Goal: Information Seeking & Learning: Stay updated

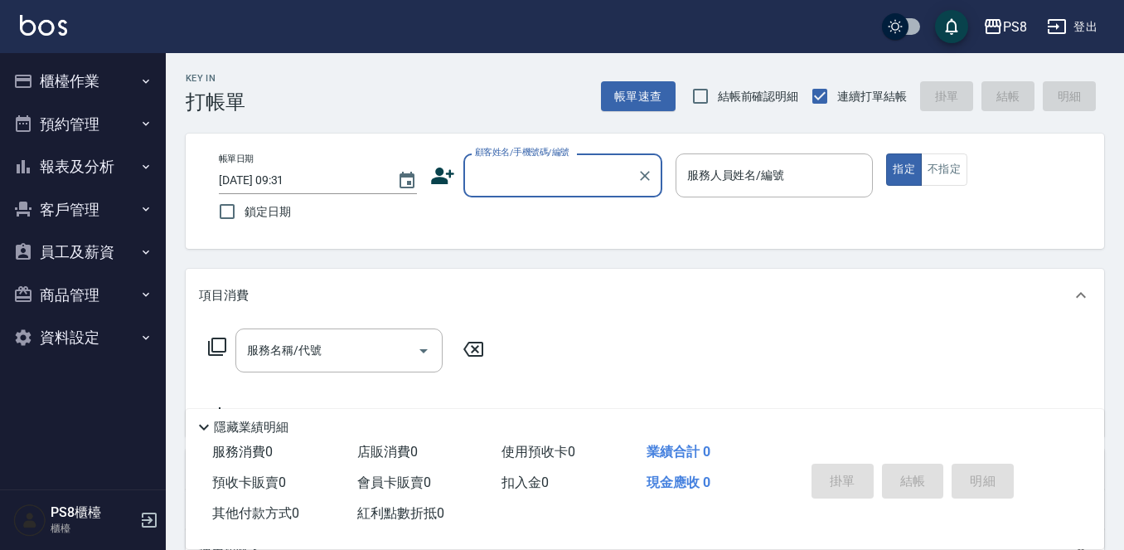
click at [96, 88] on button "櫃檯作業" at bounding box center [83, 81] width 153 height 43
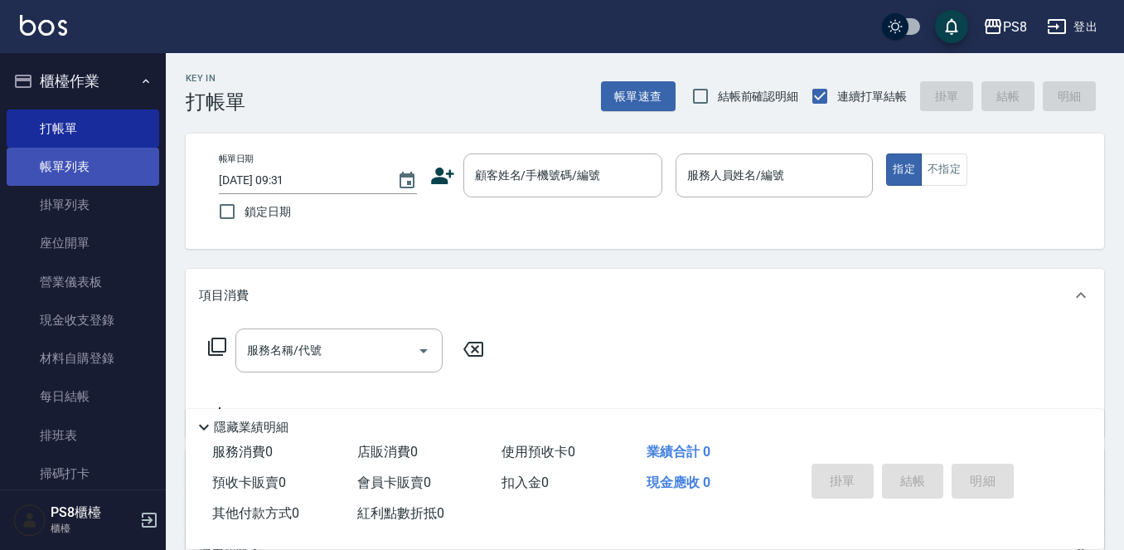
click at [71, 159] on link "帳單列表" at bounding box center [83, 167] width 153 height 38
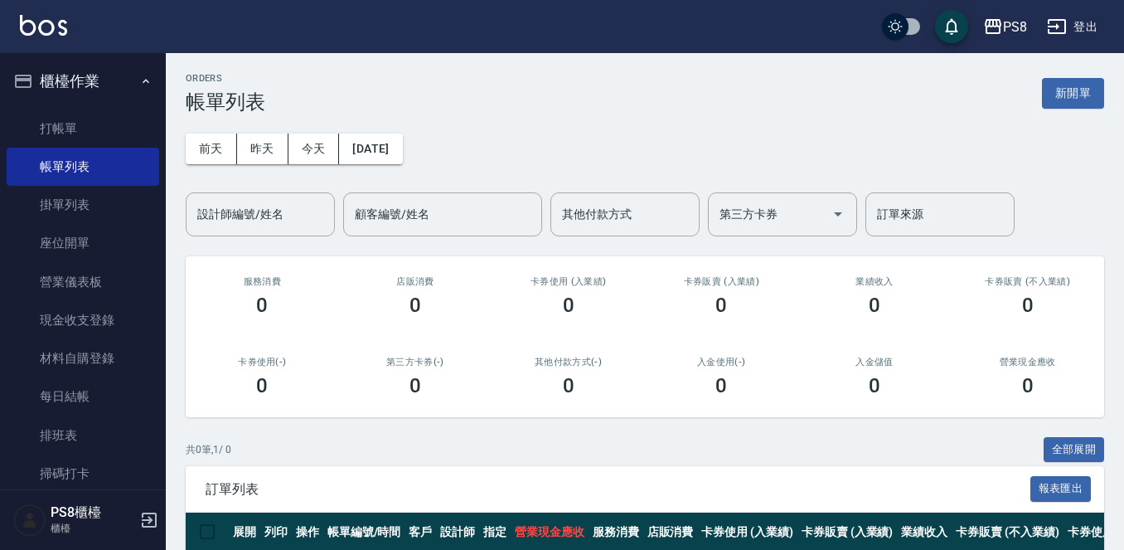
click at [640, 304] on div "卡券使用 (入業績) 0" at bounding box center [568, 296] width 153 height 80
click at [274, 147] on button "昨天" at bounding box center [262, 148] width 51 height 31
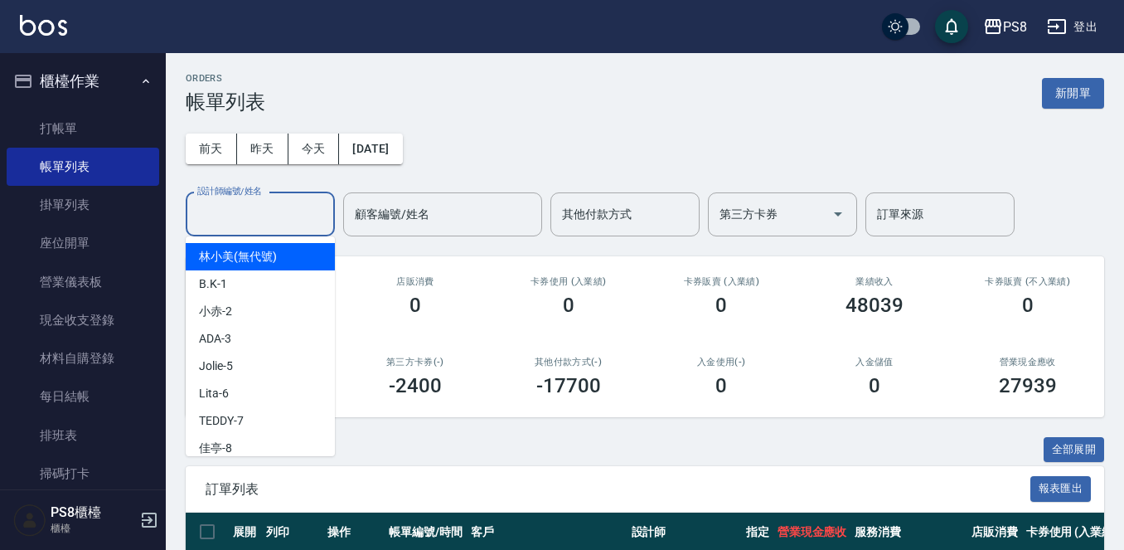
click at [283, 222] on input "設計師編號/姓名" at bounding box center [260, 214] width 134 height 29
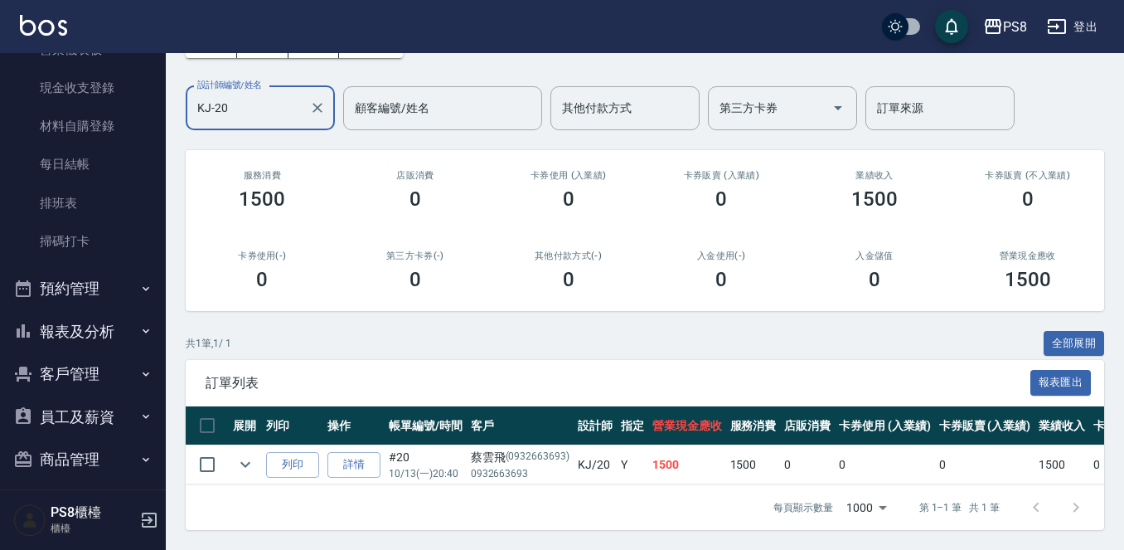
scroll to position [203, 0]
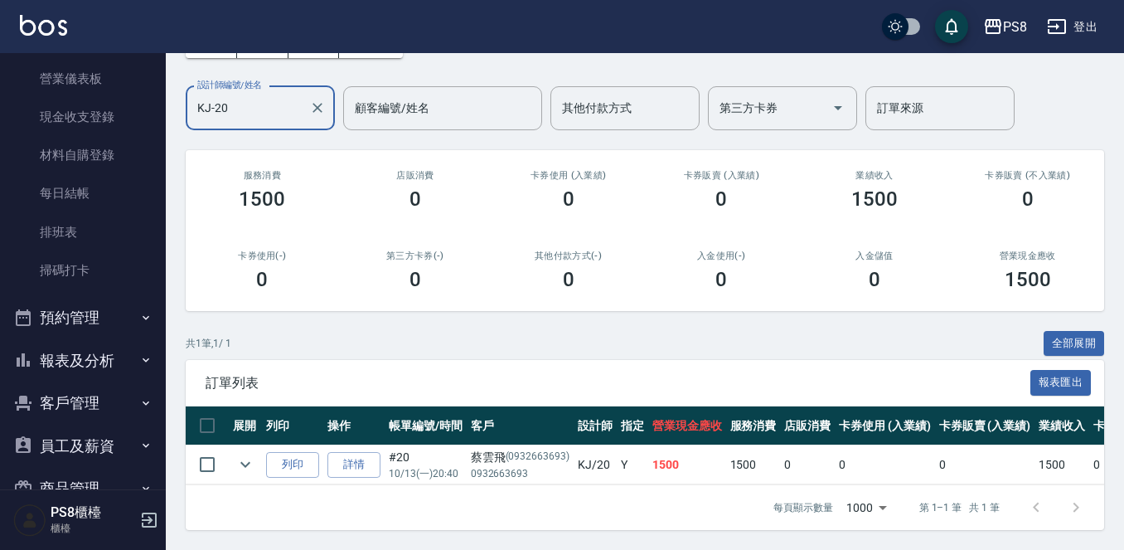
type input "KJ-20"
click at [104, 366] on button "報表及分析" at bounding box center [83, 360] width 153 height 43
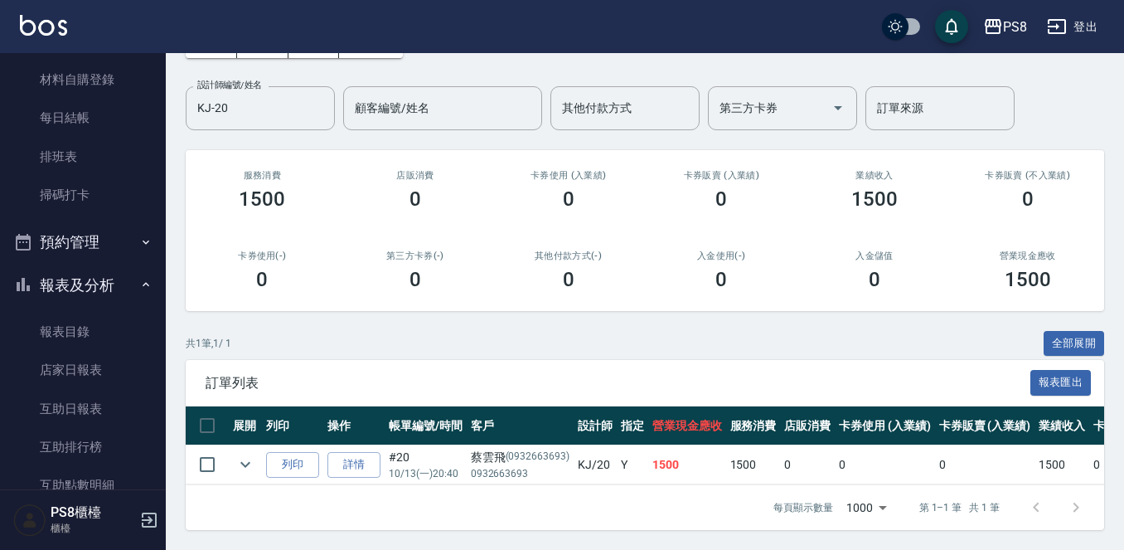
scroll to position [497, 0]
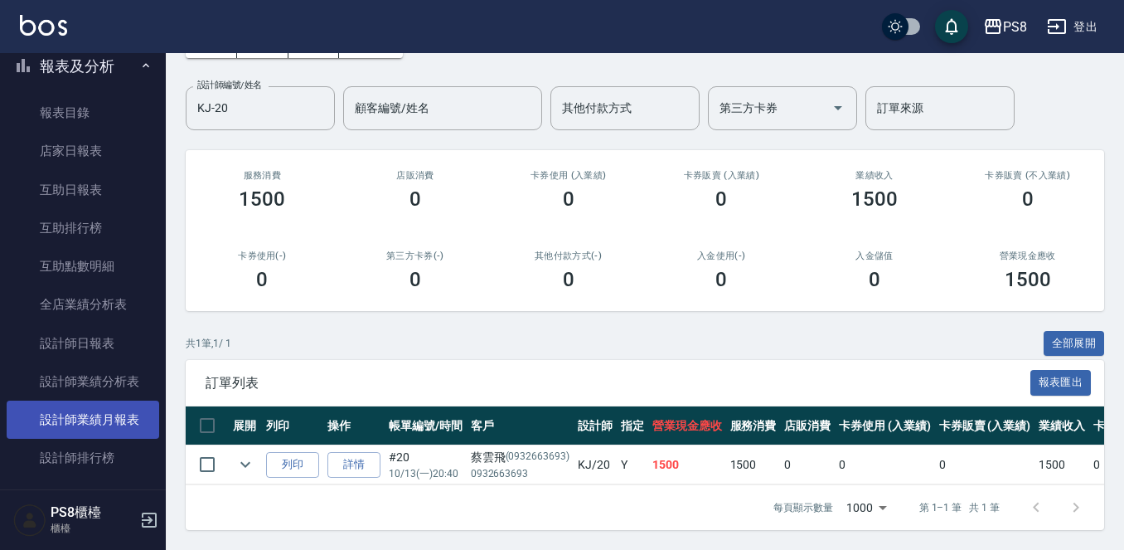
click at [114, 421] on link "設計師業績月報表" at bounding box center [83, 419] width 153 height 38
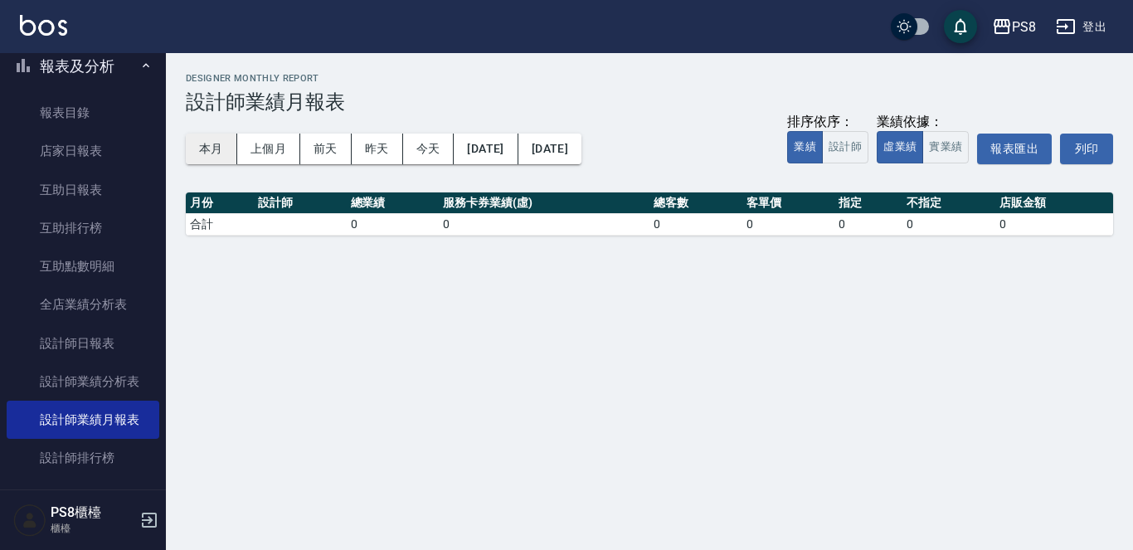
click at [224, 140] on button "本月" at bounding box center [211, 148] width 51 height 31
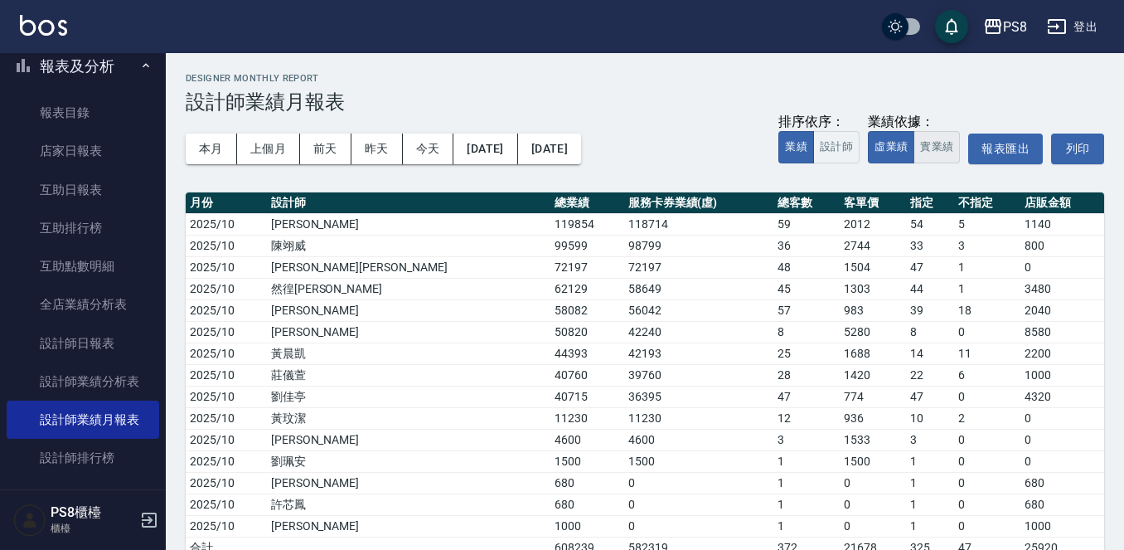
click at [937, 138] on button "實業績" at bounding box center [937, 147] width 46 height 32
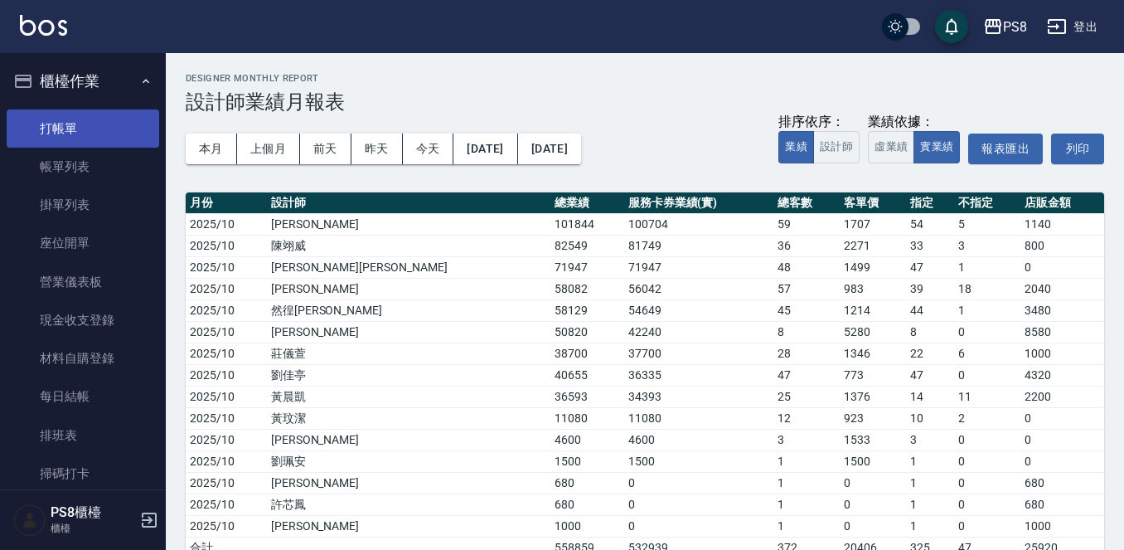
click at [70, 118] on link "打帳單" at bounding box center [83, 128] width 153 height 38
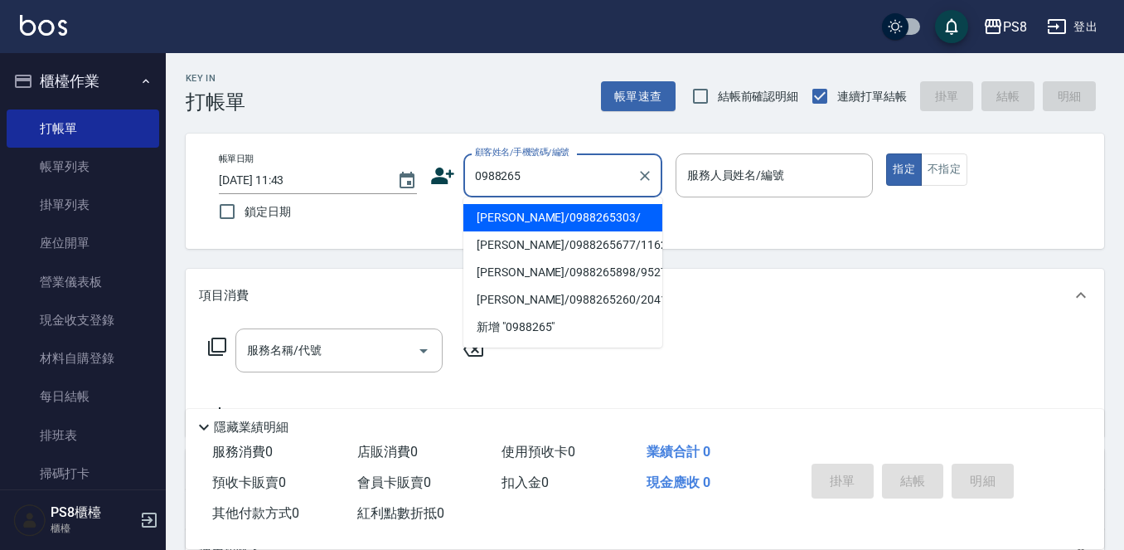
click at [562, 212] on li "[PERSON_NAME]/0988265303/" at bounding box center [562, 217] width 199 height 27
type input "[PERSON_NAME]/0988265303/"
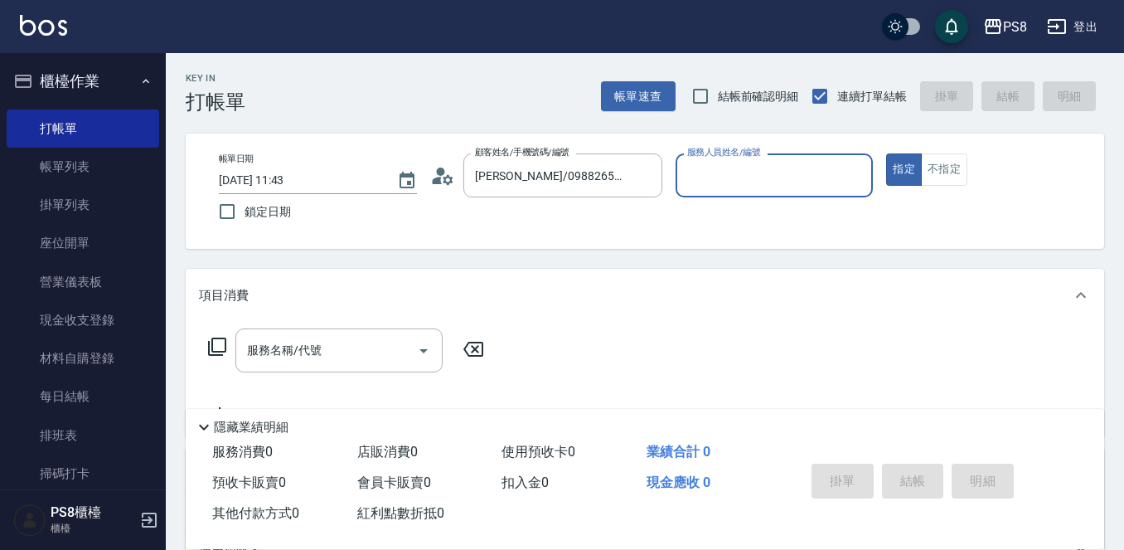
click at [448, 177] on icon at bounding box center [448, 179] width 10 height 10
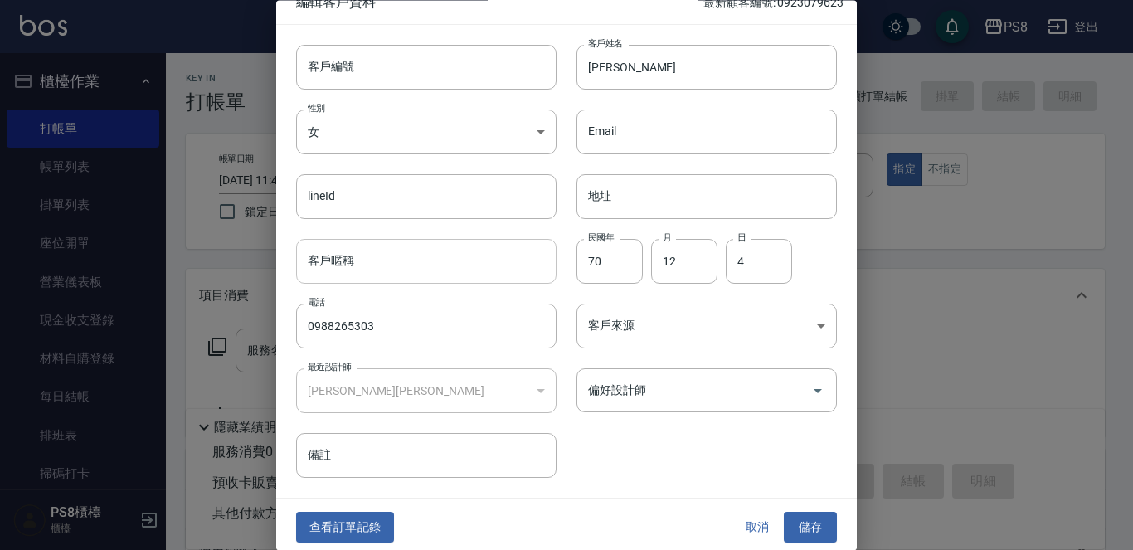
scroll to position [25, 0]
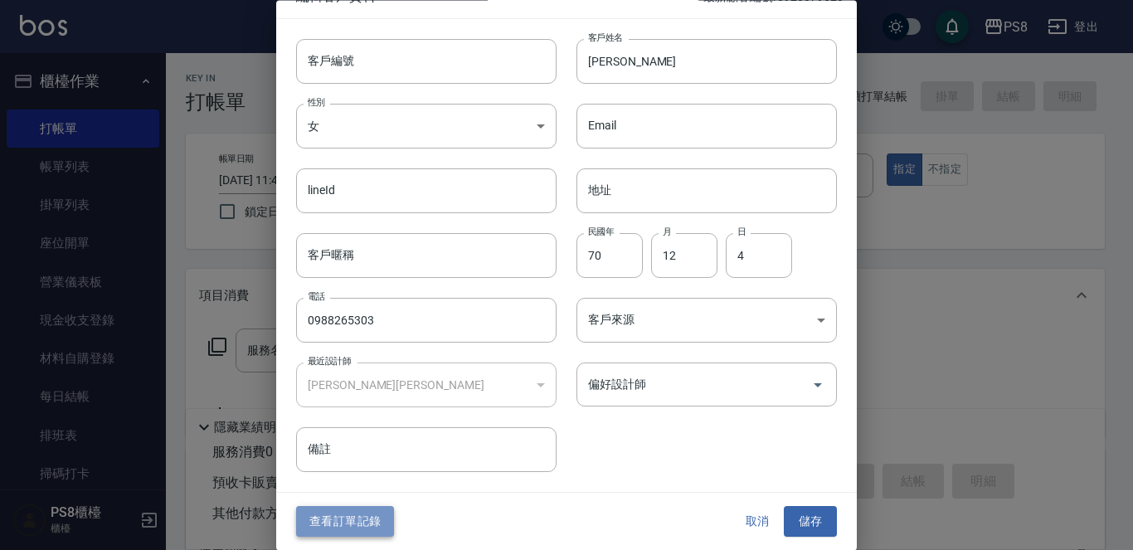
click at [357, 525] on button "查看訂單記錄" at bounding box center [345, 522] width 98 height 31
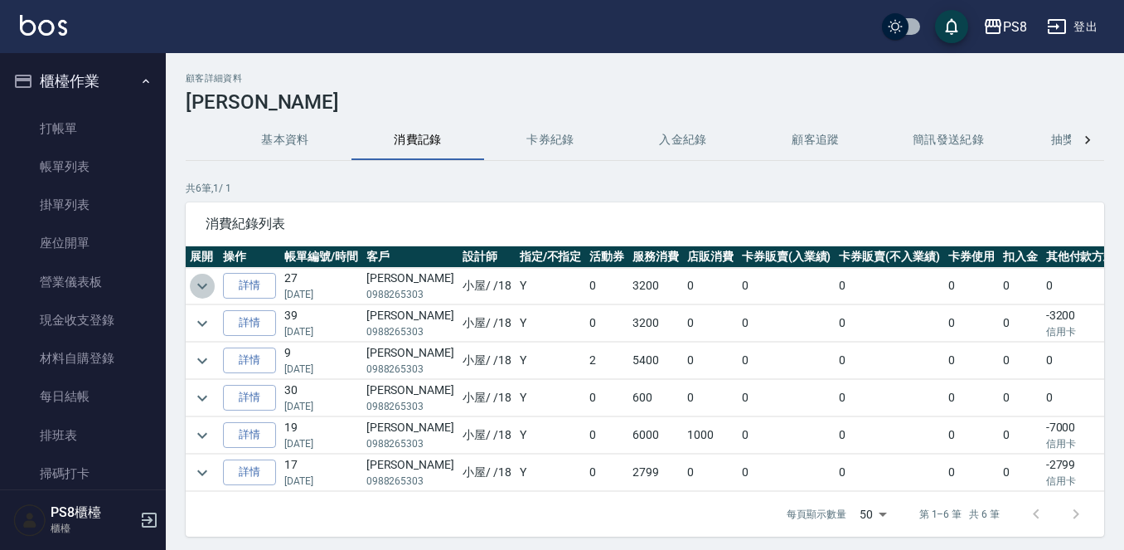
click at [201, 280] on icon "expand row" at bounding box center [202, 286] width 20 height 20
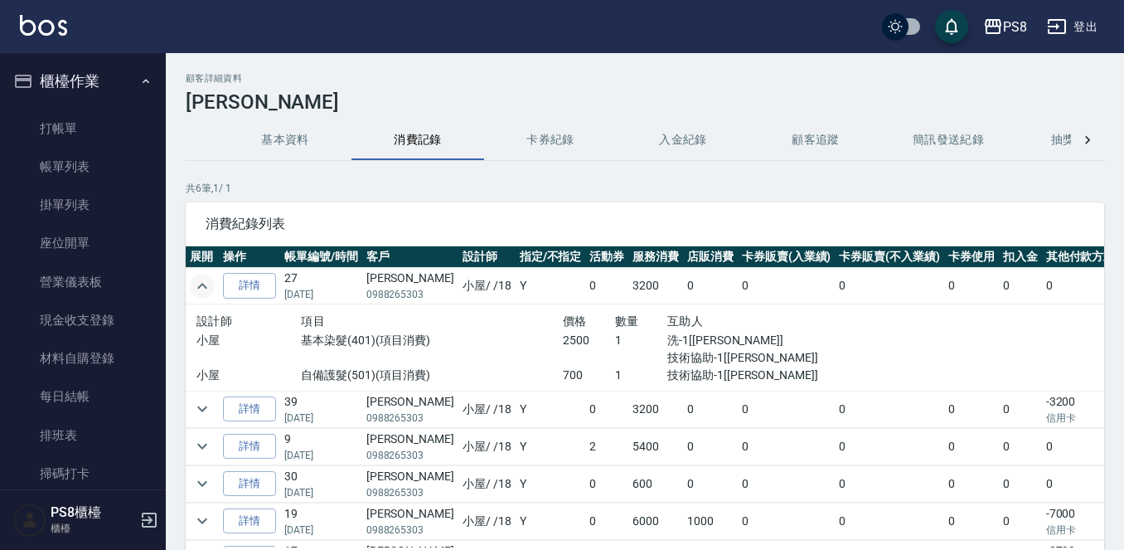
click at [201, 287] on icon "expand row" at bounding box center [202, 286] width 20 height 20
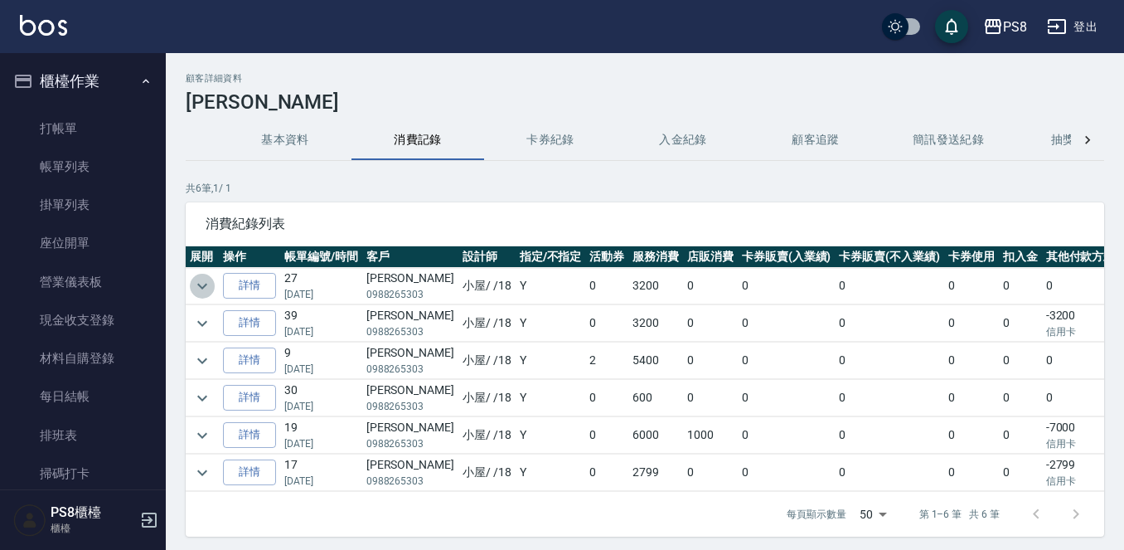
click at [202, 287] on icon "expand row" at bounding box center [202, 286] width 10 height 6
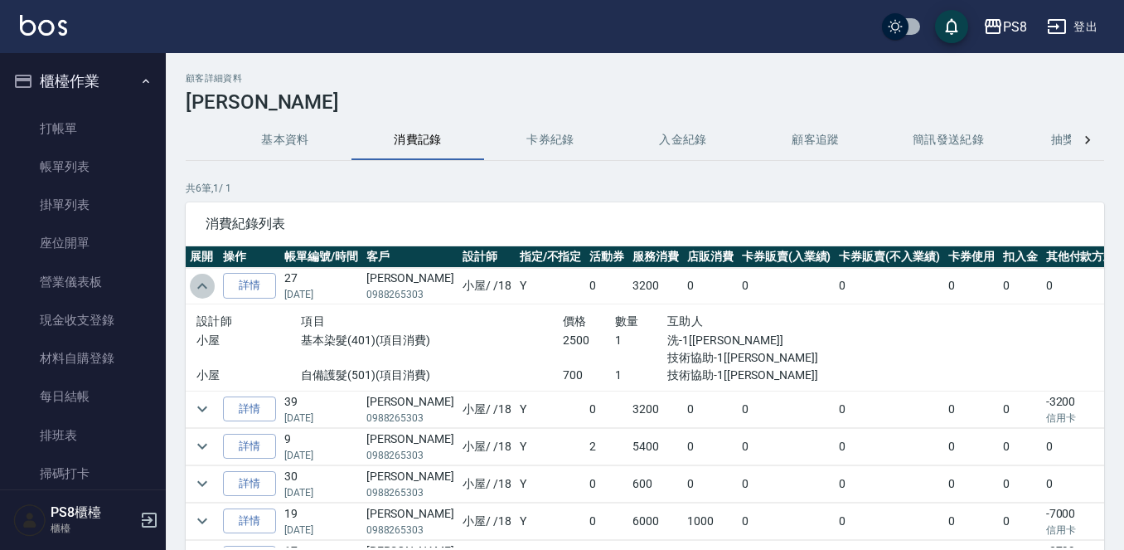
click at [202, 287] on icon "expand row" at bounding box center [202, 286] width 20 height 20
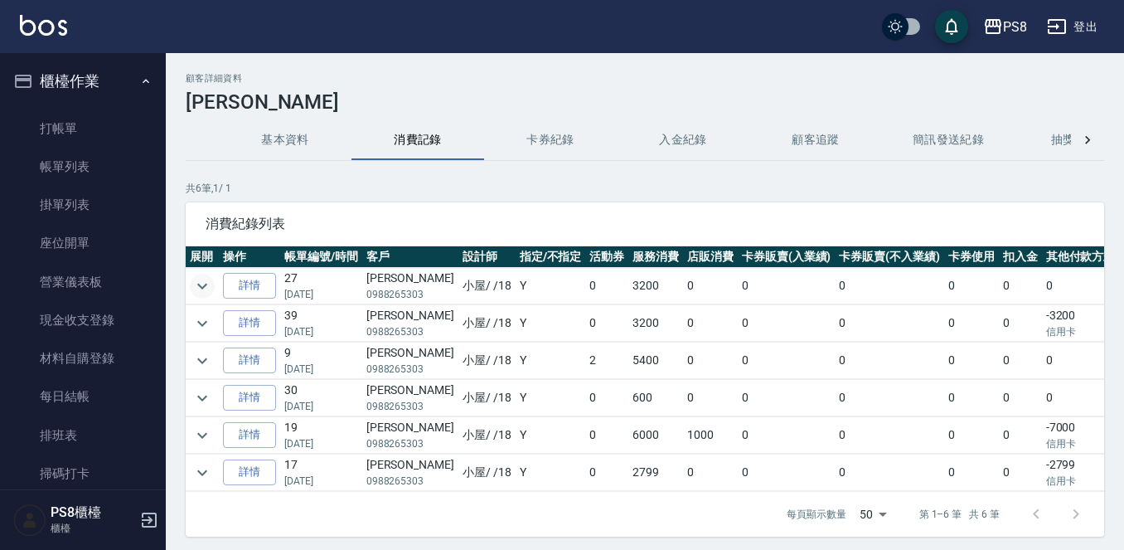
click at [202, 308] on td at bounding box center [202, 323] width 33 height 36
click at [202, 317] on icon "expand row" at bounding box center [202, 323] width 20 height 20
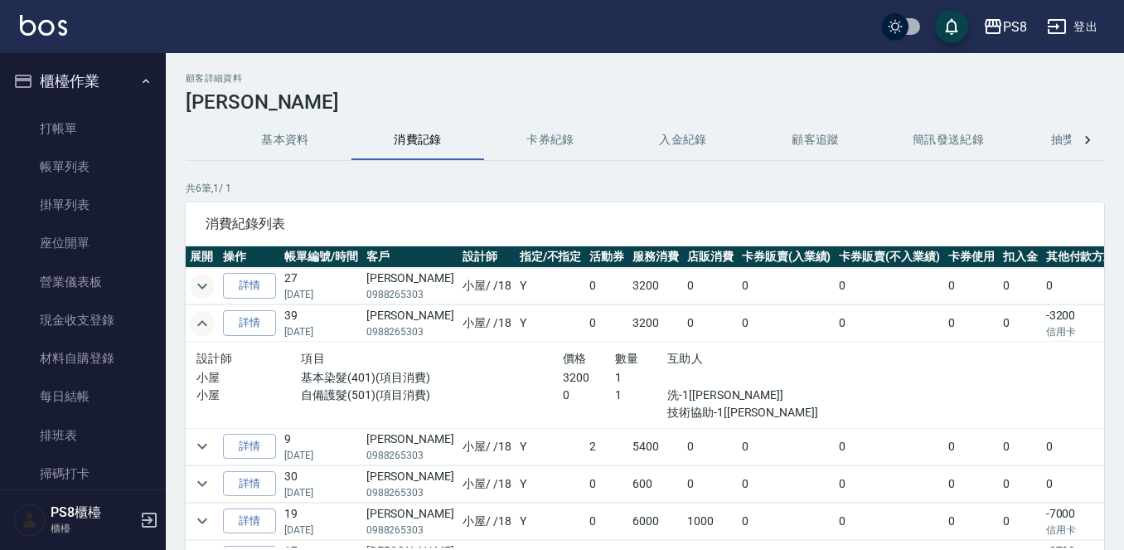
click at [202, 318] on icon "expand row" at bounding box center [202, 323] width 20 height 20
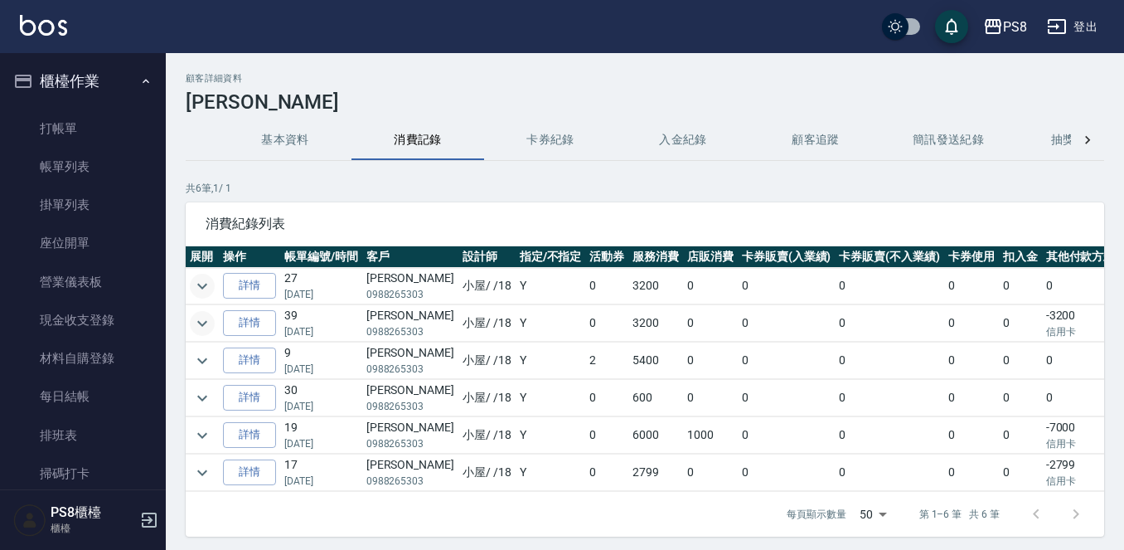
click at [206, 281] on icon "expand row" at bounding box center [202, 286] width 20 height 20
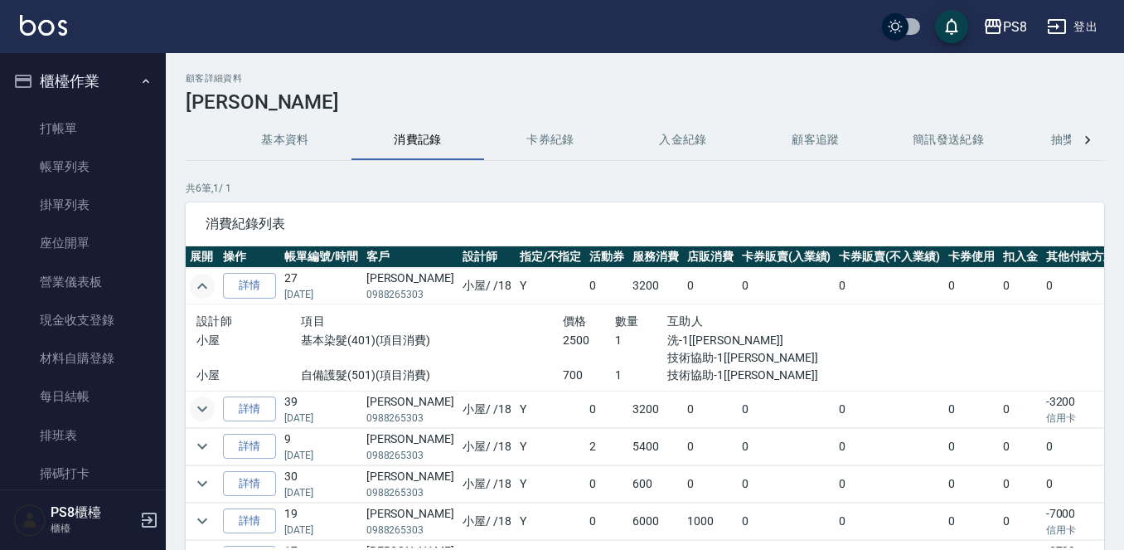
click at [206, 279] on icon "expand row" at bounding box center [202, 286] width 20 height 20
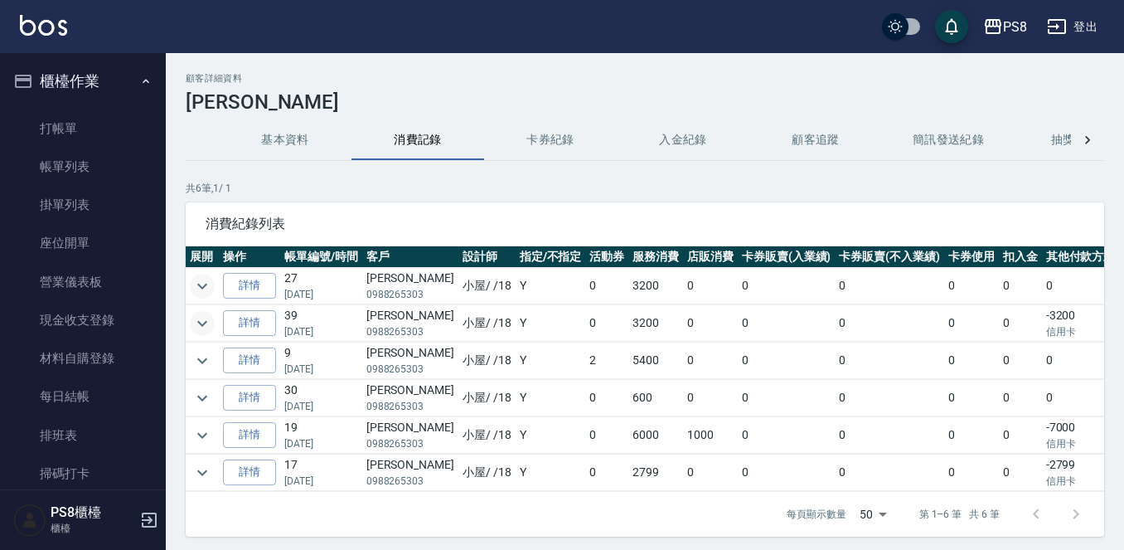
drag, startPoint x: 88, startPoint y: 129, endPoint x: 88, endPoint y: 99, distance: 29.0
click at [88, 129] on link "打帳單" at bounding box center [83, 128] width 153 height 38
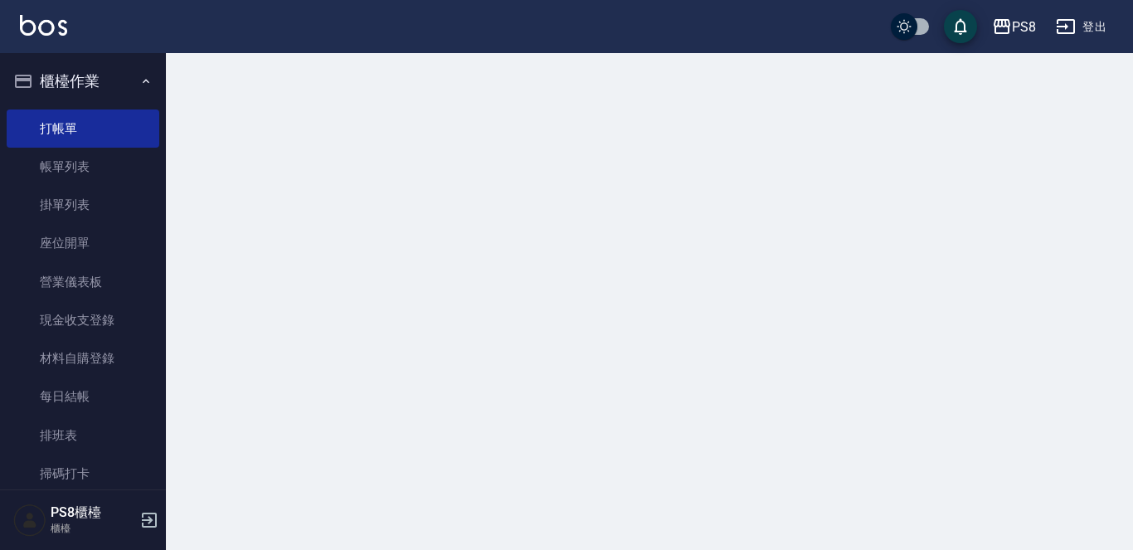
click at [88, 93] on button "櫃檯作業" at bounding box center [83, 81] width 153 height 43
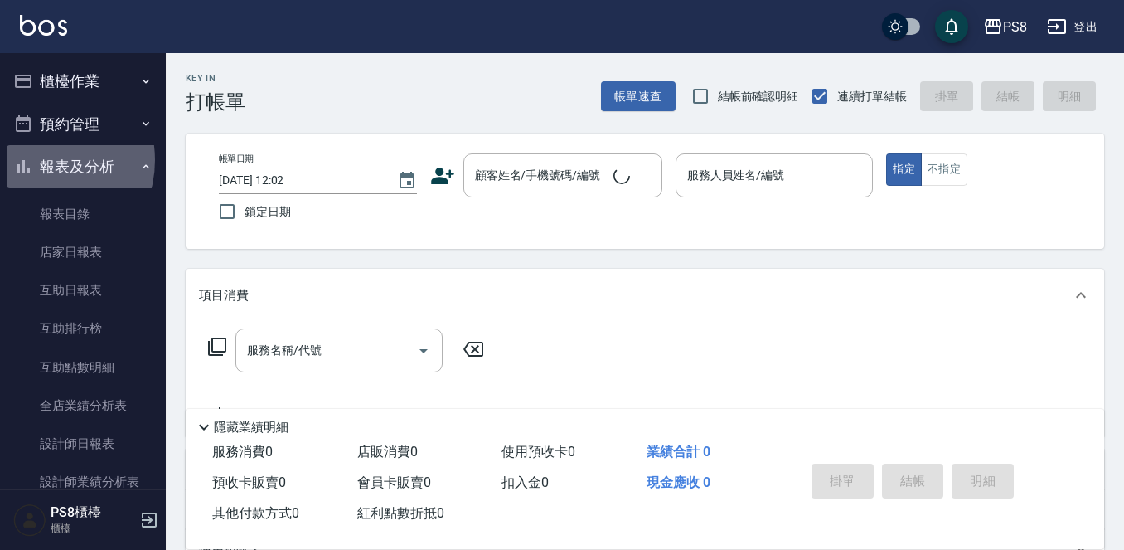
click at [39, 160] on button "報表及分析" at bounding box center [83, 166] width 153 height 43
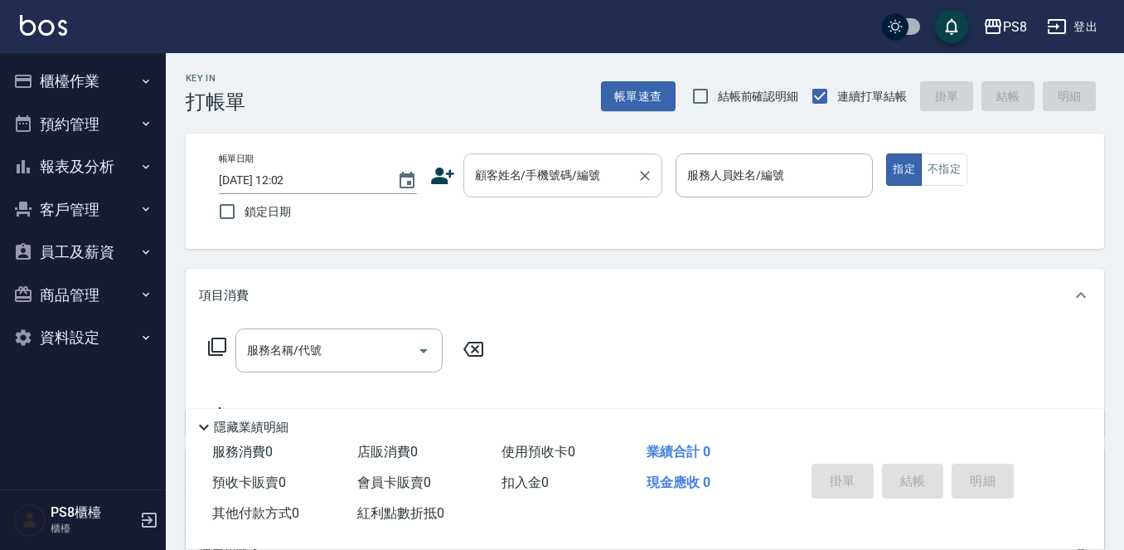
click at [480, 185] on input "顧客姓名/手機號碼/編號" at bounding box center [550, 175] width 159 height 29
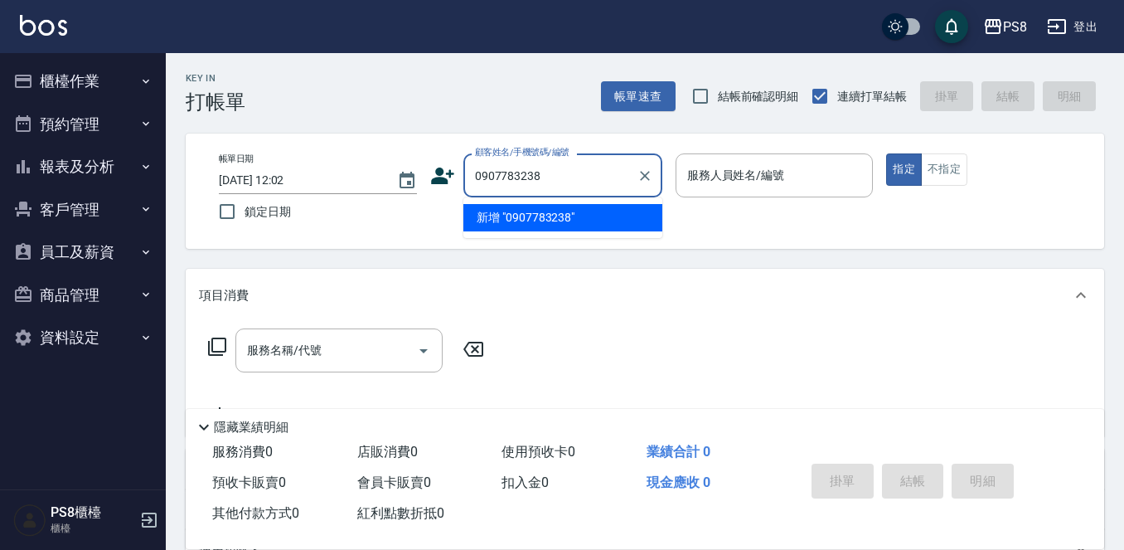
drag, startPoint x: 541, startPoint y: 177, endPoint x: 465, endPoint y: 177, distance: 75.4
click at [465, 177] on div "0907783238 顧客姓名/手機號碼/編號" at bounding box center [562, 175] width 199 height 44
type input "0907783238"
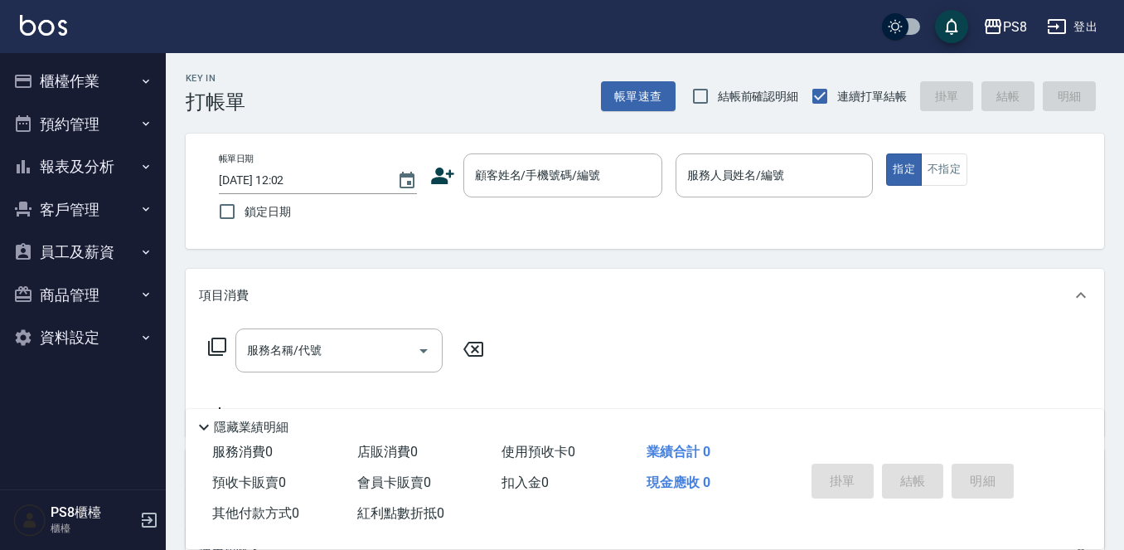
click at [439, 177] on icon at bounding box center [442, 175] width 23 height 17
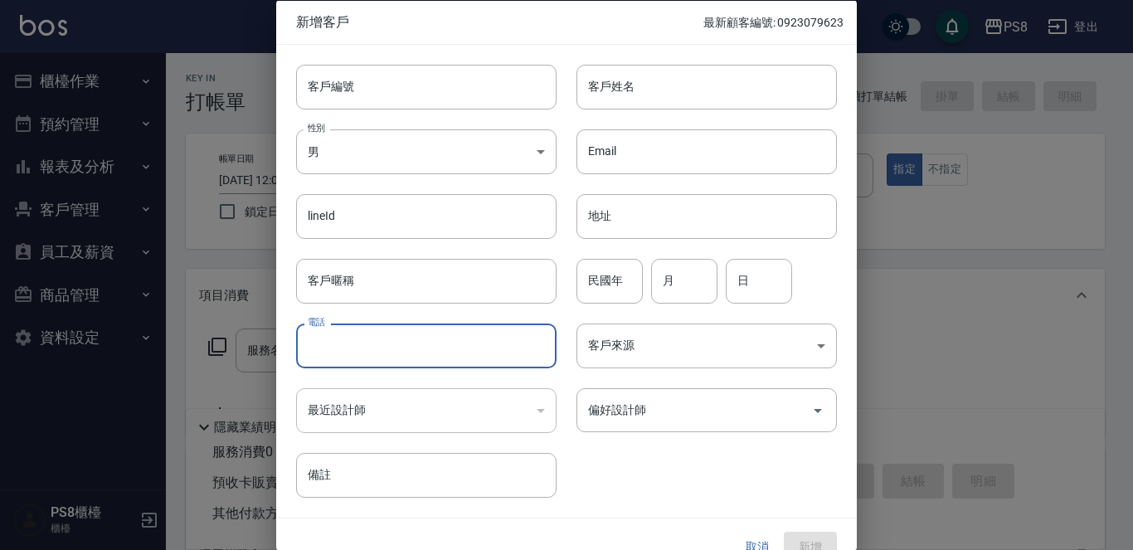
click at [395, 349] on input "電話" at bounding box center [426, 345] width 260 height 45
paste input "0907783238"
type input "0907783238"
click at [363, 157] on body "PS8 登出 櫃檯作業 打帳單 帳單列表 掛單列表 座位開單 營業儀表板 現金收支登錄 材料自購登錄 每日結帳 排班表 掃碼打卡 預約管理 預約管理 單日預約…" at bounding box center [566, 404] width 1133 height 808
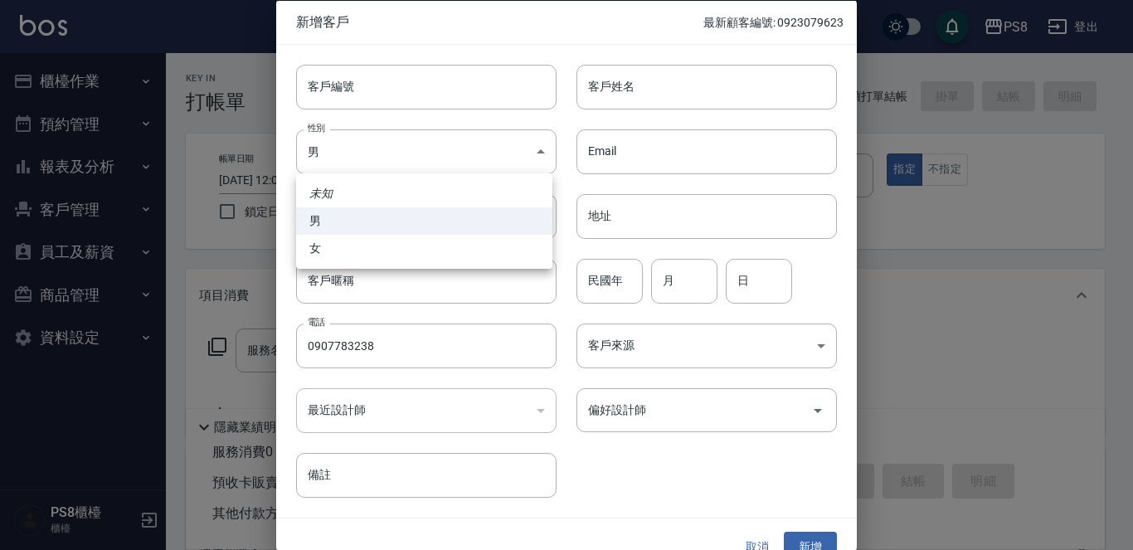
click at [647, 85] on div at bounding box center [566, 275] width 1133 height 550
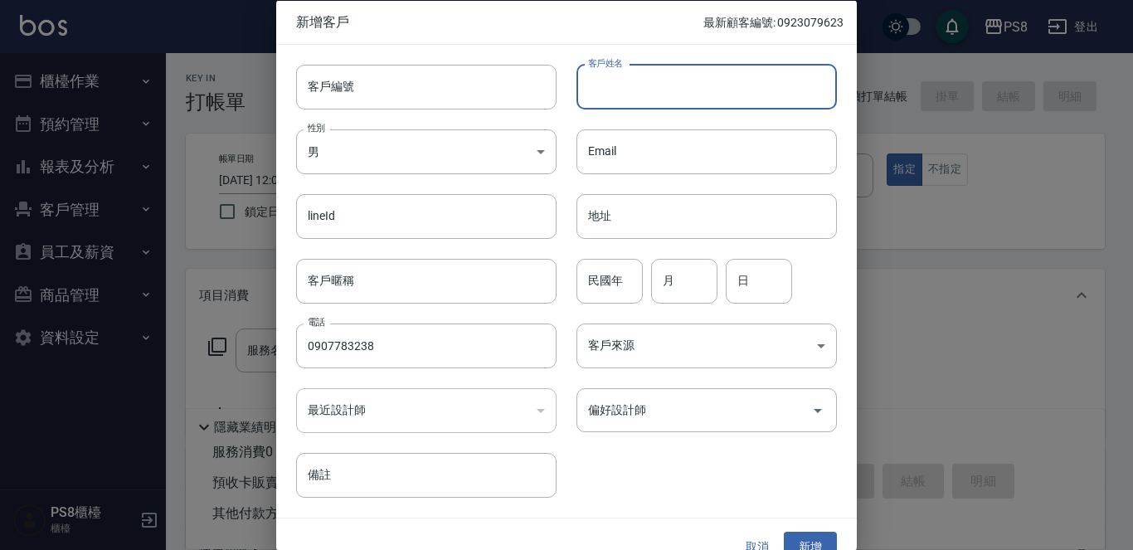
click at [647, 85] on input "客戶姓名" at bounding box center [706, 86] width 260 height 45
type input "x"
type input "[PERSON_NAME]"
click at [611, 284] on input "民國年" at bounding box center [609, 280] width 66 height 45
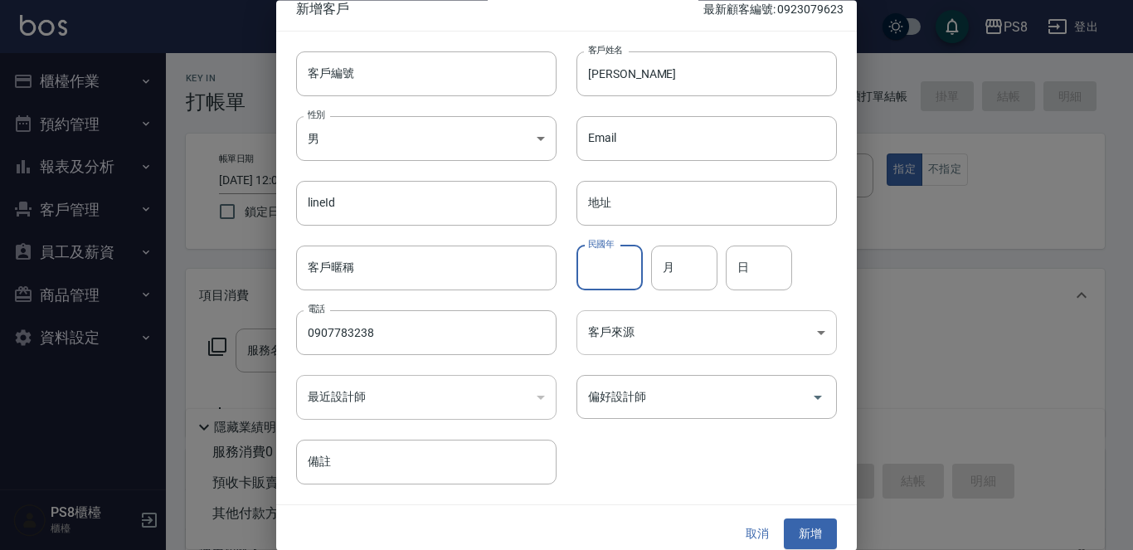
scroll to position [25, 0]
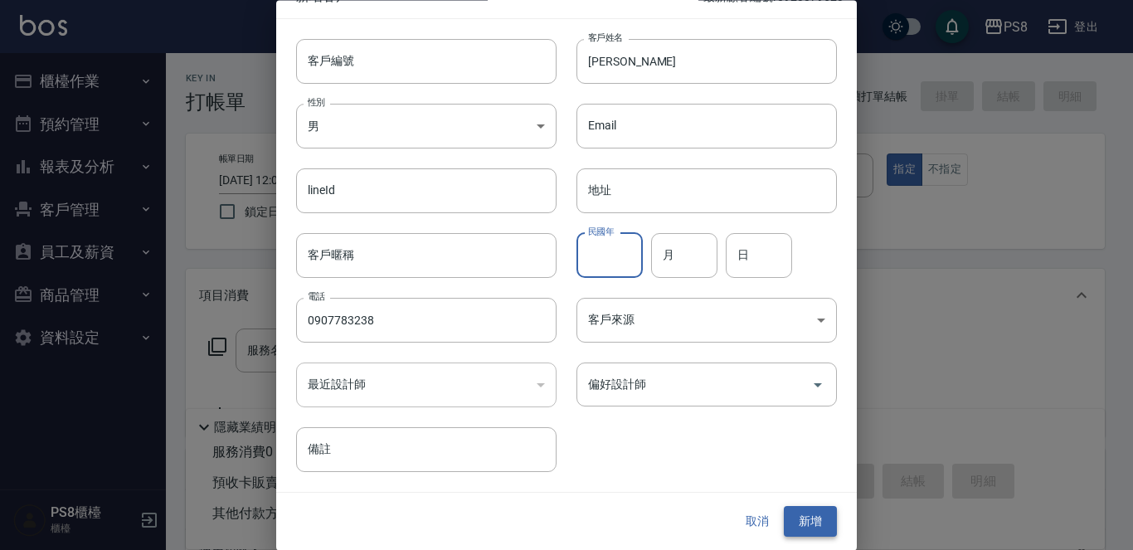
click at [809, 521] on button "新增" at bounding box center [809, 522] width 53 height 31
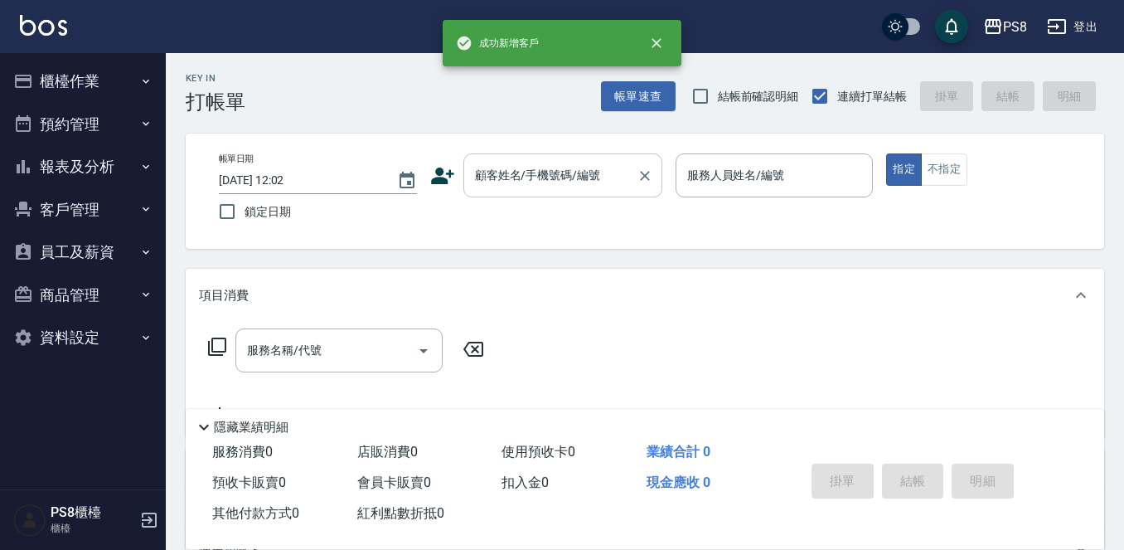
click at [517, 173] on input "顧客姓名/手機號碼/編號" at bounding box center [550, 175] width 159 height 29
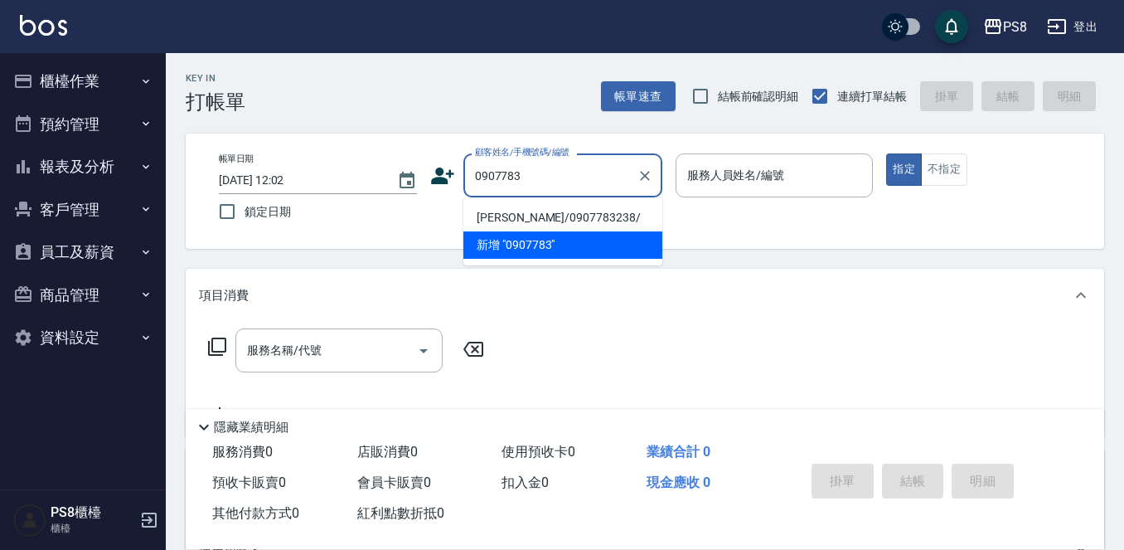
click at [520, 211] on li "[PERSON_NAME]/0907783238/" at bounding box center [562, 217] width 199 height 27
type input "[PERSON_NAME]/0907783238/"
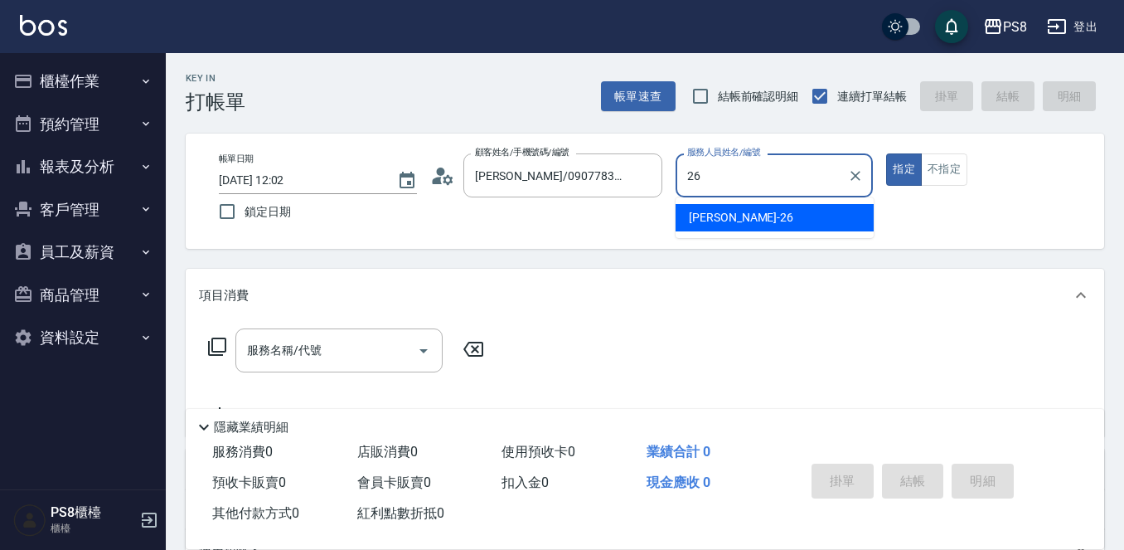
type input "苡真-26"
type button "true"
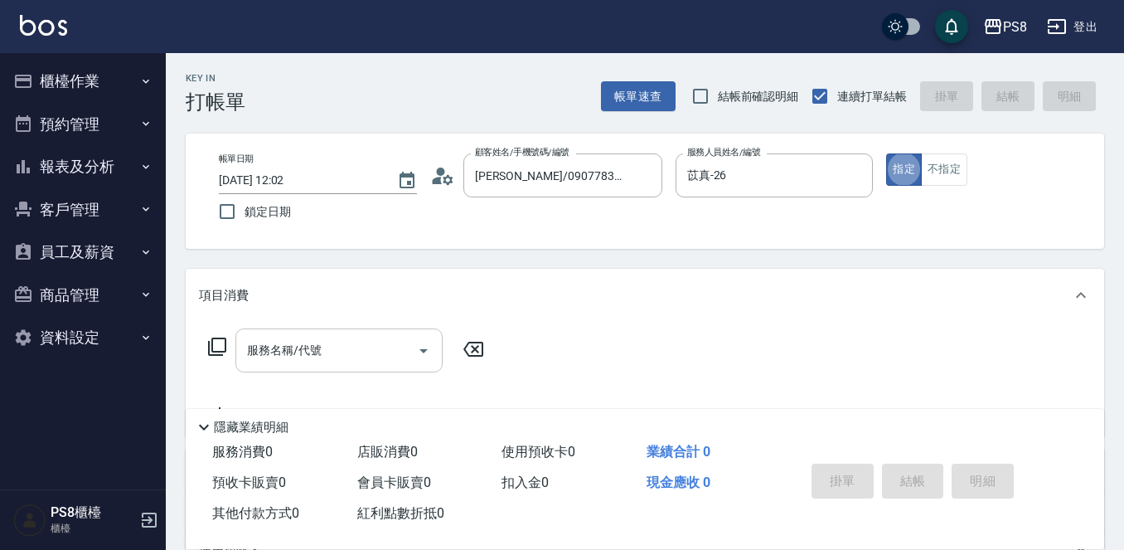
click at [281, 362] on input "服務名稱/代號" at bounding box center [326, 350] width 167 height 29
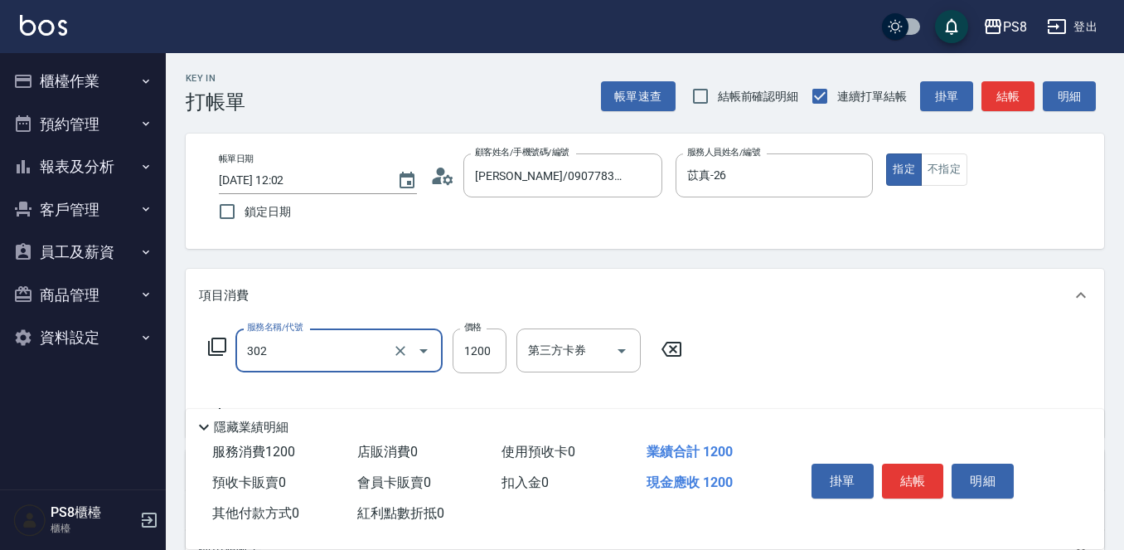
type input "基本離子燙(302)"
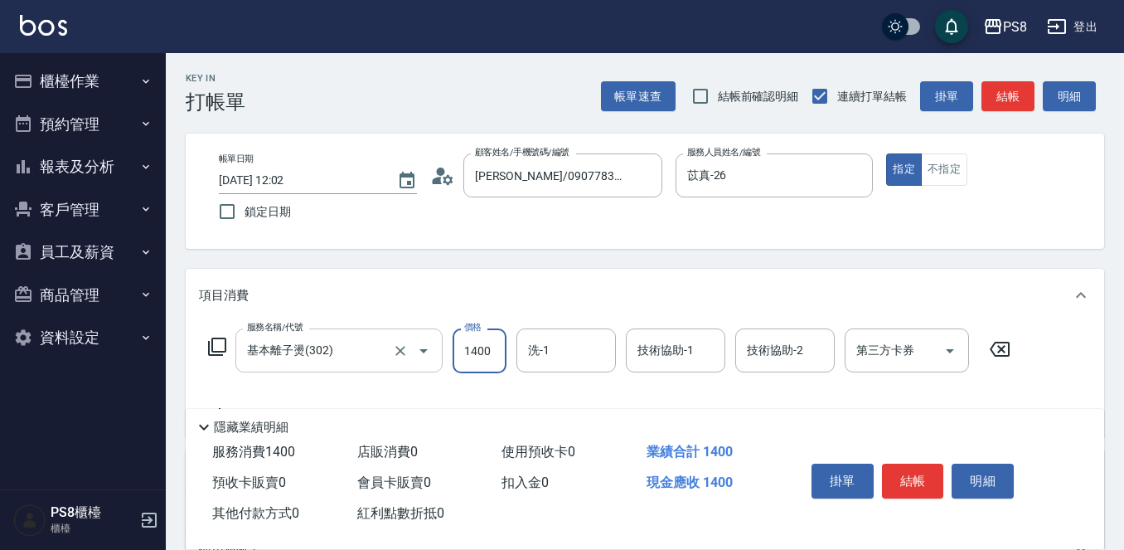
type input "1400"
click at [919, 473] on button "結帳" at bounding box center [913, 480] width 62 height 35
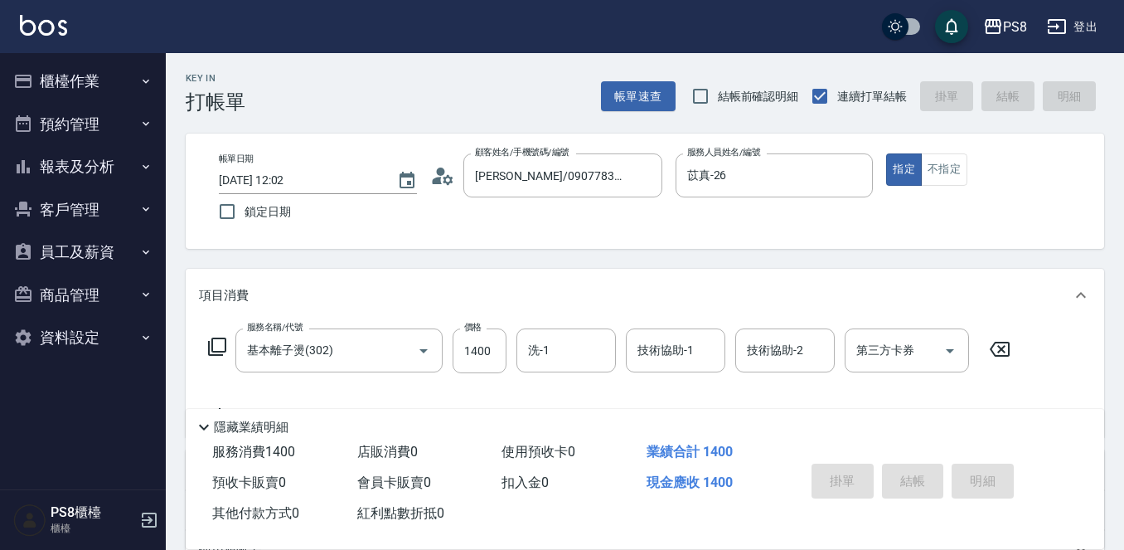
type input "[DATE] 12:03"
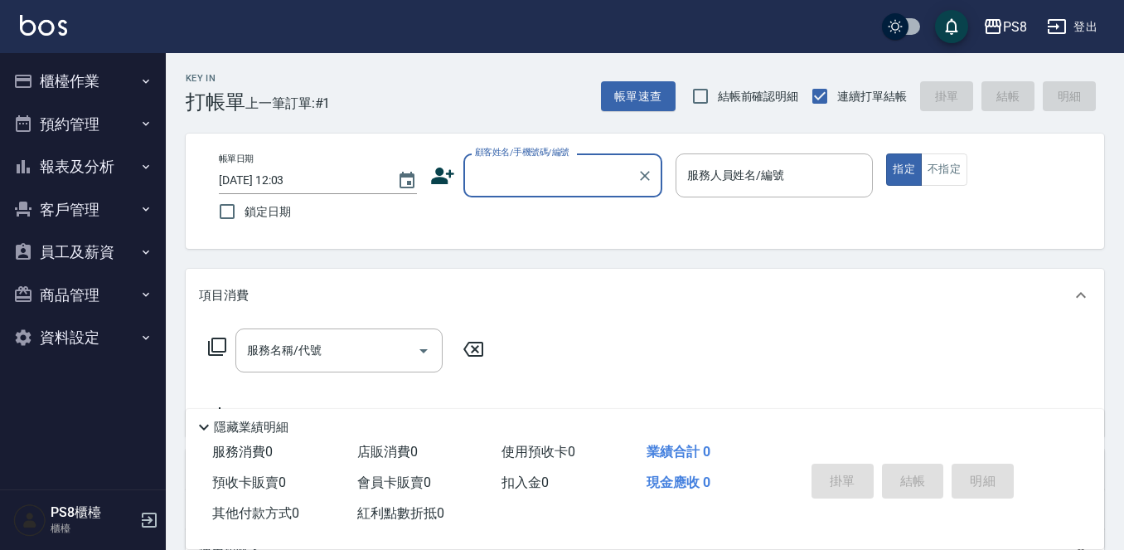
click at [88, 230] on button "客戶管理" at bounding box center [83, 209] width 153 height 43
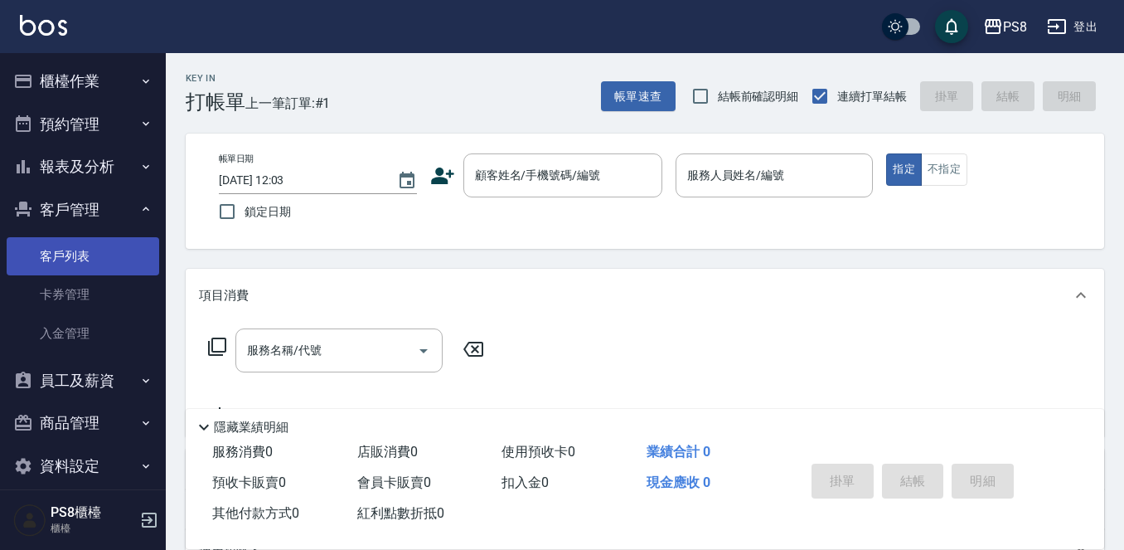
click at [95, 271] on link "客戶列表" at bounding box center [83, 256] width 153 height 38
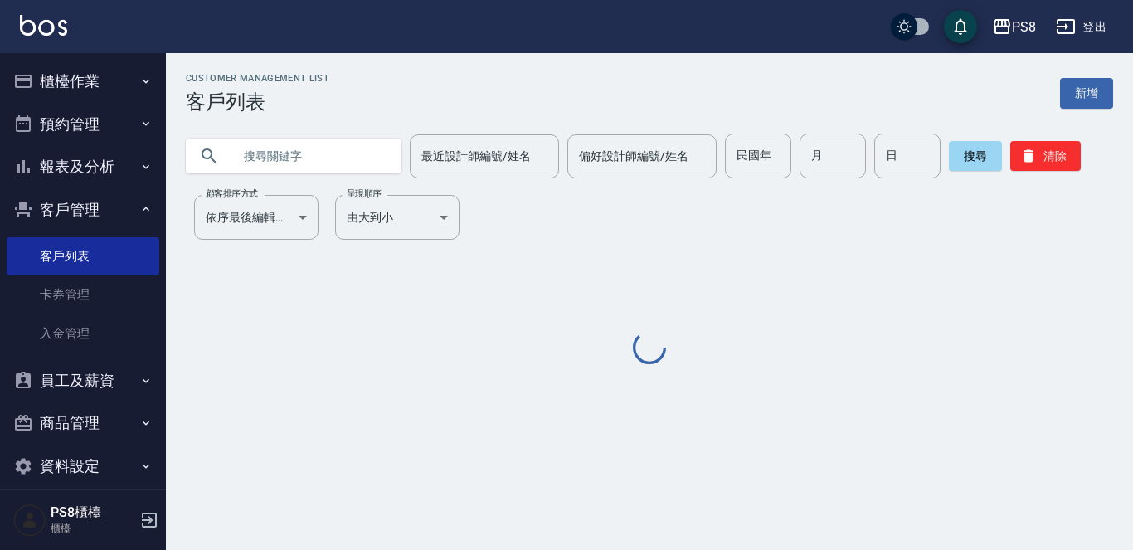
click at [293, 148] on input "text" at bounding box center [310, 155] width 156 height 45
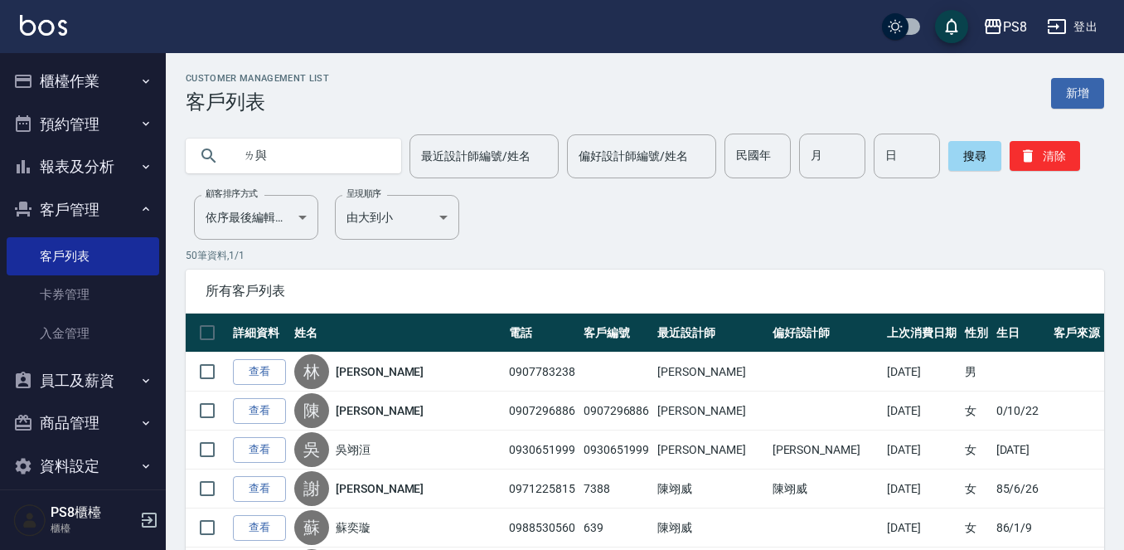
type input "ㄌ"
type input "[PERSON_NAME]"
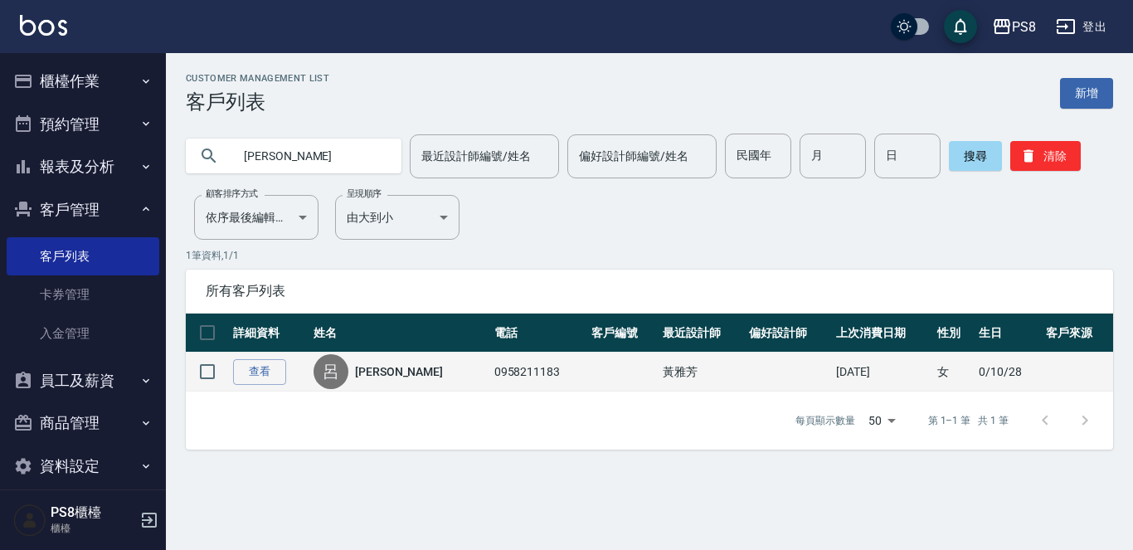
click at [374, 369] on link "[PERSON_NAME]" at bounding box center [399, 371] width 88 height 17
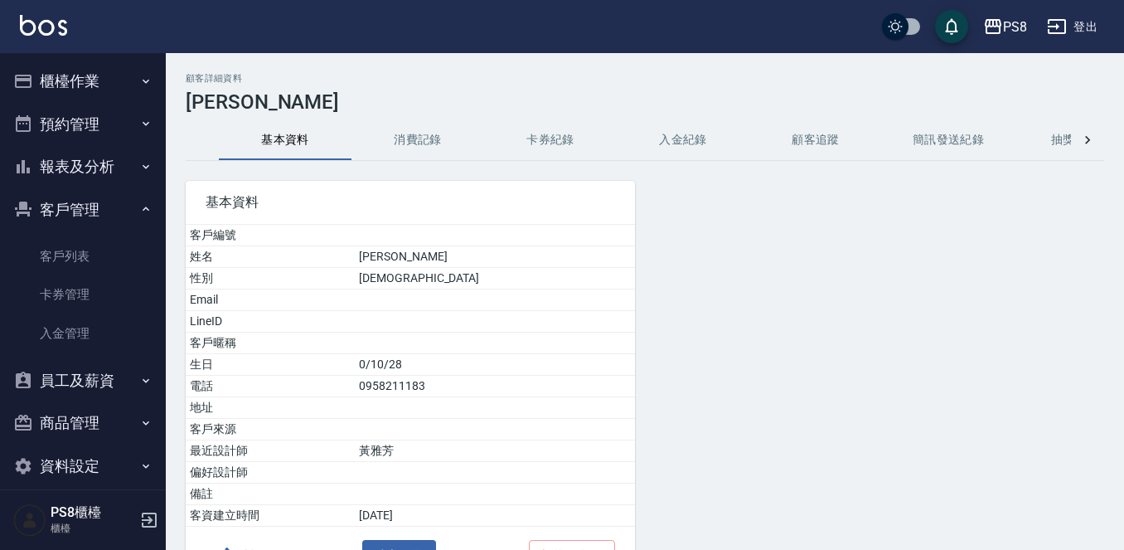
click at [94, 93] on button "櫃檯作業" at bounding box center [83, 81] width 153 height 43
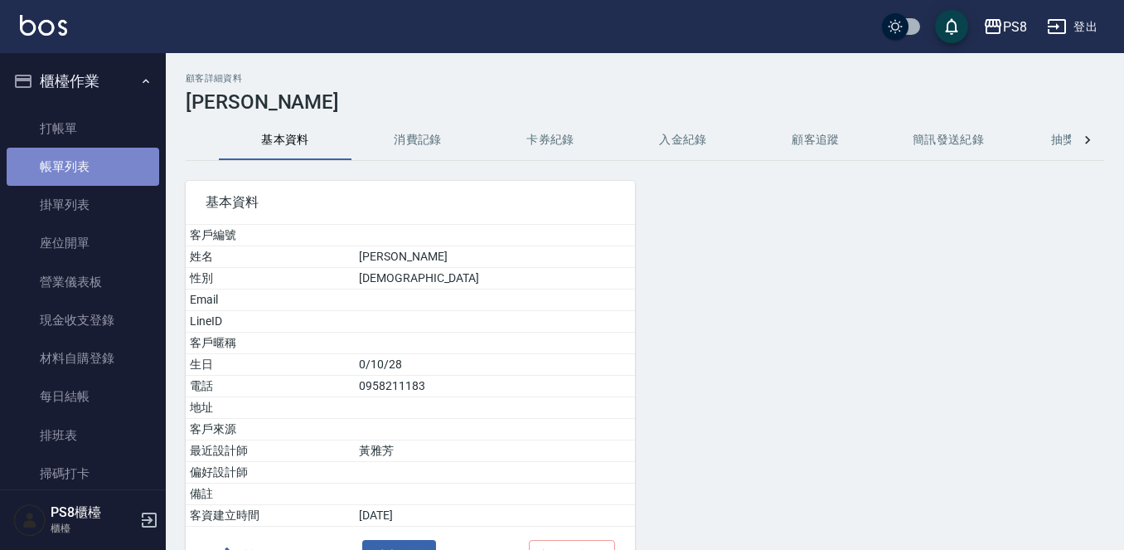
click at [96, 172] on link "帳單列表" at bounding box center [83, 167] width 153 height 38
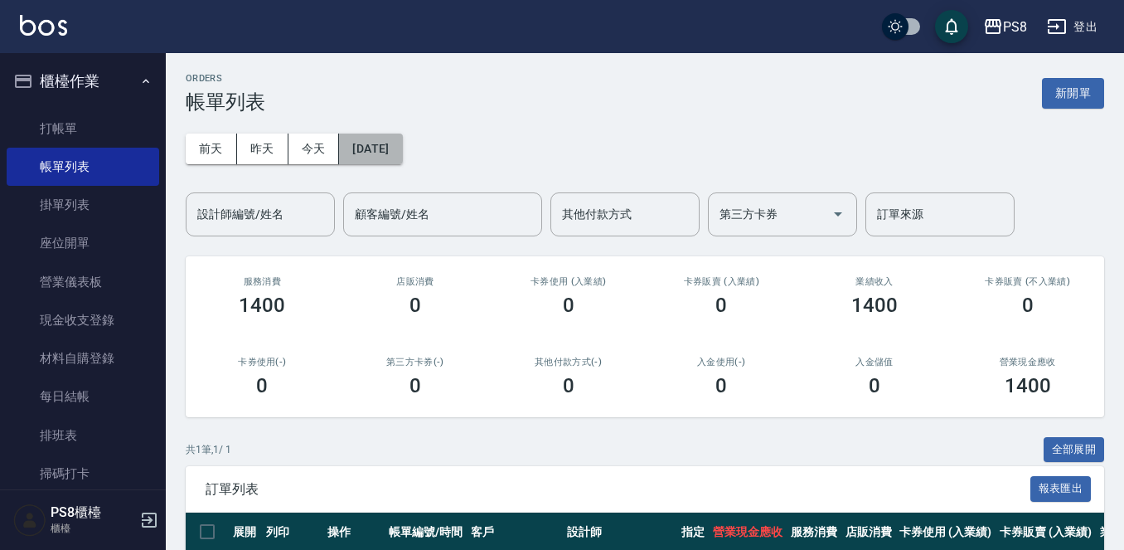
click at [402, 137] on button "[DATE]" at bounding box center [370, 148] width 63 height 31
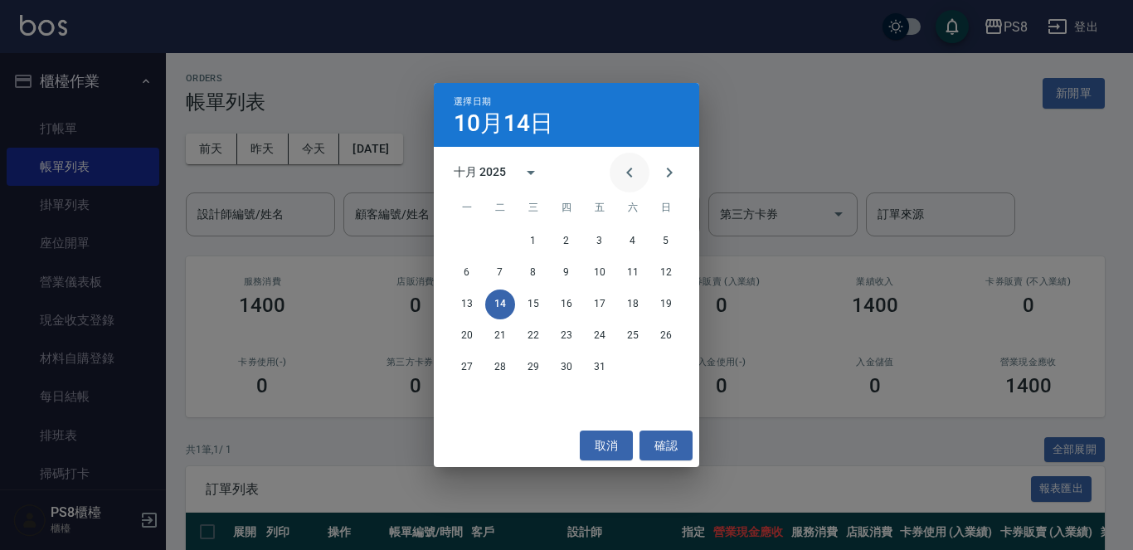
click at [641, 174] on button "Previous month" at bounding box center [629, 173] width 40 height 40
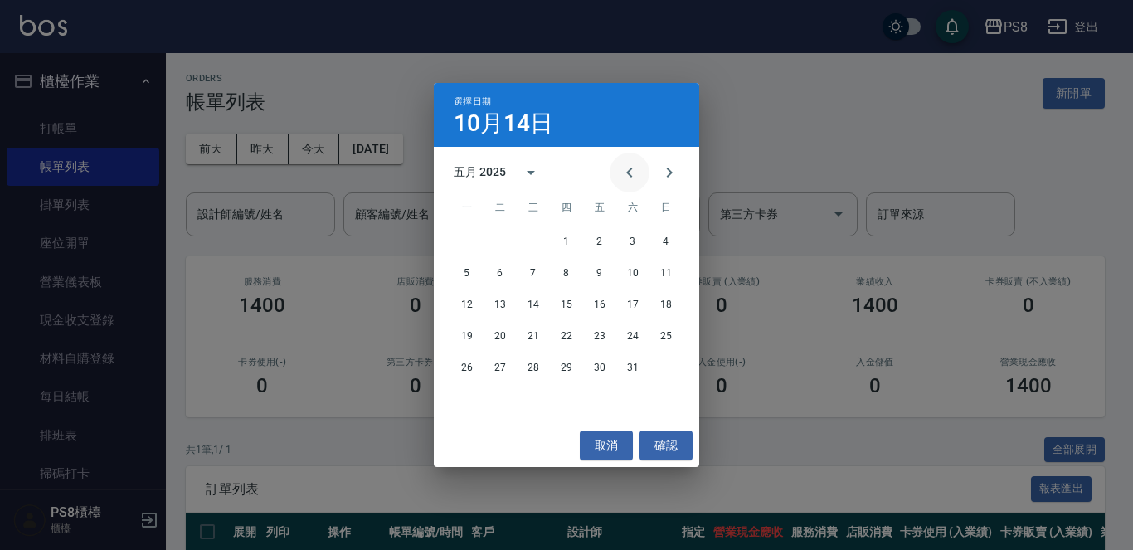
click at [641, 174] on button "Previous month" at bounding box center [629, 173] width 40 height 40
click at [638, 175] on button "Previous month" at bounding box center [629, 173] width 40 height 40
click at [638, 176] on icon "Previous month" at bounding box center [629, 172] width 20 height 20
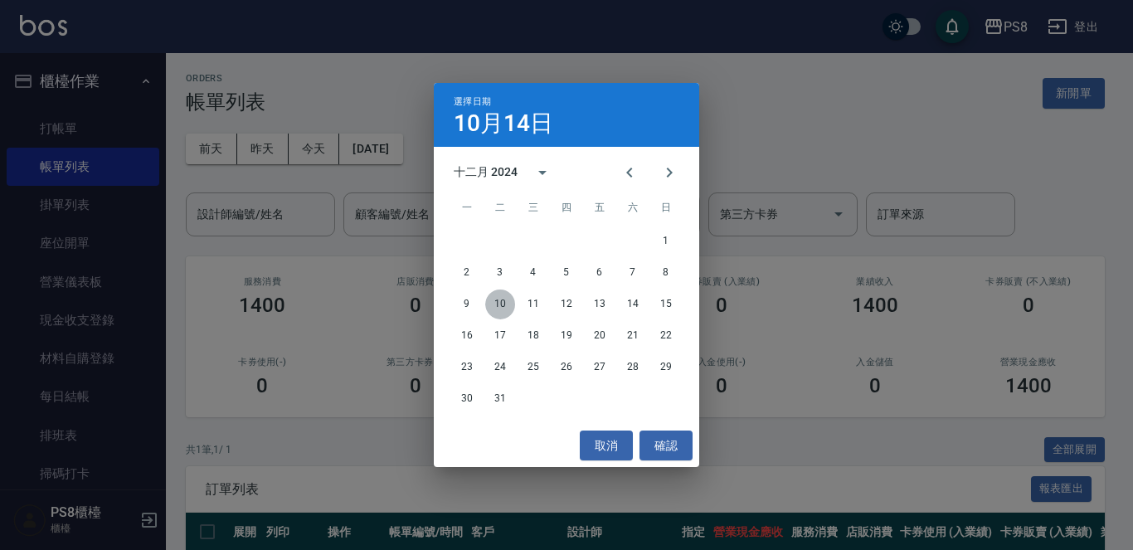
click at [501, 298] on button "10" at bounding box center [500, 304] width 30 height 30
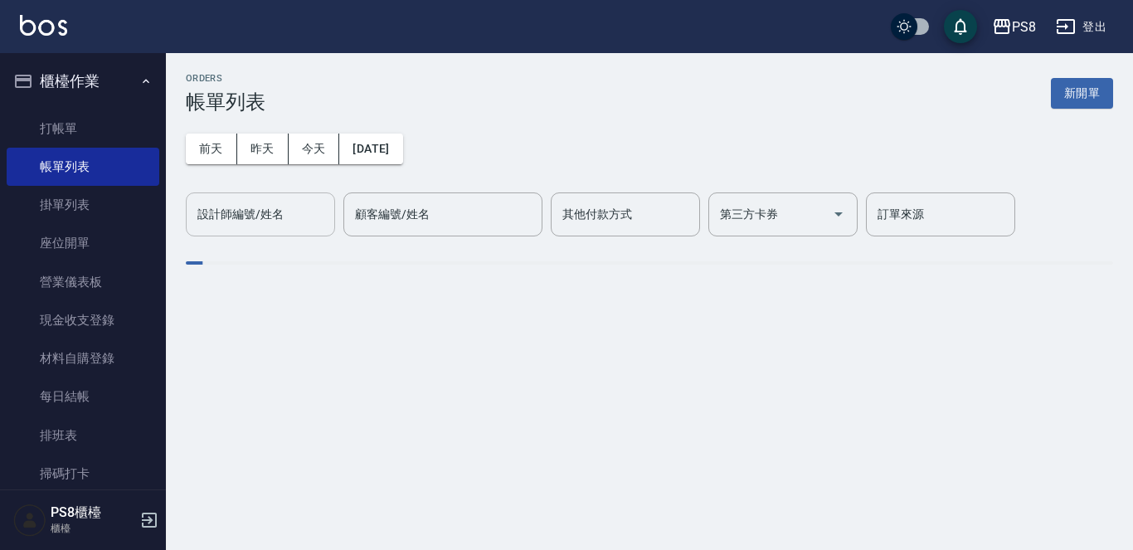
click at [259, 216] on div "設計師編號/姓名 設計師編號/姓名" at bounding box center [260, 214] width 149 height 44
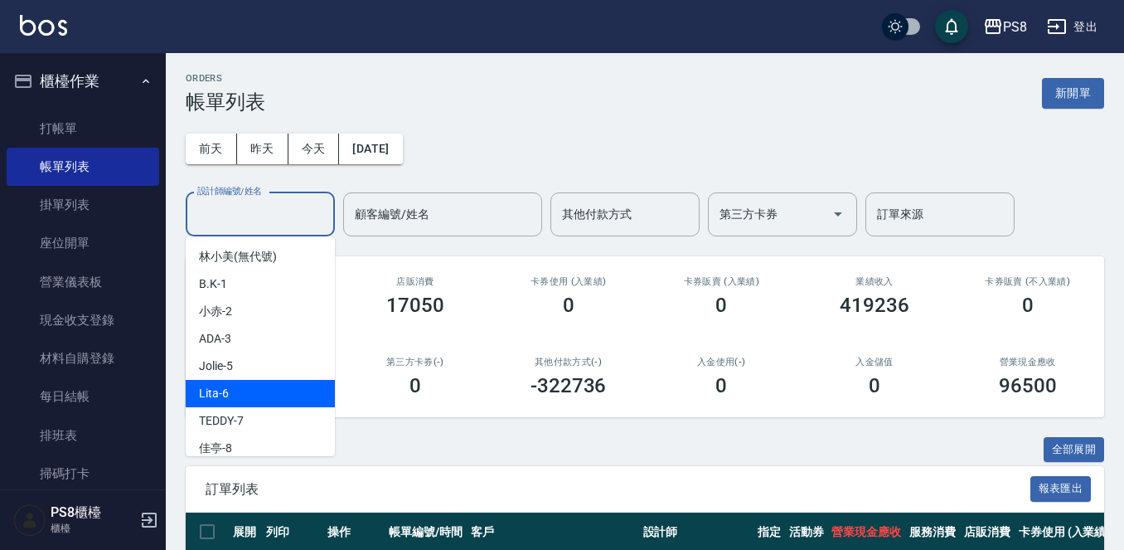
click at [260, 388] on div "Lita -6" at bounding box center [260, 393] width 149 height 27
type input "Lita-6"
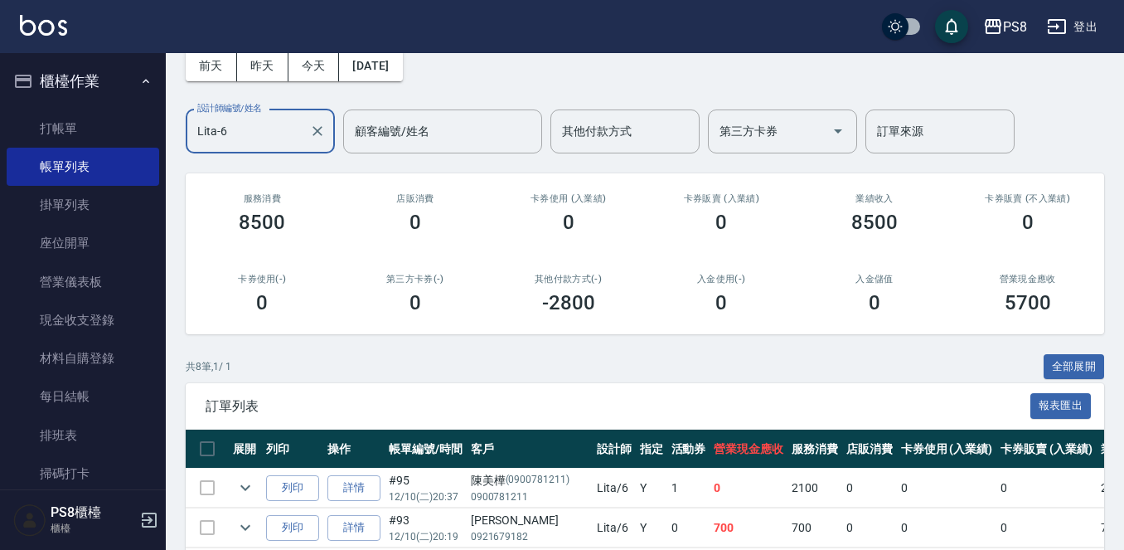
scroll to position [399, 0]
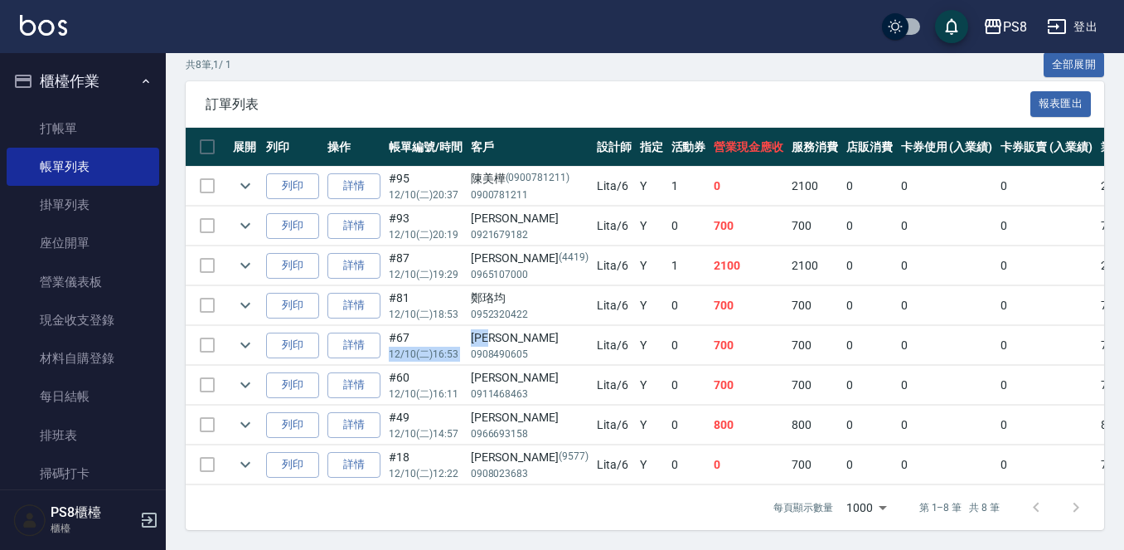
drag, startPoint x: 507, startPoint y: 319, endPoint x: 450, endPoint y: 323, distance: 56.5
click at [450, 326] on tr "列印 詳情 #67 12/10 (二) 16:53 [PERSON_NAME]0908490605 Lita /6 Y 0 700 700 0 0 0 700…" at bounding box center [920, 345] width 1468 height 39
click at [541, 329] on div "[PERSON_NAME]" at bounding box center [530, 337] width 118 height 17
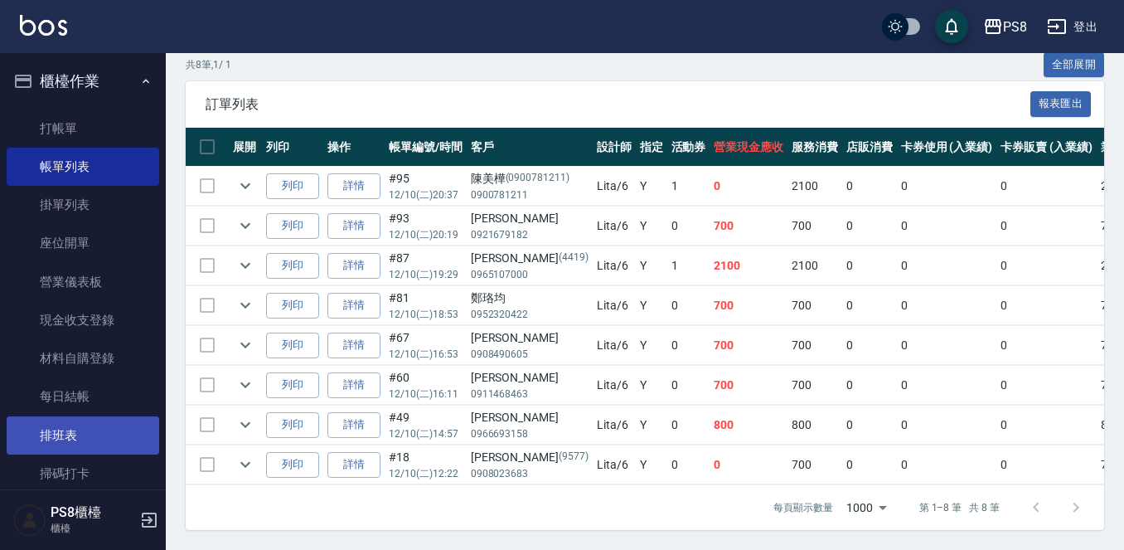
click at [91, 444] on link "排班表" at bounding box center [83, 435] width 153 height 38
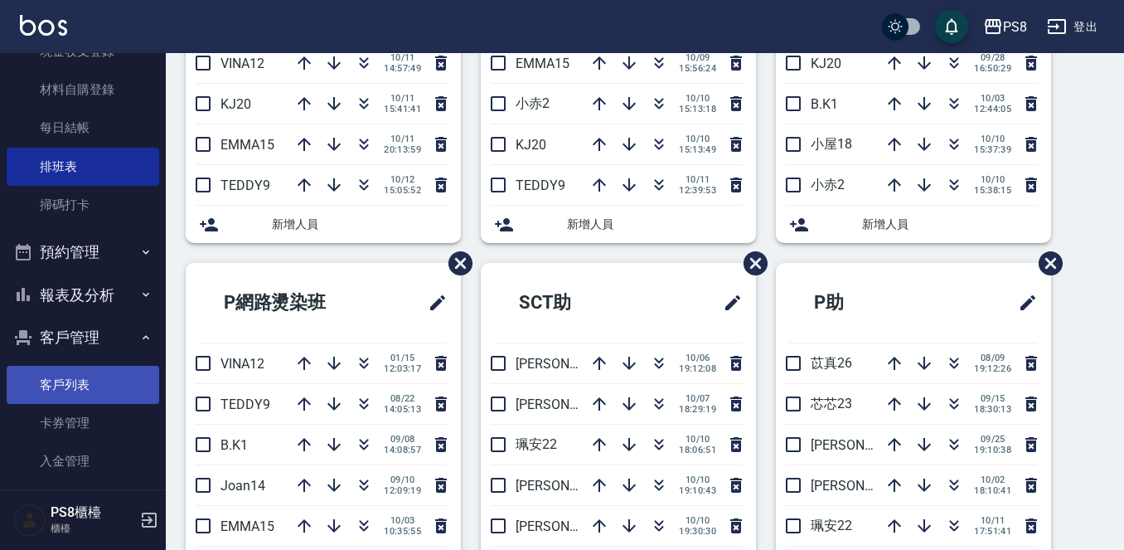
scroll to position [332, 0]
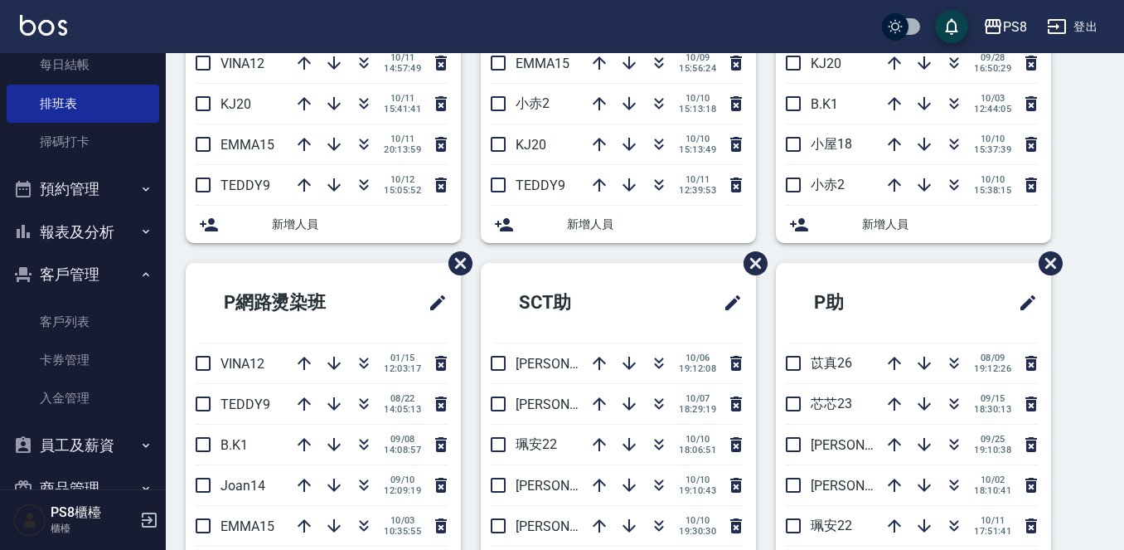
drag, startPoint x: 49, startPoint y: 225, endPoint x: 27, endPoint y: 249, distance: 32.9
click at [27, 249] on button "報表及分析" at bounding box center [83, 232] width 153 height 43
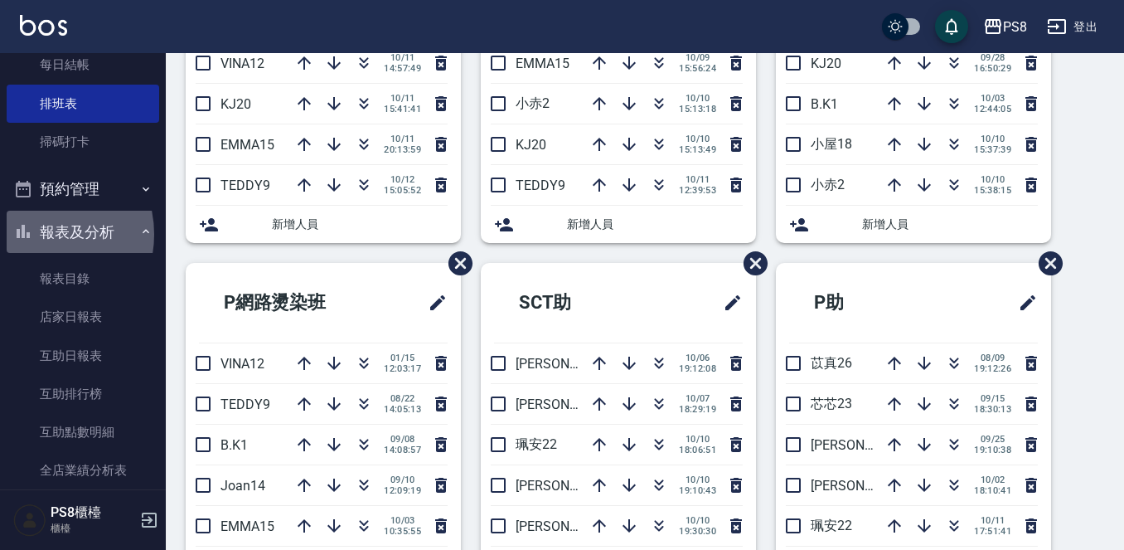
click at [42, 234] on button "報表及分析" at bounding box center [83, 232] width 153 height 43
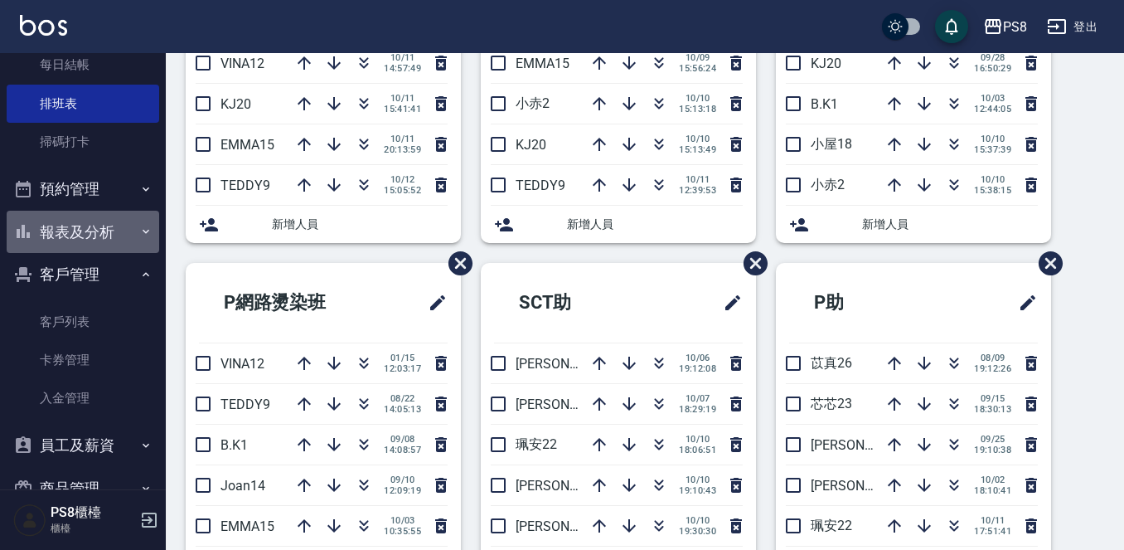
click at [85, 223] on button "報表及分析" at bounding box center [83, 232] width 153 height 43
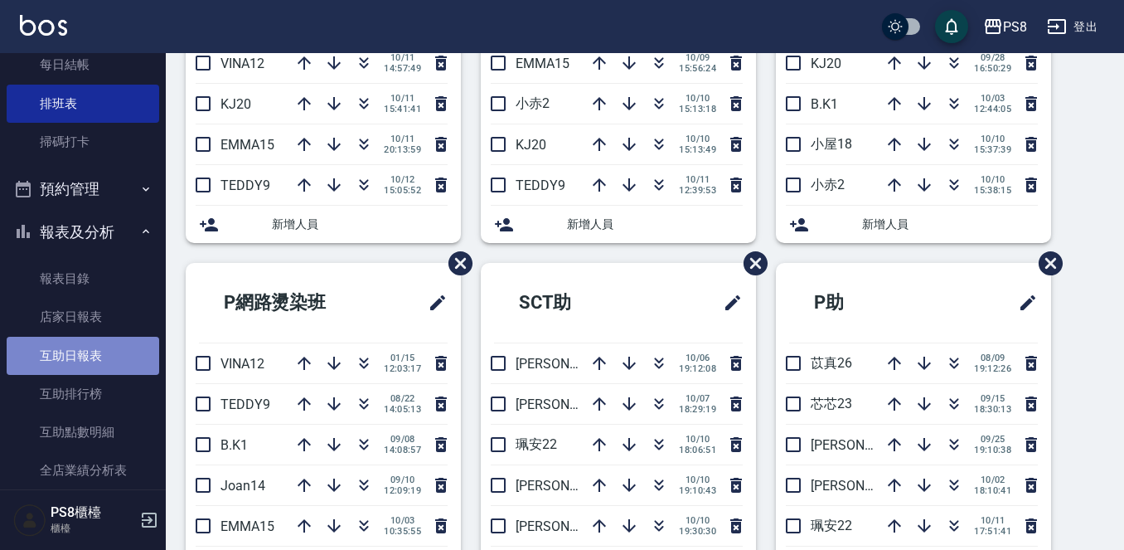
click at [88, 346] on link "互助日報表" at bounding box center [83, 356] width 153 height 38
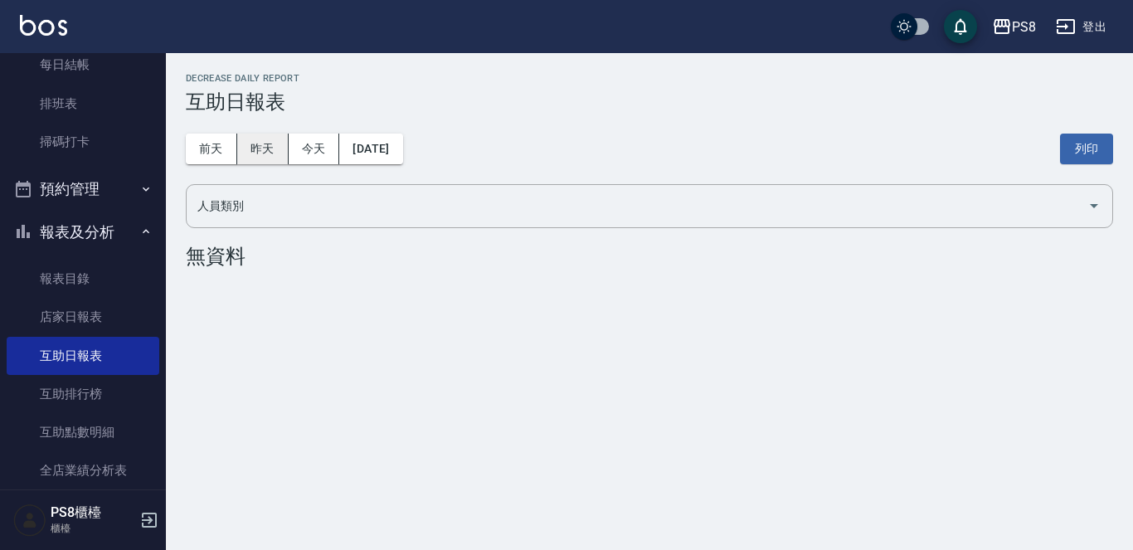
click at [279, 148] on button "昨天" at bounding box center [262, 148] width 51 height 31
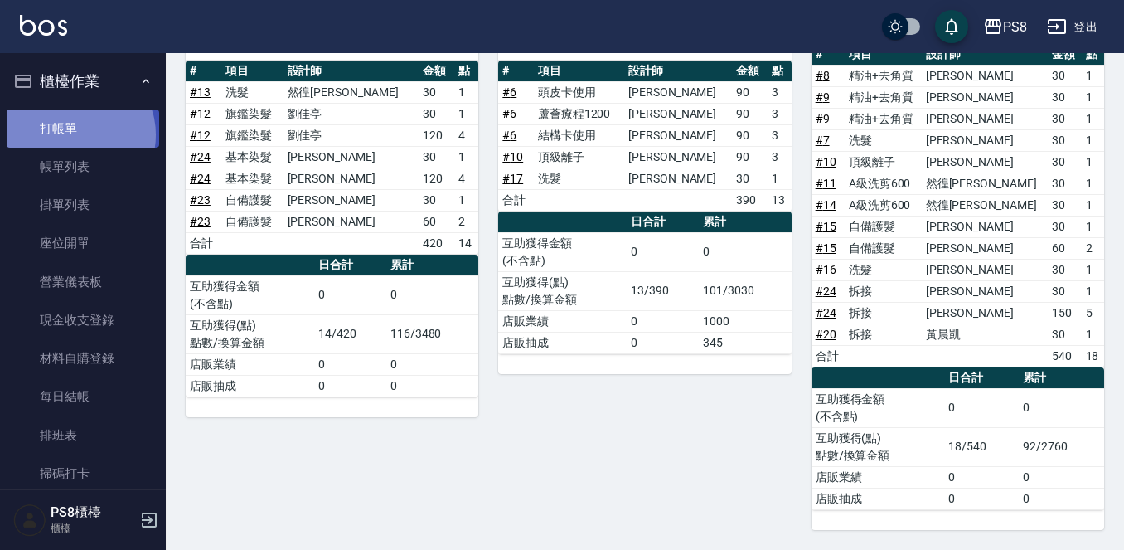
click at [76, 135] on link "打帳單" at bounding box center [83, 128] width 153 height 38
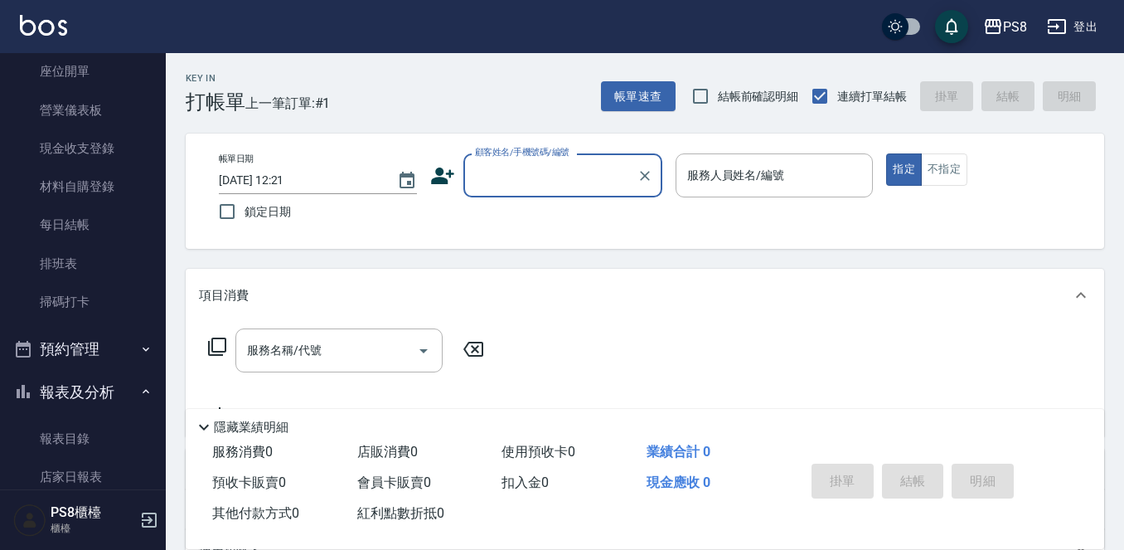
scroll to position [249, 0]
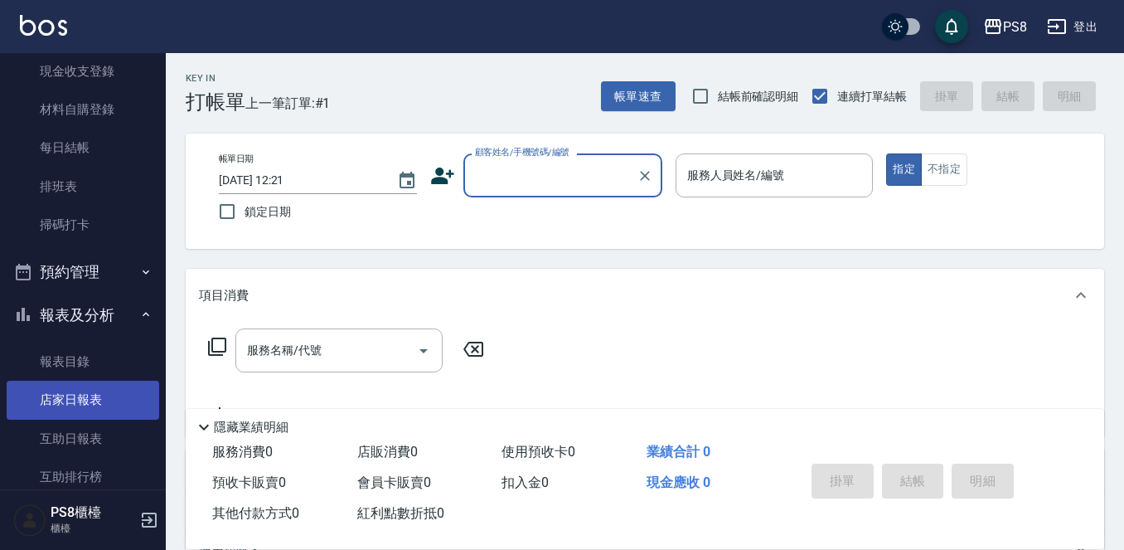
click at [42, 399] on link "店家日報表" at bounding box center [83, 400] width 153 height 38
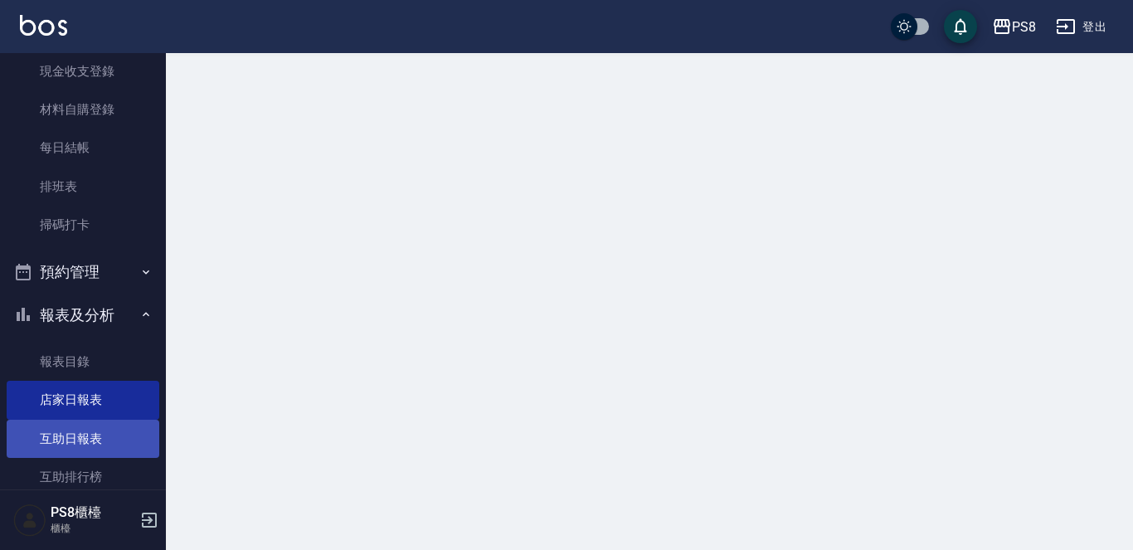
click at [49, 433] on link "互助日報表" at bounding box center [83, 439] width 153 height 38
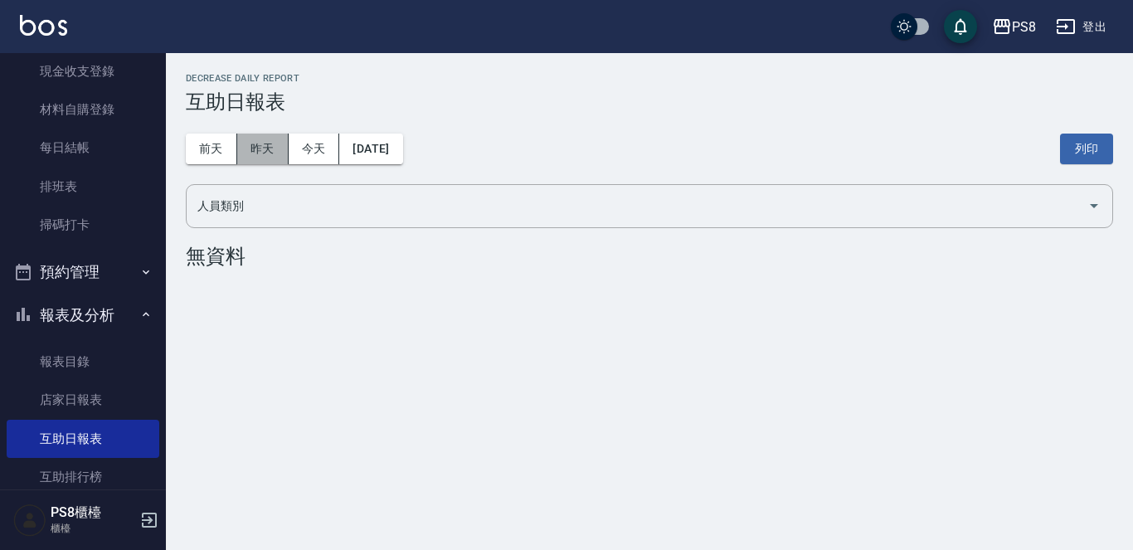
click at [278, 141] on button "昨天" at bounding box center [262, 148] width 51 height 31
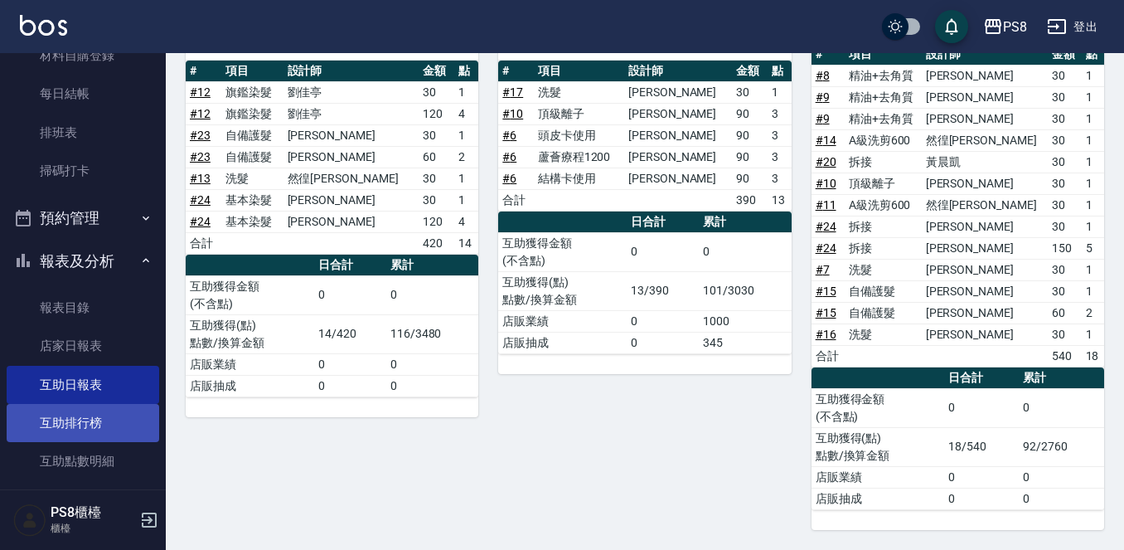
scroll to position [332, 0]
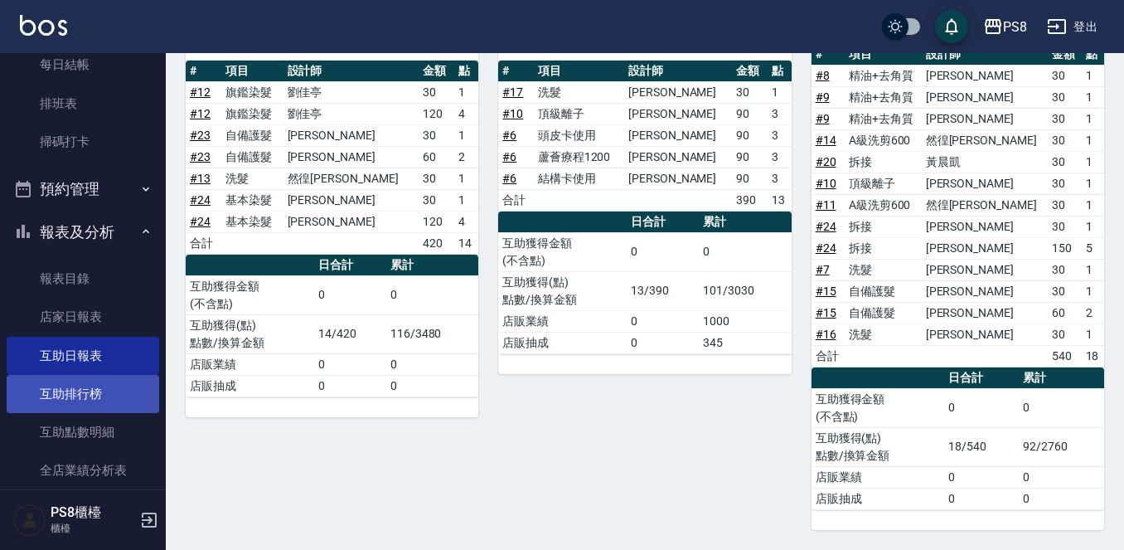
click at [128, 399] on link "互助排行榜" at bounding box center [83, 394] width 153 height 38
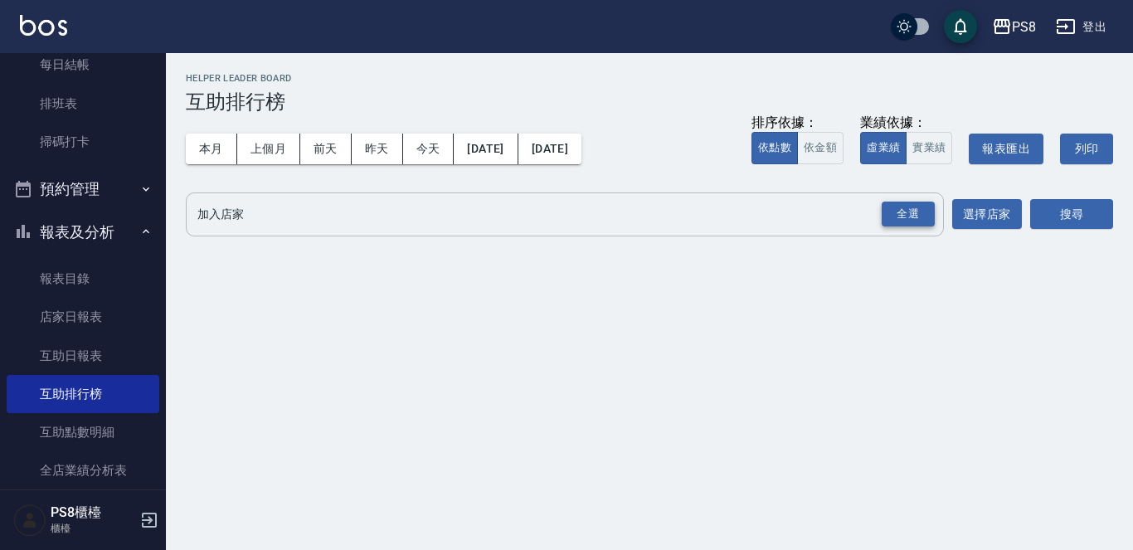
drag, startPoint x: 909, startPoint y: 230, endPoint x: 913, endPoint y: 221, distance: 9.7
click at [908, 230] on div "全選" at bounding box center [907, 214] width 58 height 44
click at [914, 208] on div "全選" at bounding box center [907, 214] width 53 height 26
click at [1079, 198] on div "搜尋" at bounding box center [1071, 215] width 83 height 46
click at [1077, 235] on div "搜尋" at bounding box center [1071, 215] width 83 height 46
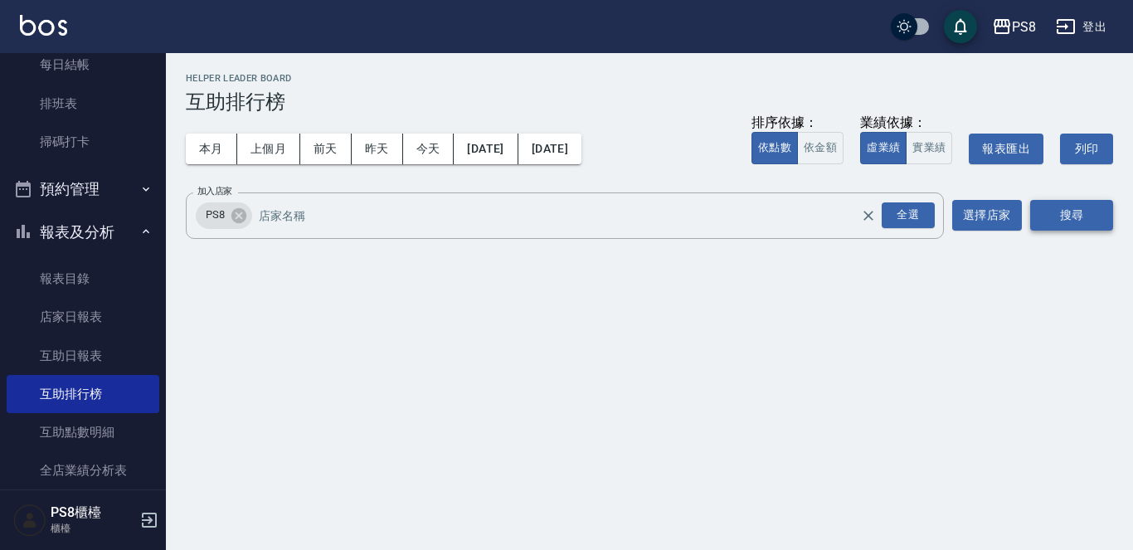
click at [1074, 206] on button "搜尋" at bounding box center [1071, 215] width 83 height 31
click at [1072, 206] on button "搜尋" at bounding box center [1071, 215] width 83 height 31
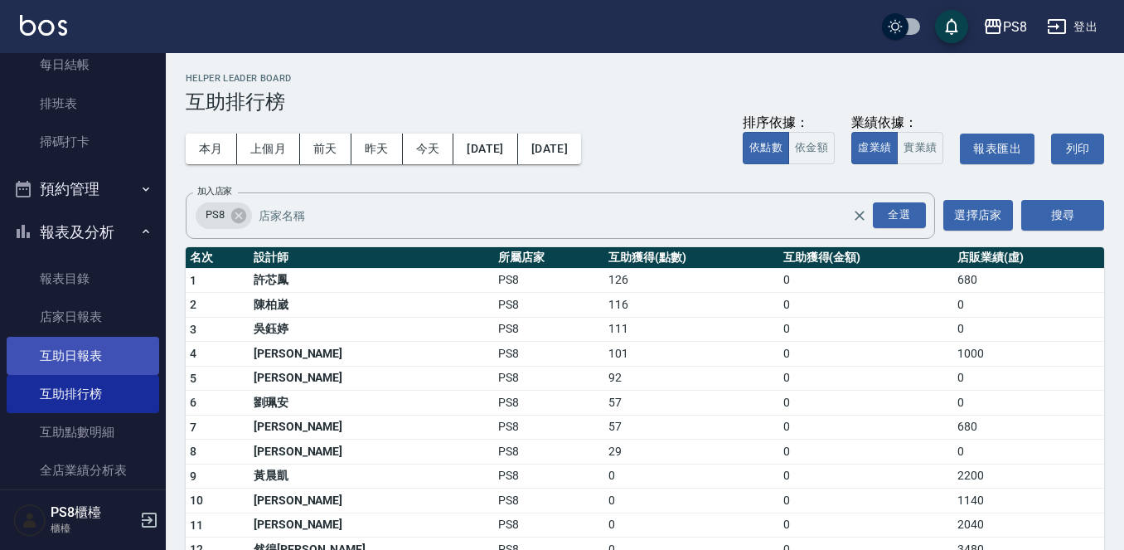
click at [32, 363] on link "互助日報表" at bounding box center [83, 356] width 153 height 38
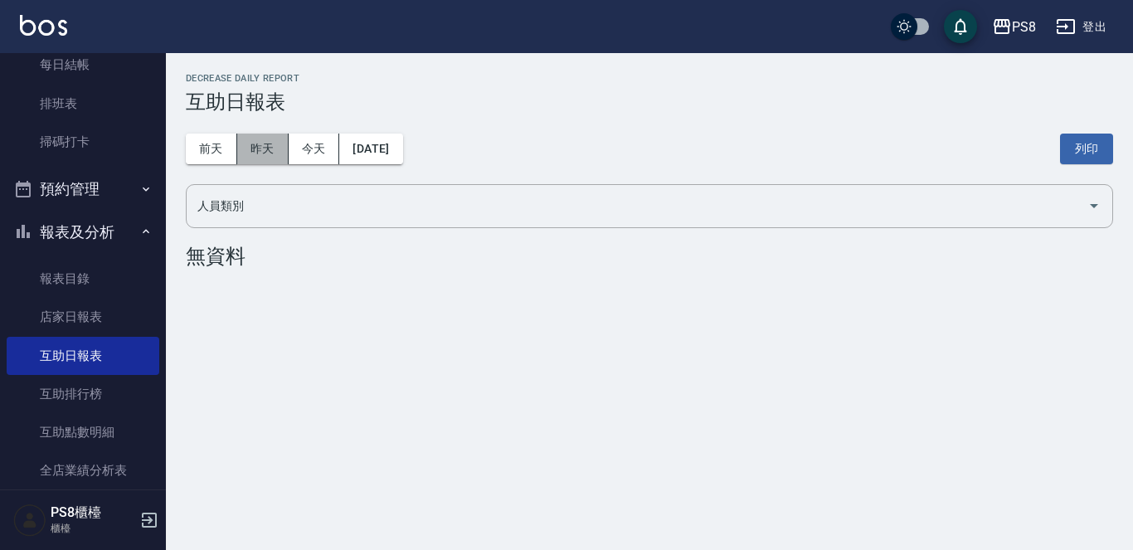
click at [264, 140] on button "昨天" at bounding box center [262, 148] width 51 height 31
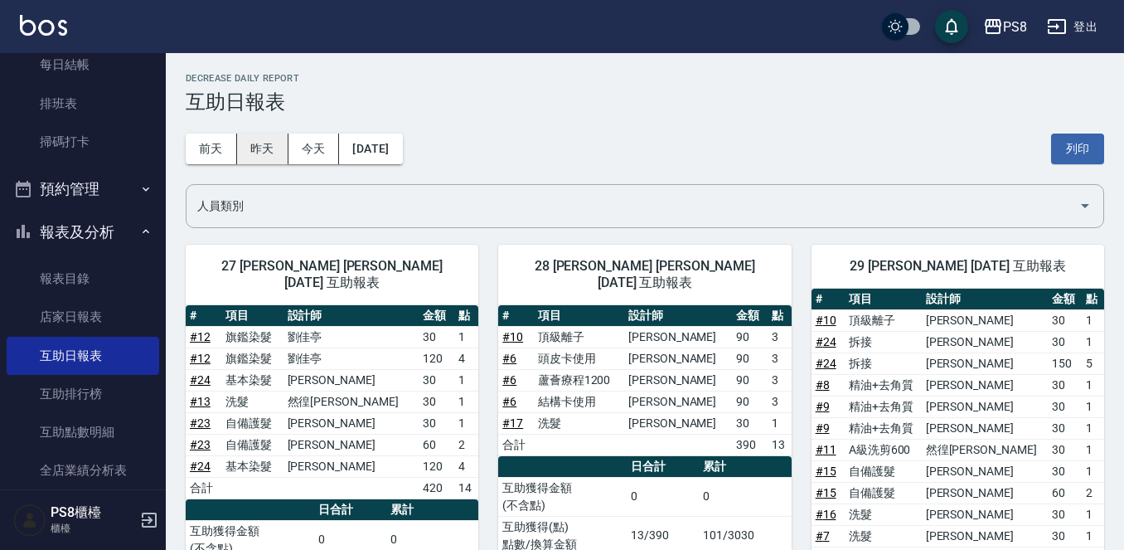
click at [246, 149] on button "昨天" at bounding box center [262, 148] width 51 height 31
click at [225, 150] on button "前天" at bounding box center [211, 148] width 51 height 31
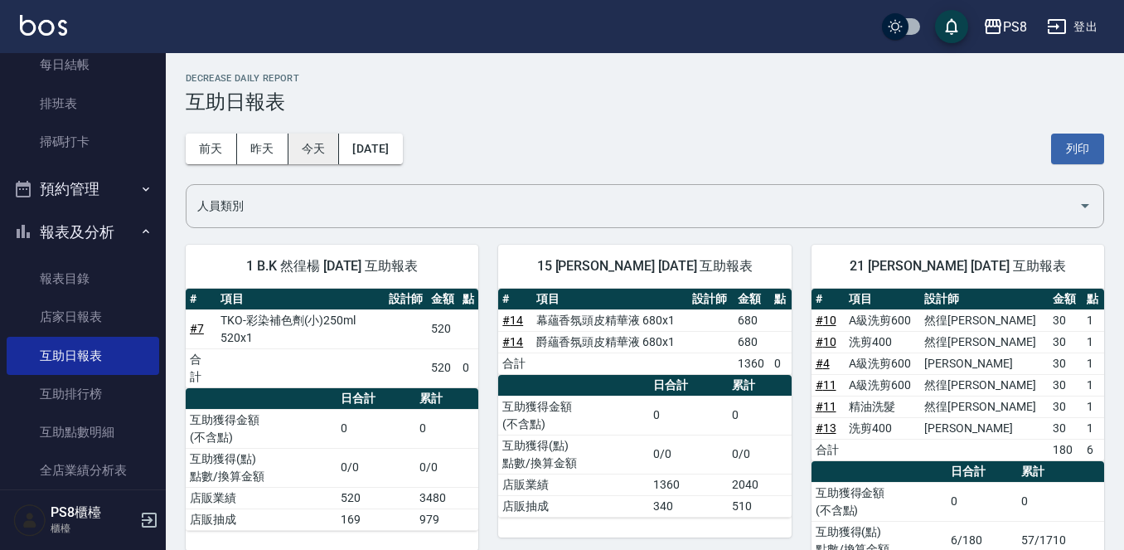
click at [303, 142] on button "今天" at bounding box center [314, 148] width 51 height 31
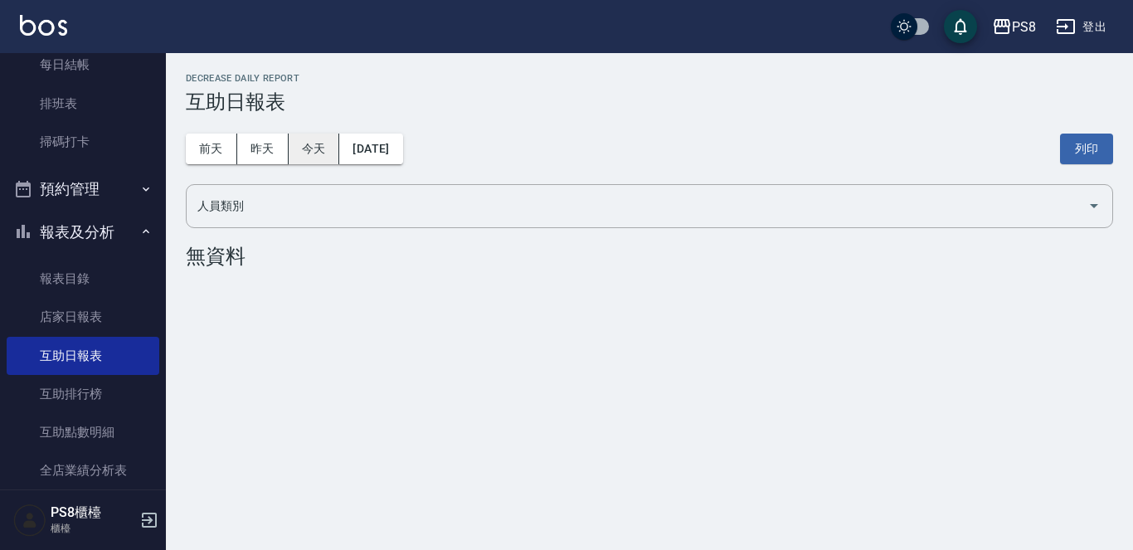
click at [306, 149] on button "今天" at bounding box center [314, 148] width 51 height 31
click at [238, 147] on button "昨天" at bounding box center [262, 148] width 51 height 31
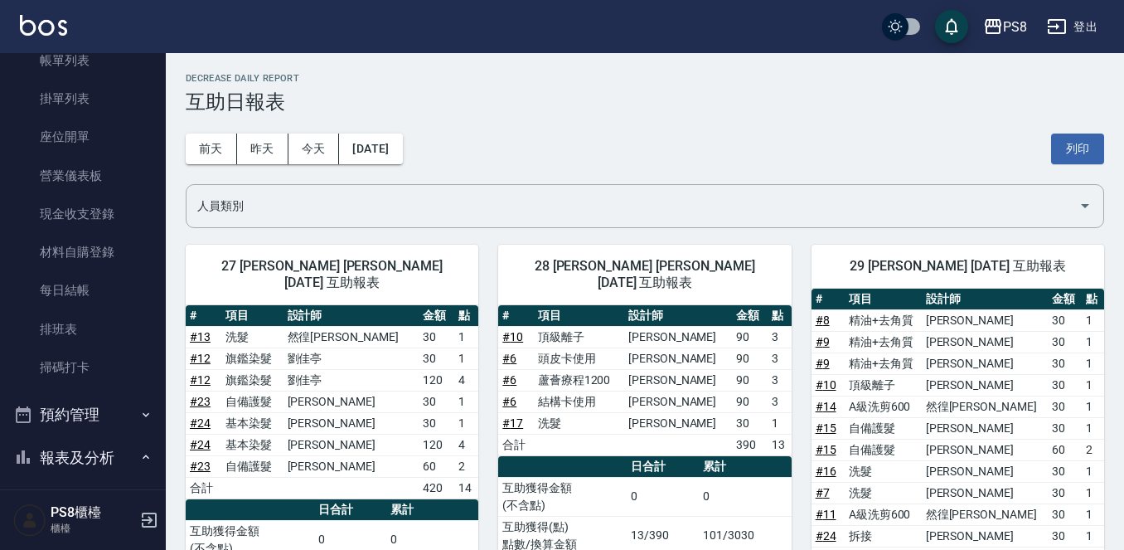
scroll to position [83, 0]
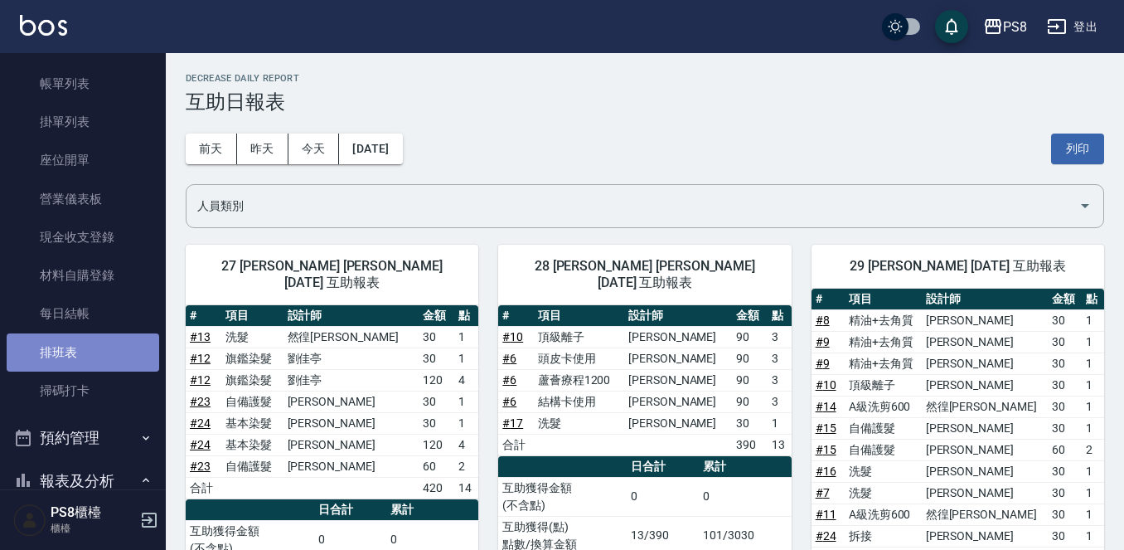
click at [122, 346] on link "排班表" at bounding box center [83, 352] width 153 height 38
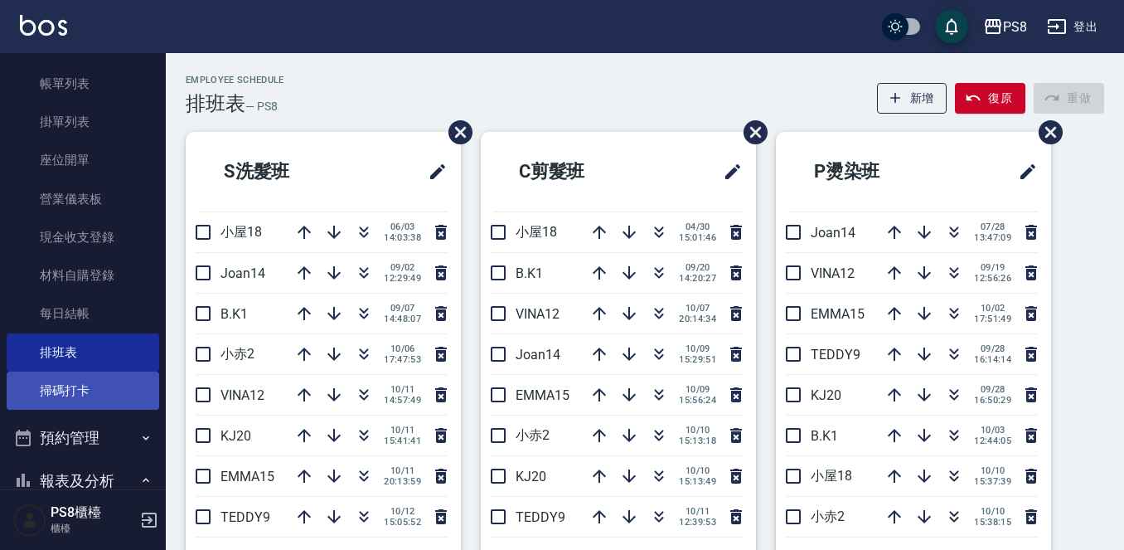
scroll to position [497, 0]
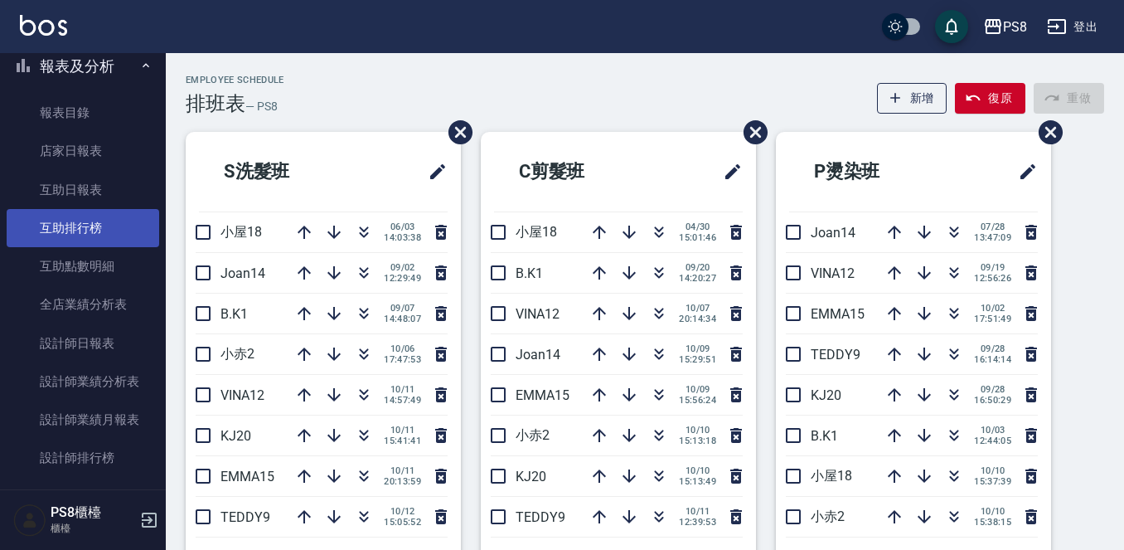
click at [127, 235] on link "互助排行榜" at bounding box center [83, 228] width 153 height 38
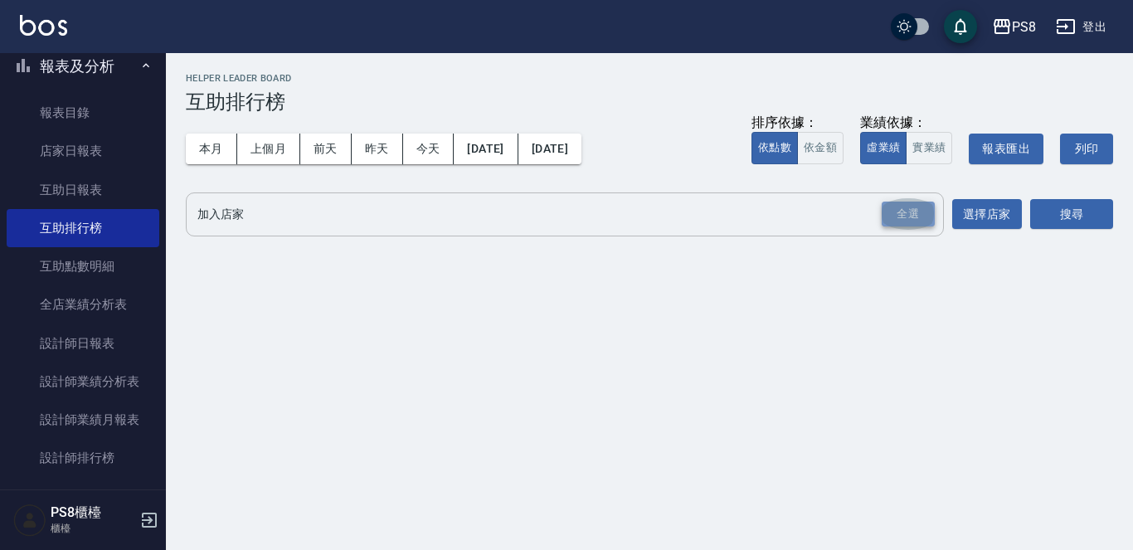
click at [908, 208] on div "全選" at bounding box center [907, 214] width 53 height 26
click at [1046, 217] on button "搜尋" at bounding box center [1071, 215] width 83 height 31
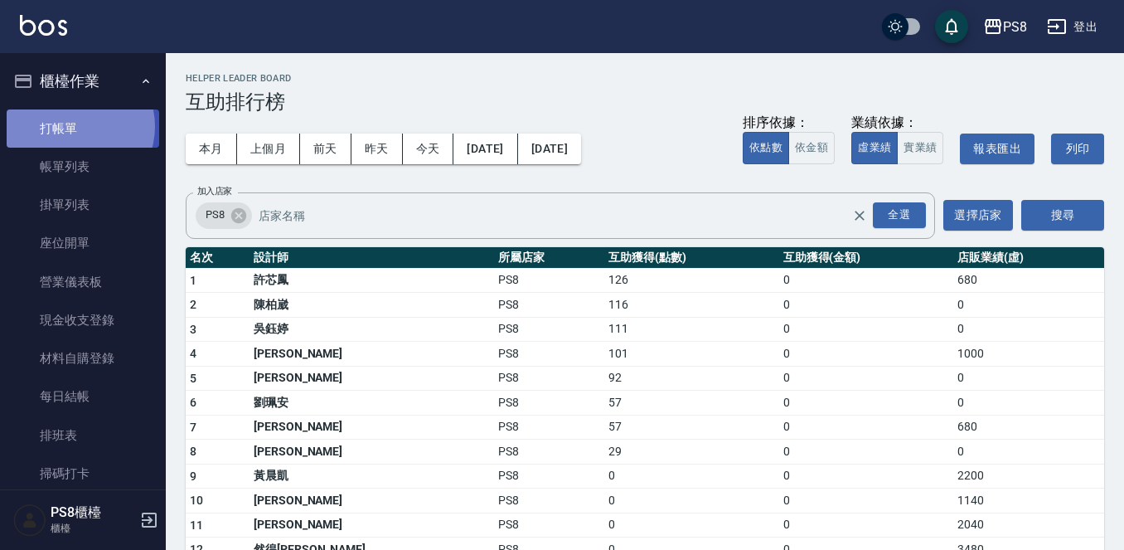
click at [73, 126] on link "打帳單" at bounding box center [83, 128] width 153 height 38
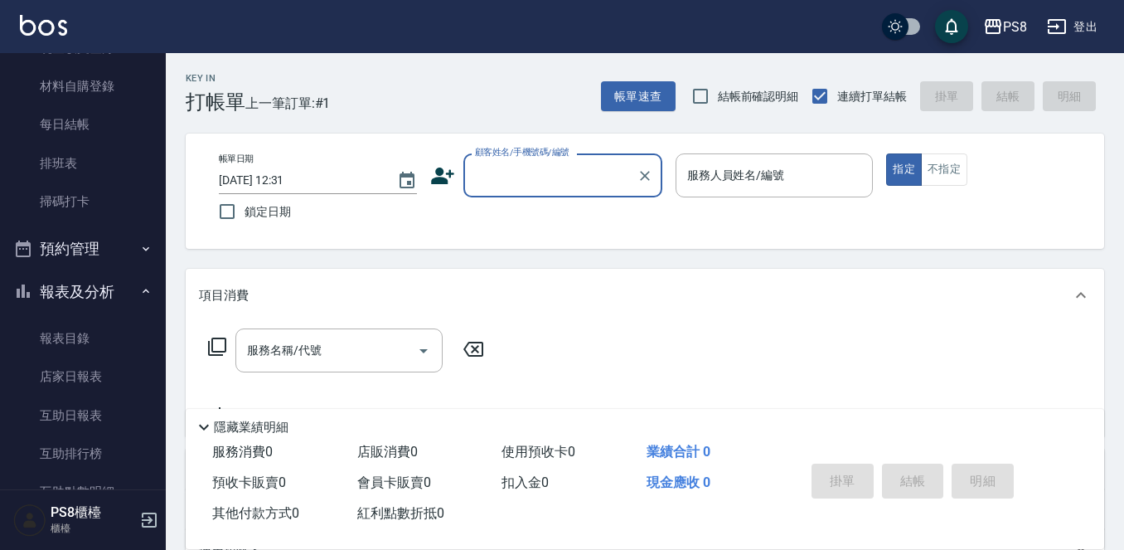
scroll to position [415, 0]
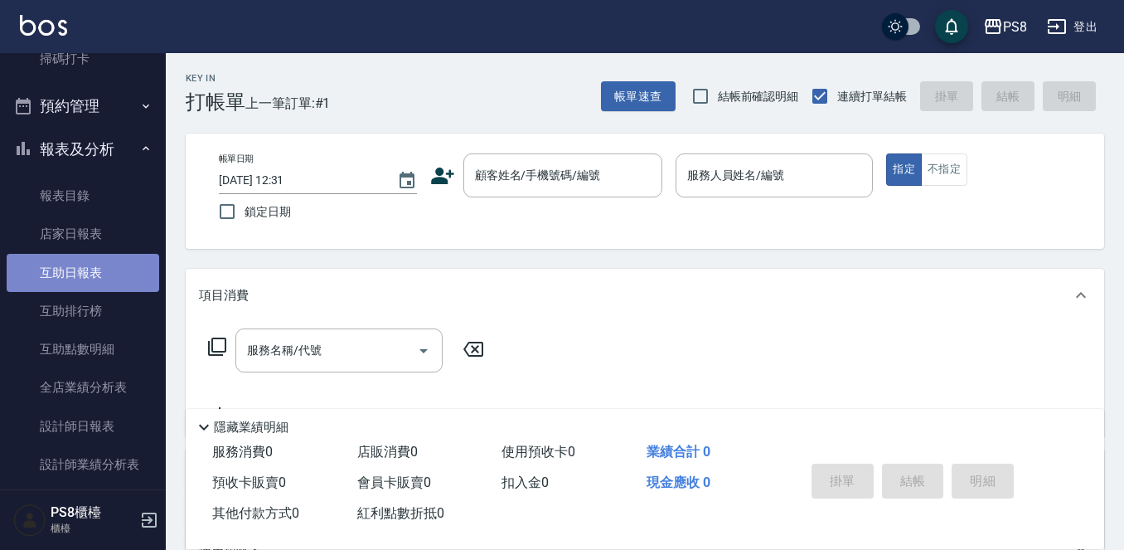
click at [93, 274] on link "互助日報表" at bounding box center [83, 273] width 153 height 38
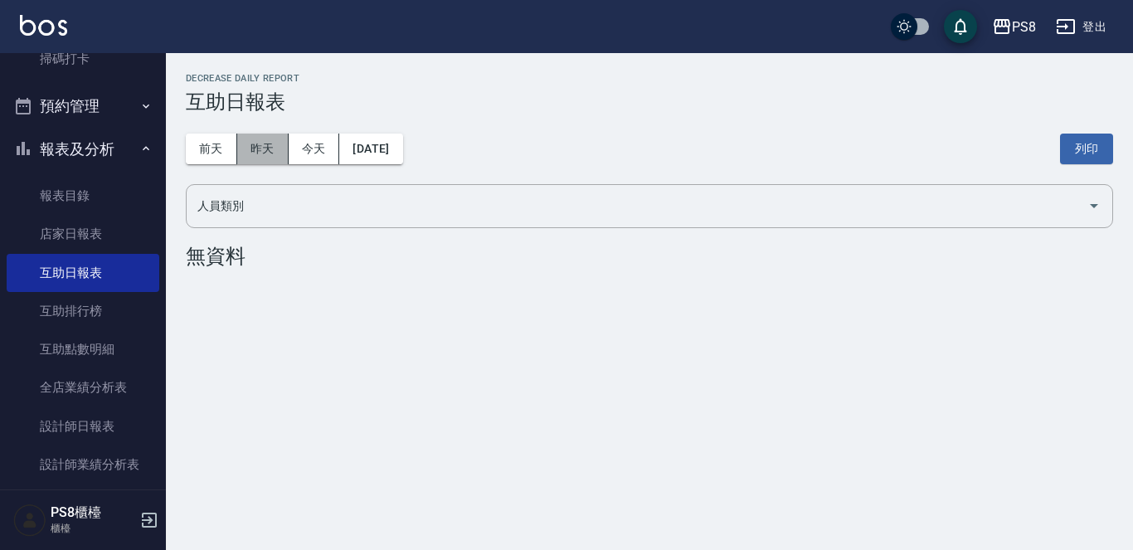
click at [251, 138] on button "昨天" at bounding box center [262, 148] width 51 height 31
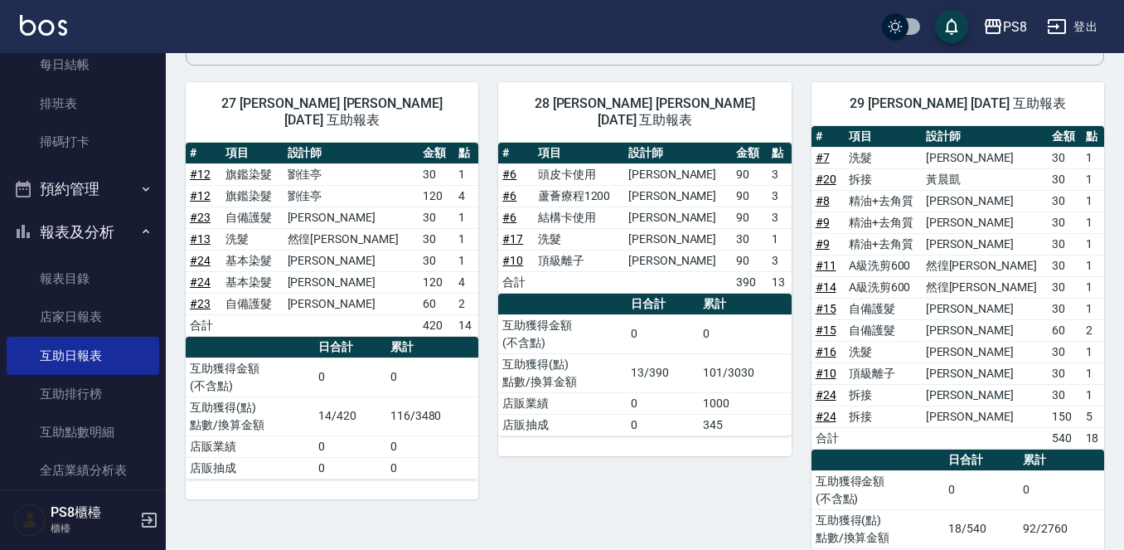
scroll to position [166, 0]
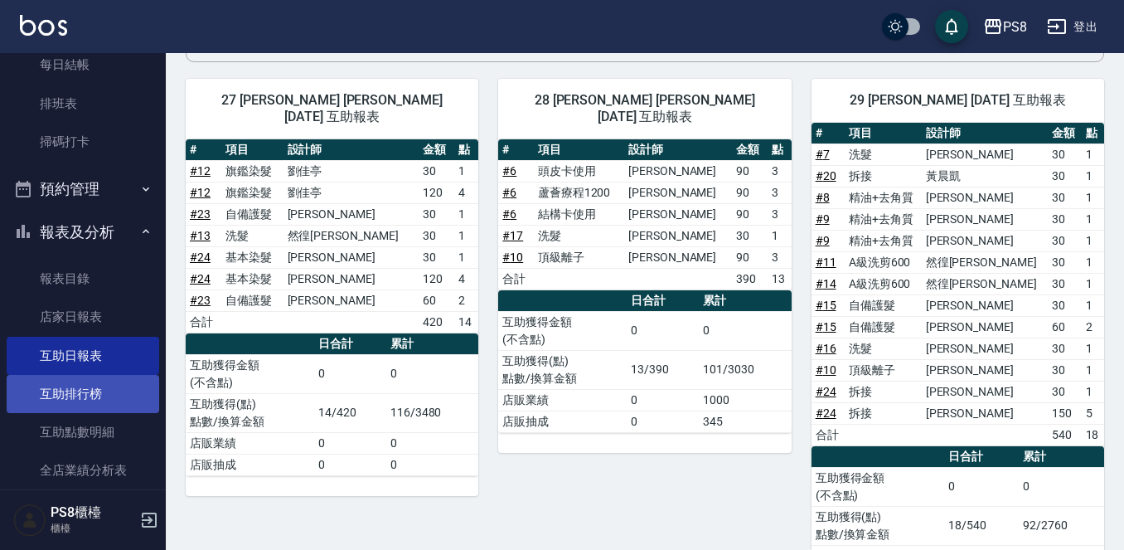
click at [130, 381] on link "互助排行榜" at bounding box center [83, 394] width 153 height 38
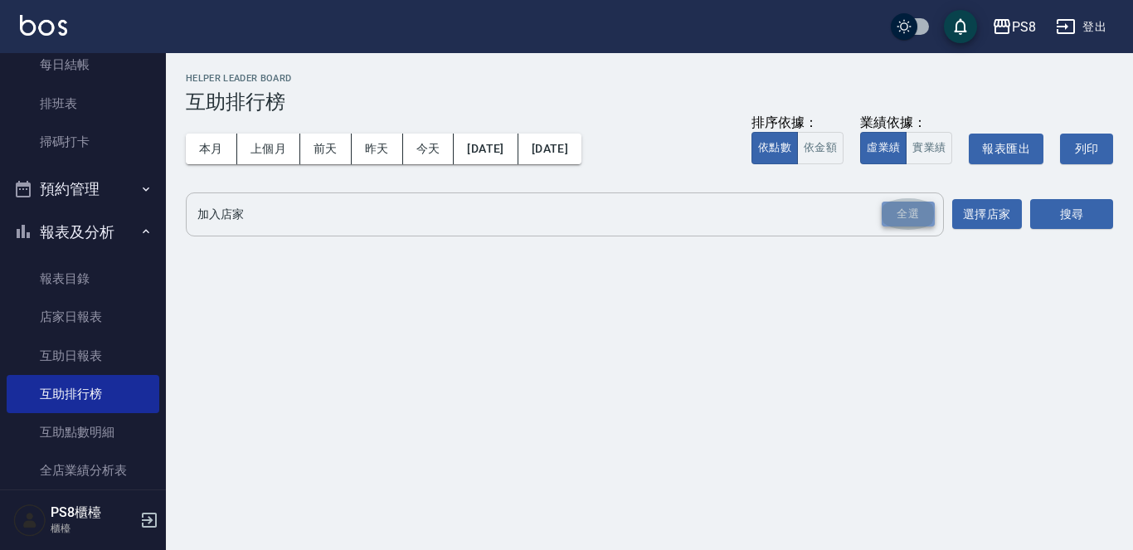
click at [898, 218] on div "全選" at bounding box center [907, 214] width 53 height 26
click at [1053, 214] on button "搜尋" at bounding box center [1071, 215] width 83 height 31
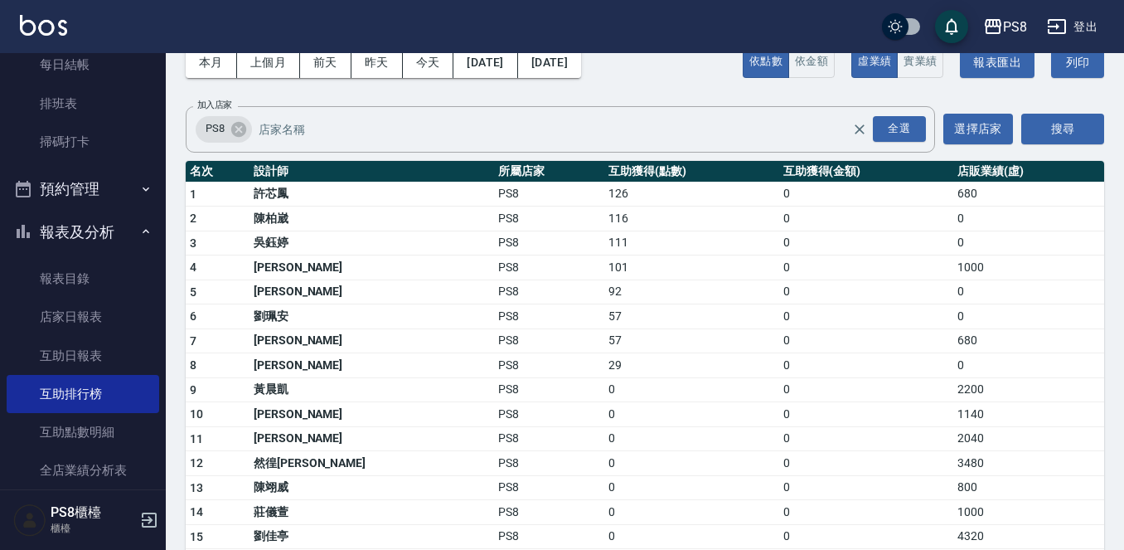
scroll to position [152, 0]
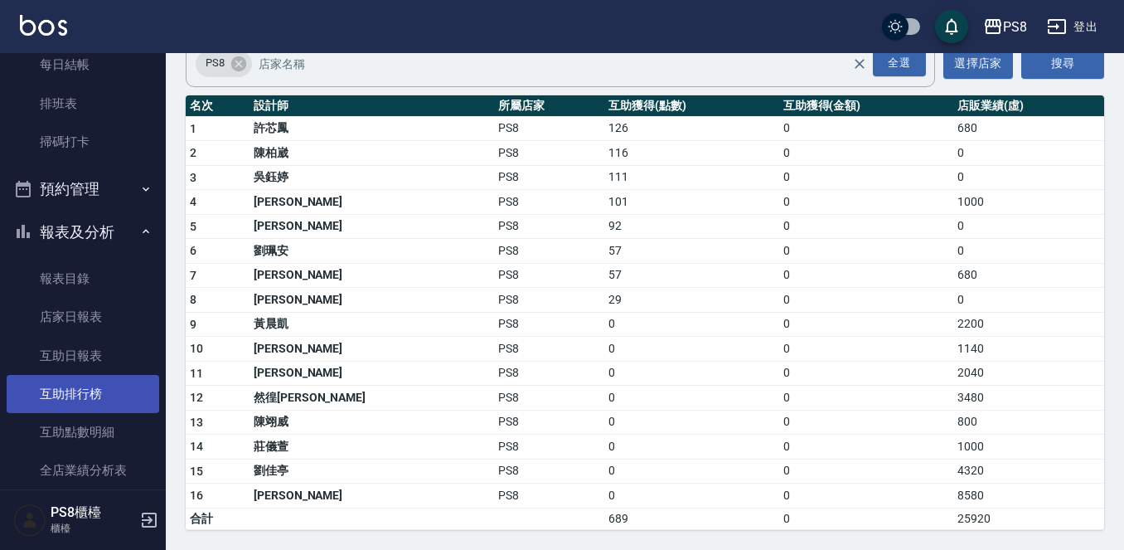
click at [61, 393] on link "互助排行榜" at bounding box center [83, 394] width 153 height 38
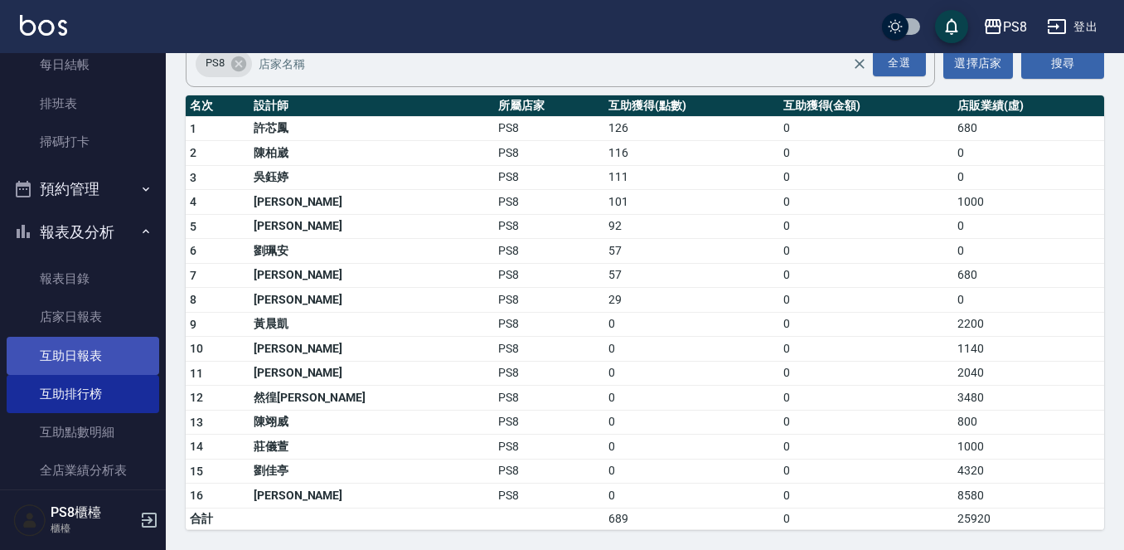
click at [66, 361] on link "互助日報表" at bounding box center [83, 356] width 153 height 38
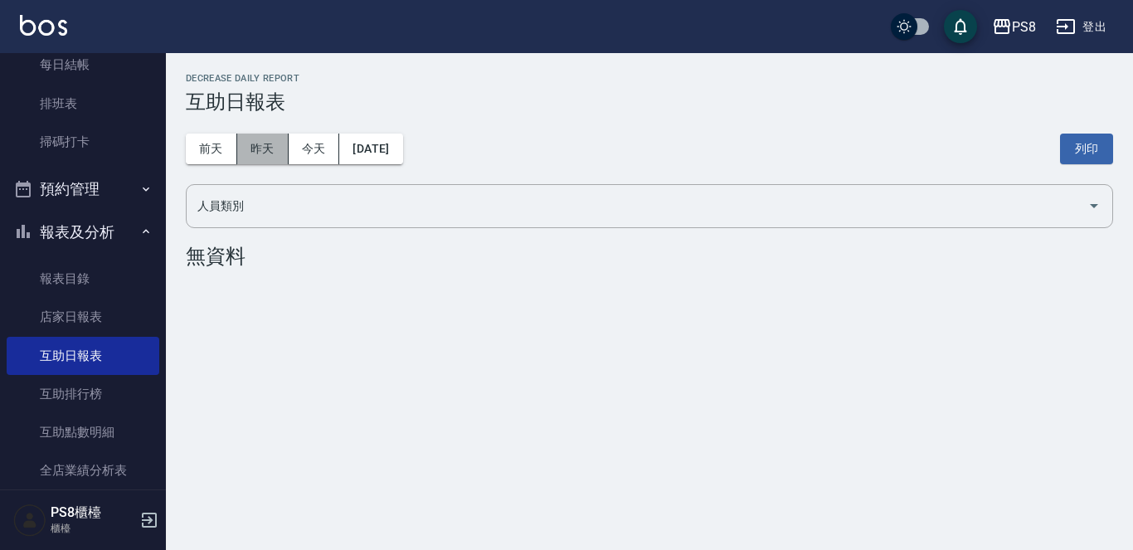
click at [269, 154] on button "昨天" at bounding box center [262, 148] width 51 height 31
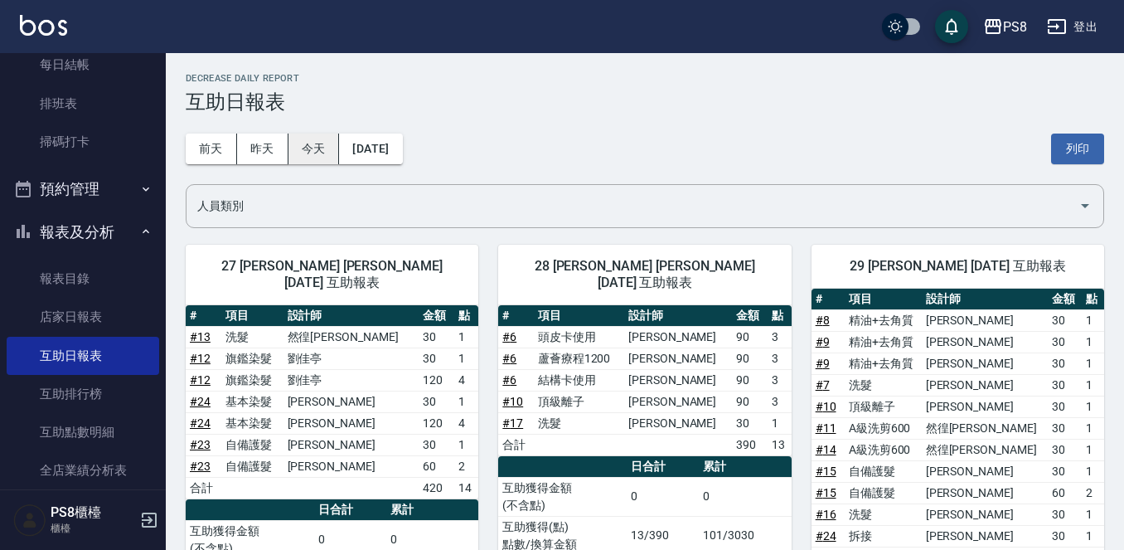
click at [328, 133] on button "今天" at bounding box center [314, 148] width 51 height 31
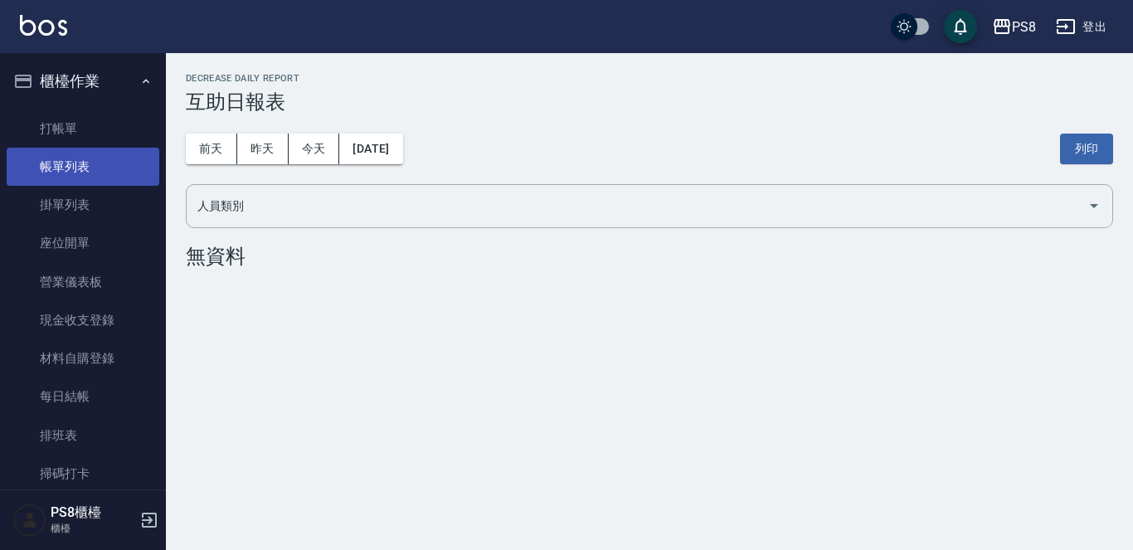
click at [100, 172] on link "帳單列表" at bounding box center [83, 167] width 153 height 38
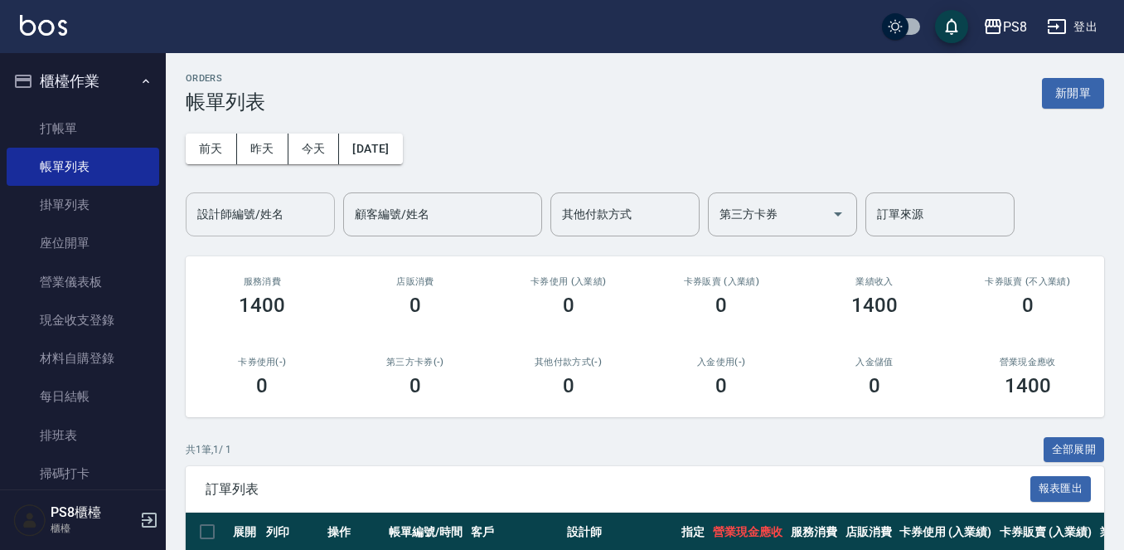
click at [263, 207] on div "設計師編號/姓名 設計師編號/姓名" at bounding box center [260, 214] width 149 height 44
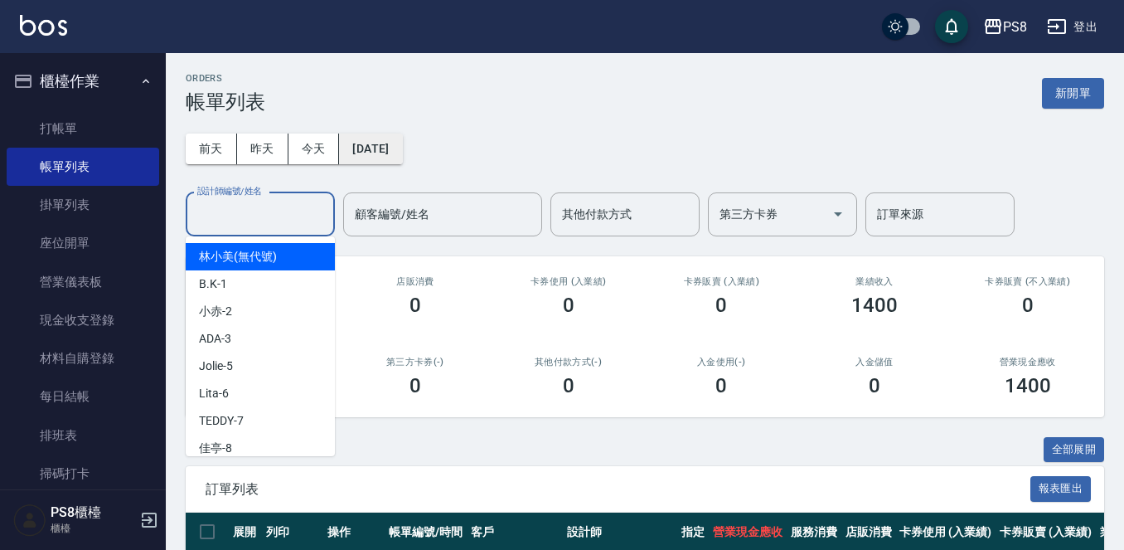
click at [394, 155] on button "[DATE]" at bounding box center [370, 148] width 63 height 31
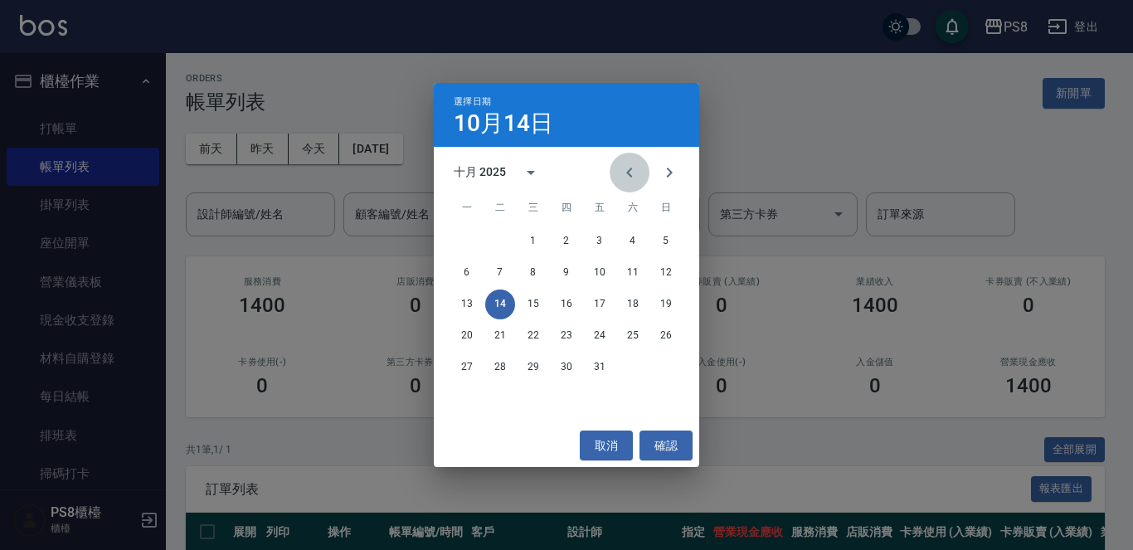
click at [625, 159] on button "Previous month" at bounding box center [629, 173] width 40 height 40
click at [624, 159] on button "Previous month" at bounding box center [629, 173] width 40 height 40
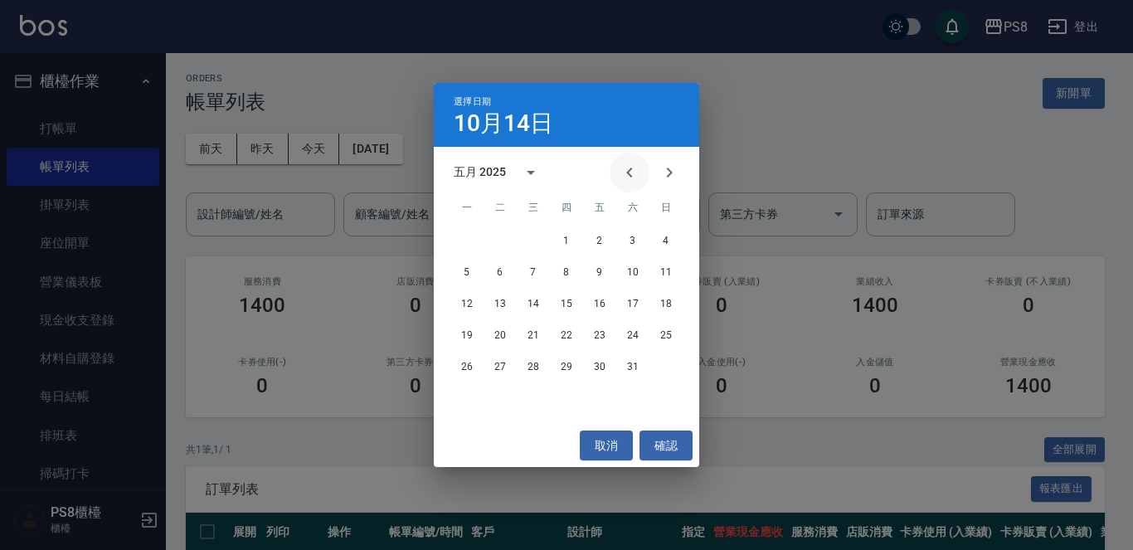
click at [624, 159] on button "Previous month" at bounding box center [629, 173] width 40 height 40
click at [622, 159] on button "Previous month" at bounding box center [629, 173] width 40 height 40
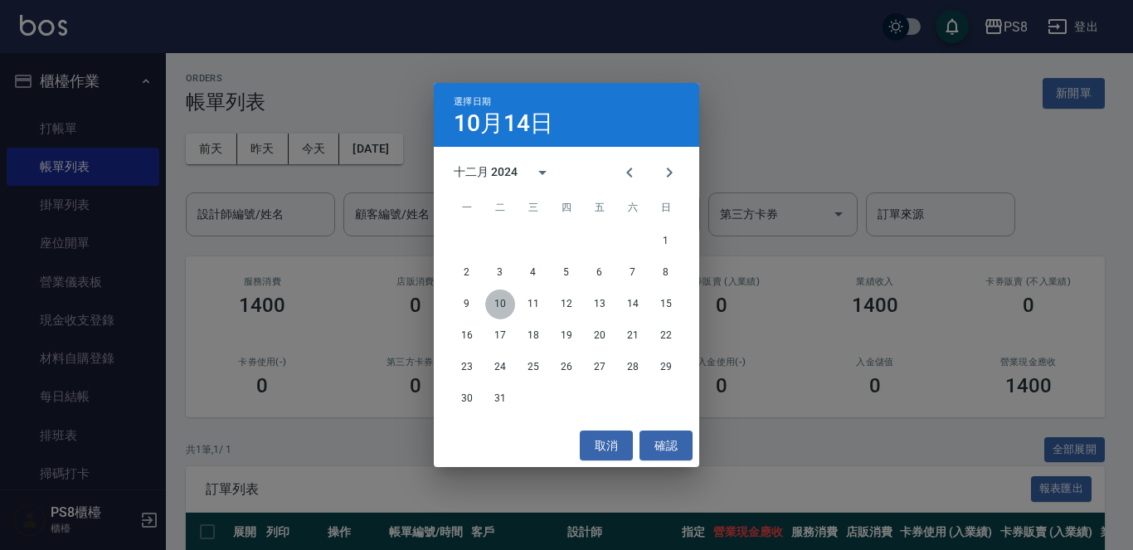
click at [497, 306] on button "10" at bounding box center [500, 304] width 30 height 30
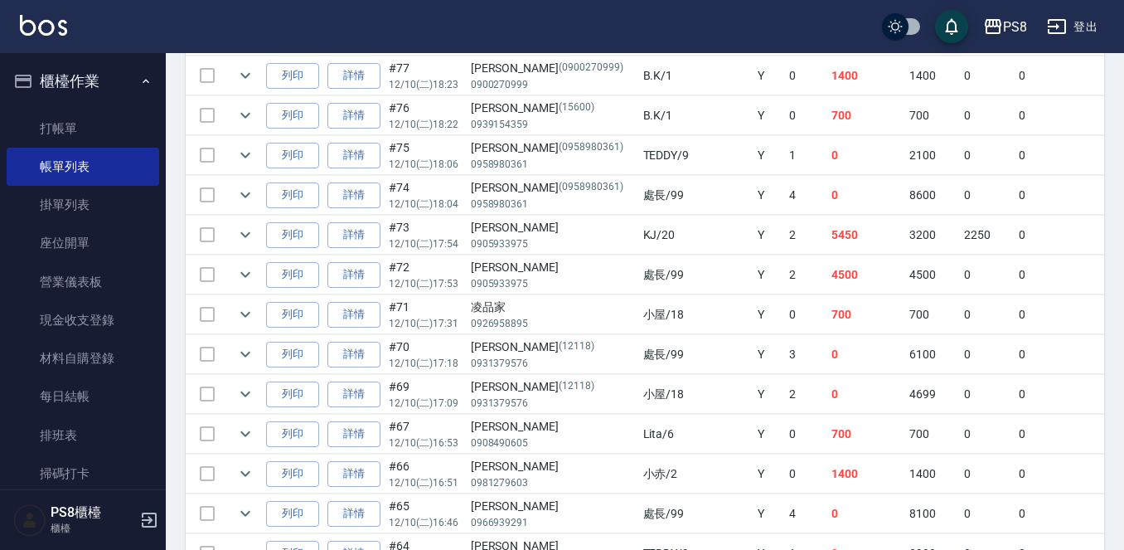
scroll to position [1616, 0]
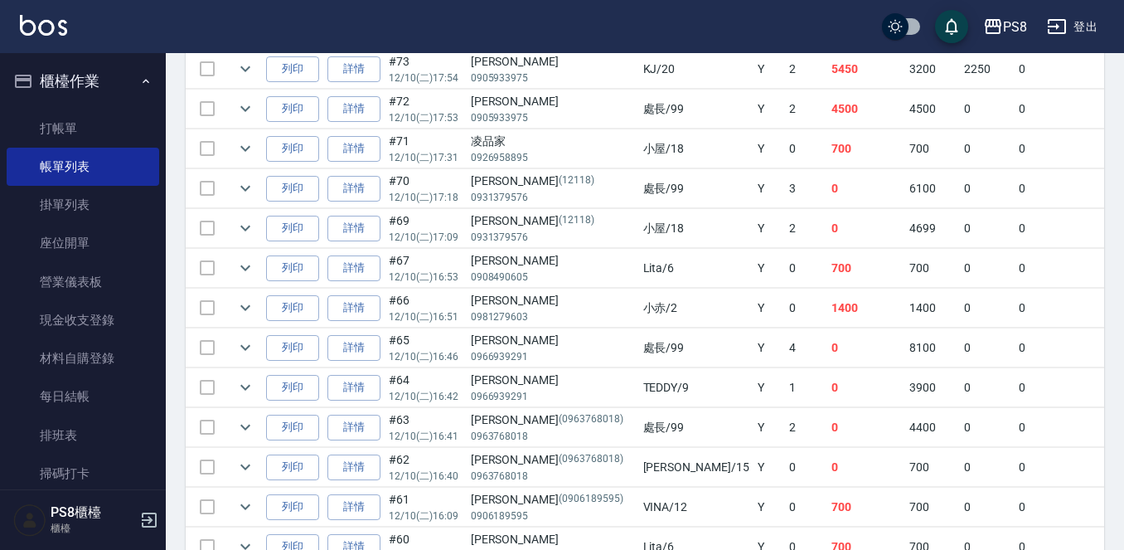
click at [486, 264] on div "[PERSON_NAME]" at bounding box center [553, 260] width 164 height 17
copy div "[PERSON_NAME]"
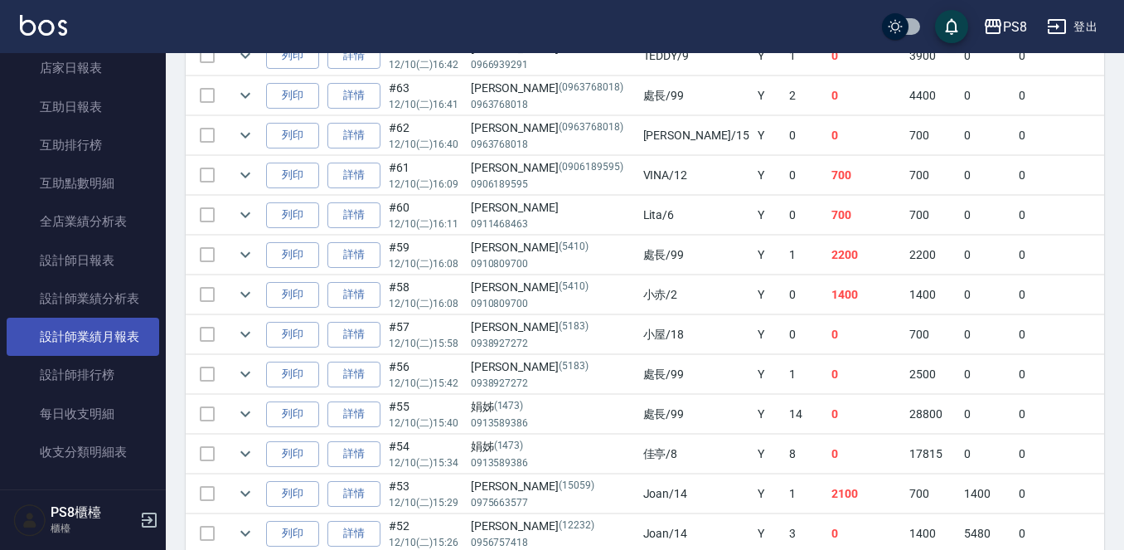
scroll to position [888, 0]
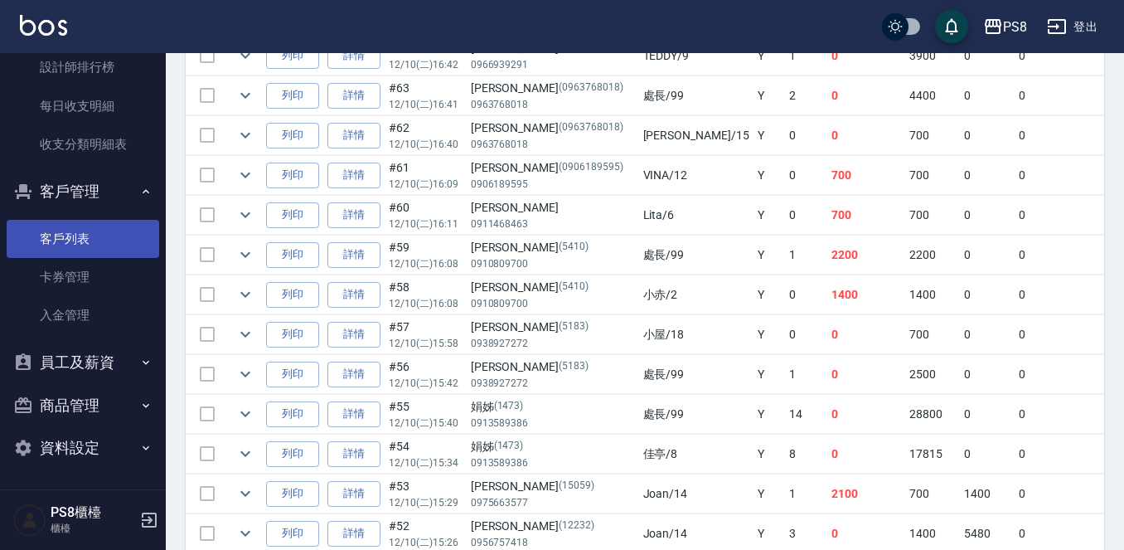
click at [90, 243] on link "客戶列表" at bounding box center [83, 239] width 153 height 38
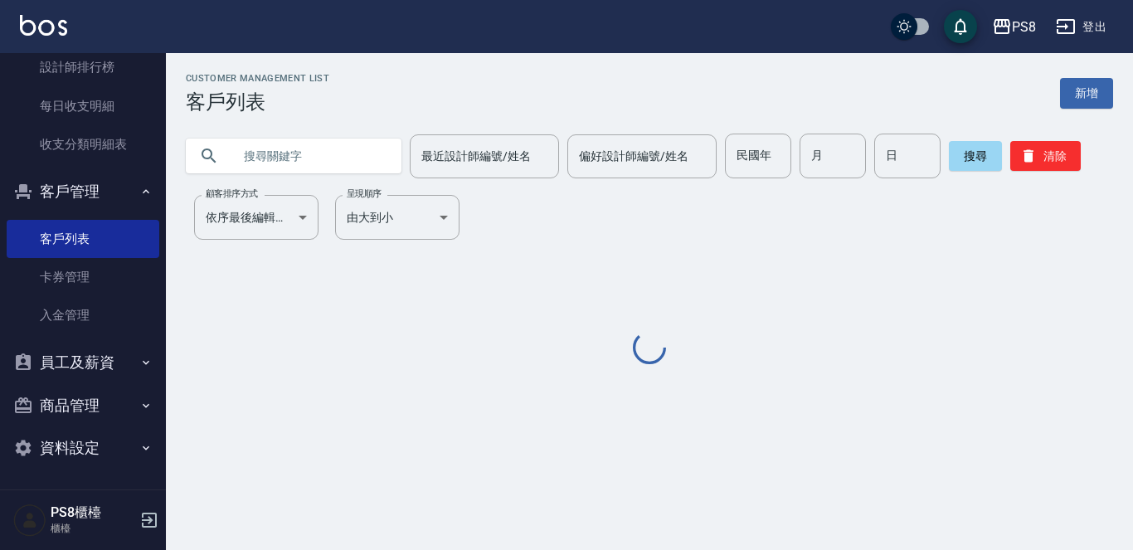
click at [308, 168] on input "text" at bounding box center [310, 155] width 156 height 45
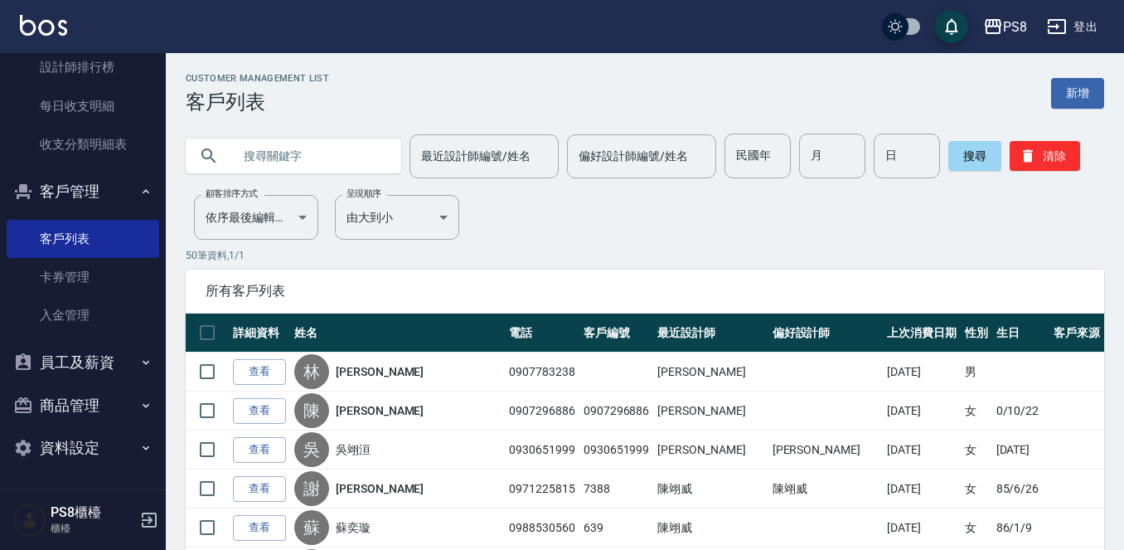
paste input "[PERSON_NAME]"
type input "[PERSON_NAME]"
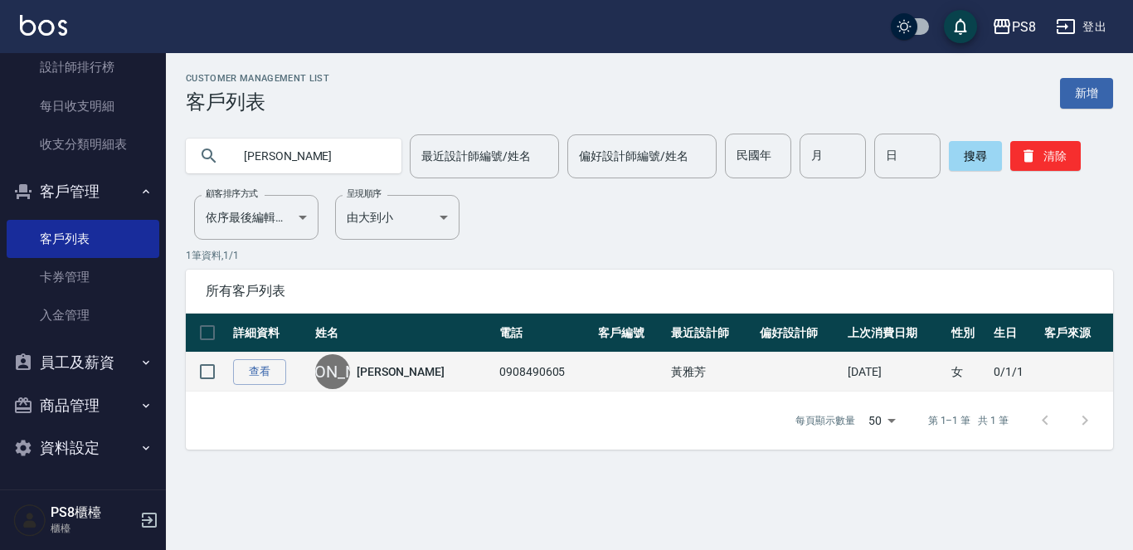
click at [391, 378] on link "[PERSON_NAME]" at bounding box center [400, 371] width 88 height 17
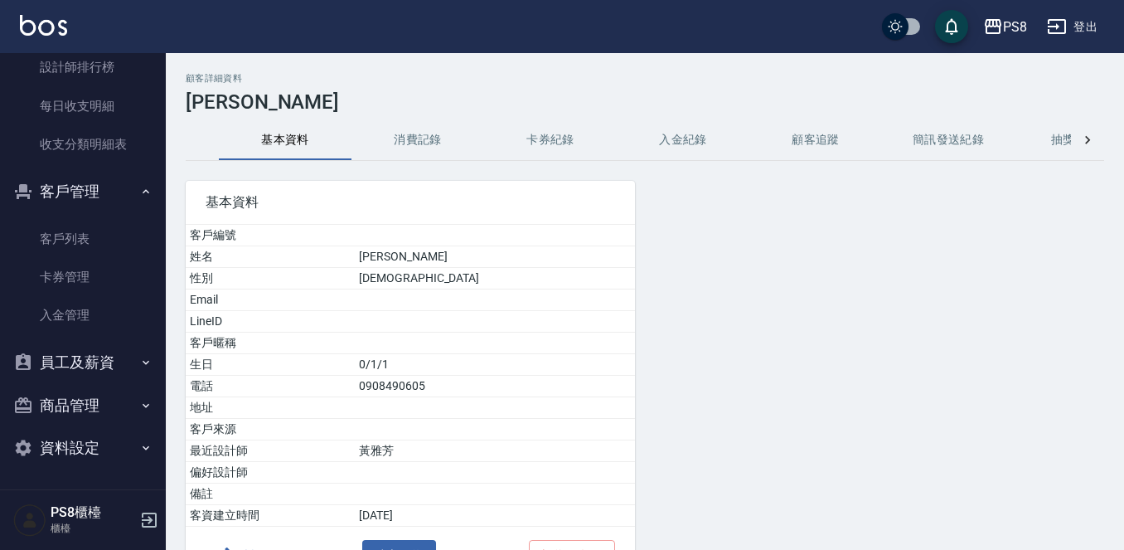
click at [400, 113] on h3 "[PERSON_NAME]" at bounding box center [645, 101] width 919 height 23
click at [405, 144] on button "消費記錄" at bounding box center [418, 140] width 133 height 40
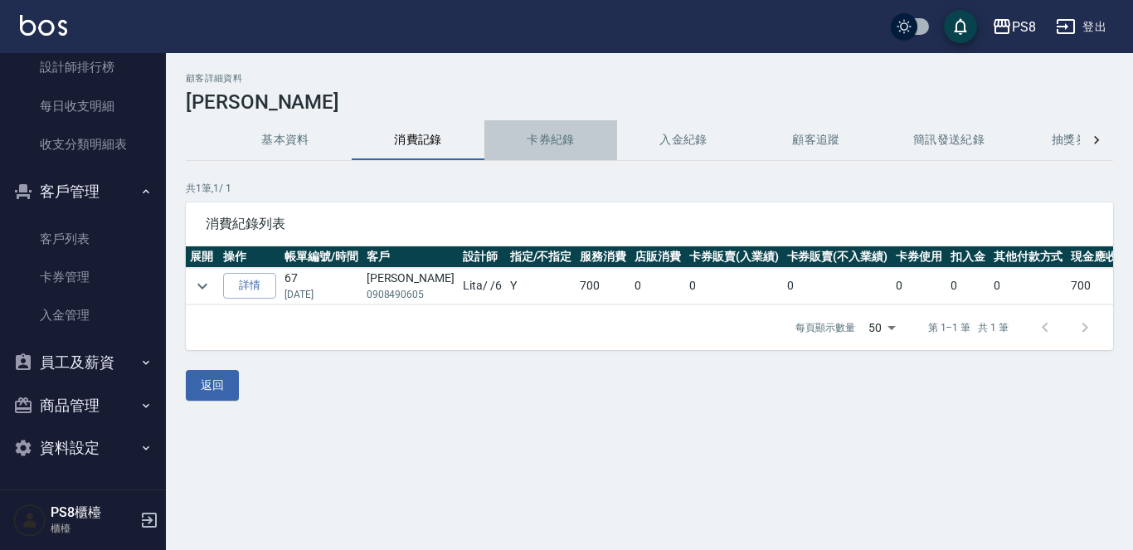
click at [563, 133] on button "卡券紀錄" at bounding box center [550, 140] width 133 height 40
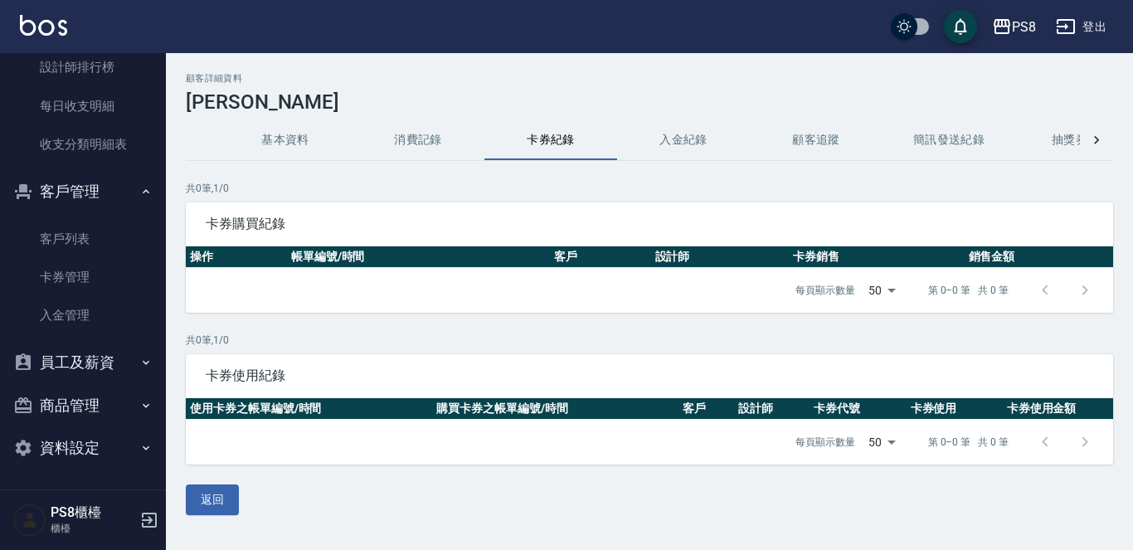
click at [676, 153] on button "入金紀錄" at bounding box center [683, 140] width 133 height 40
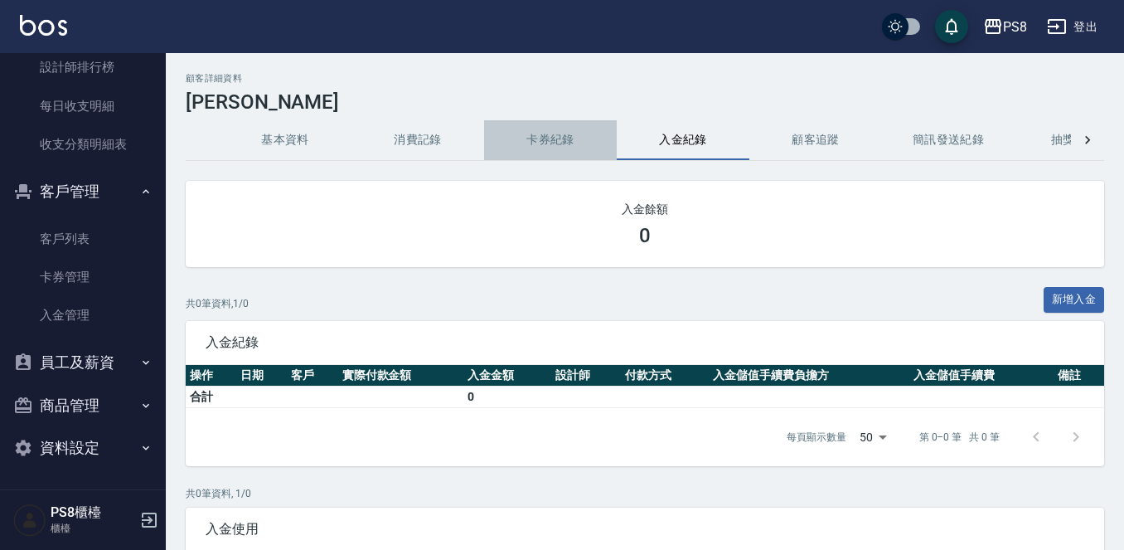
click at [530, 151] on button "卡券紀錄" at bounding box center [550, 140] width 133 height 40
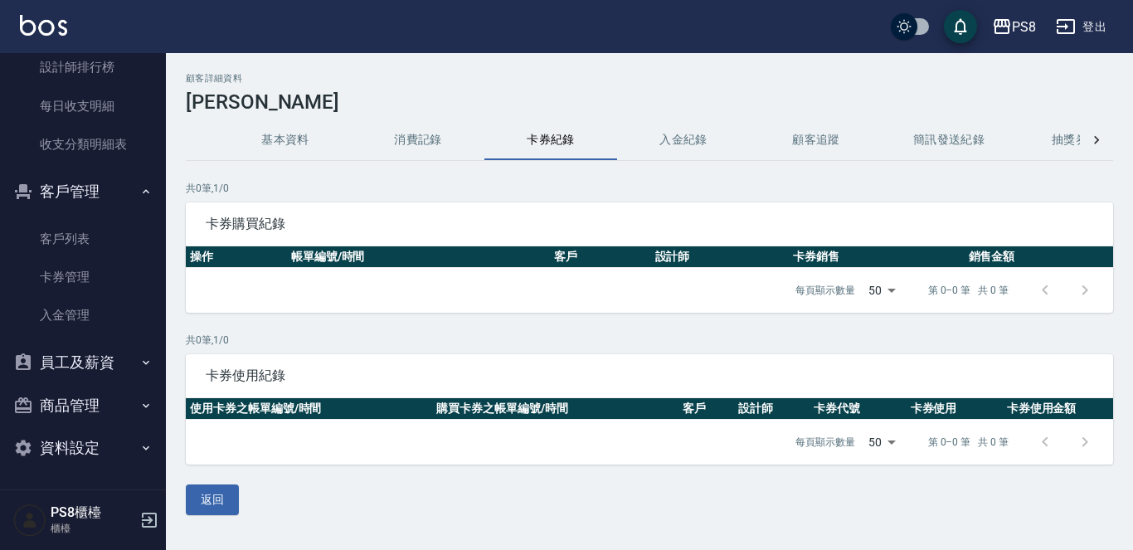
click at [290, 135] on button "基本資料" at bounding box center [285, 140] width 133 height 40
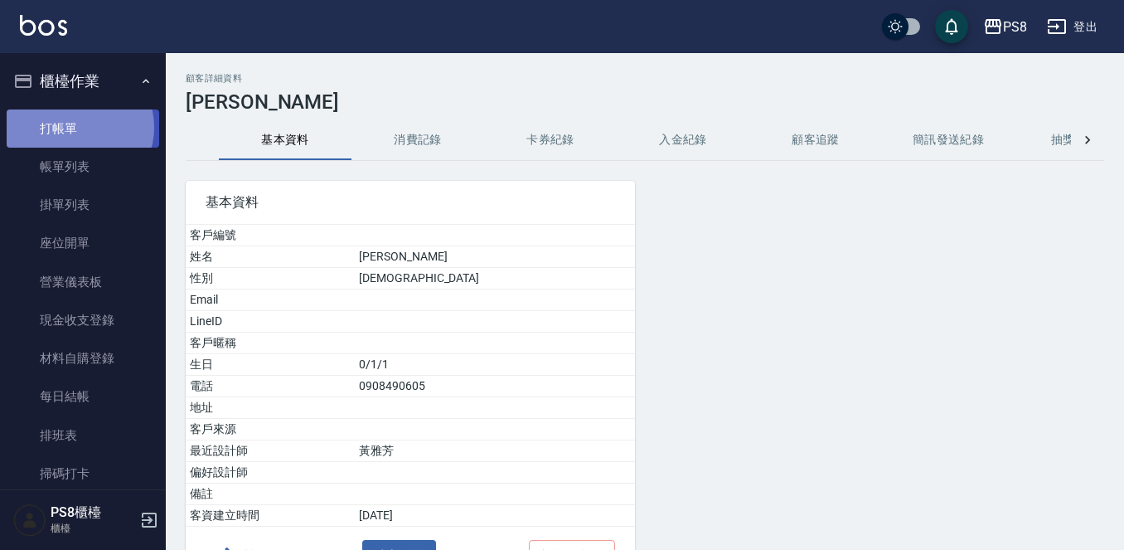
click at [79, 127] on link "打帳單" at bounding box center [83, 128] width 153 height 38
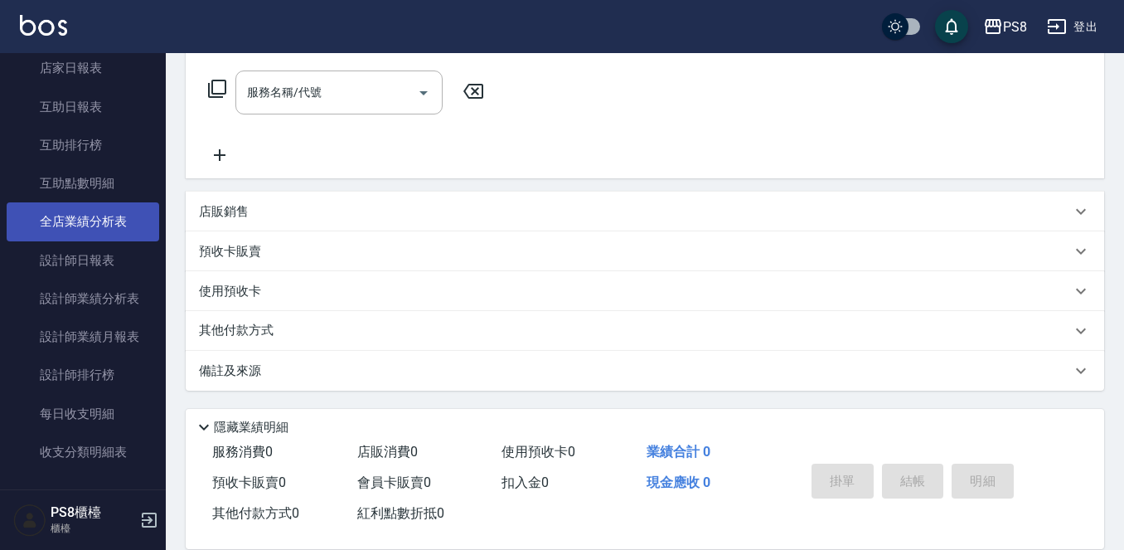
scroll to position [332, 0]
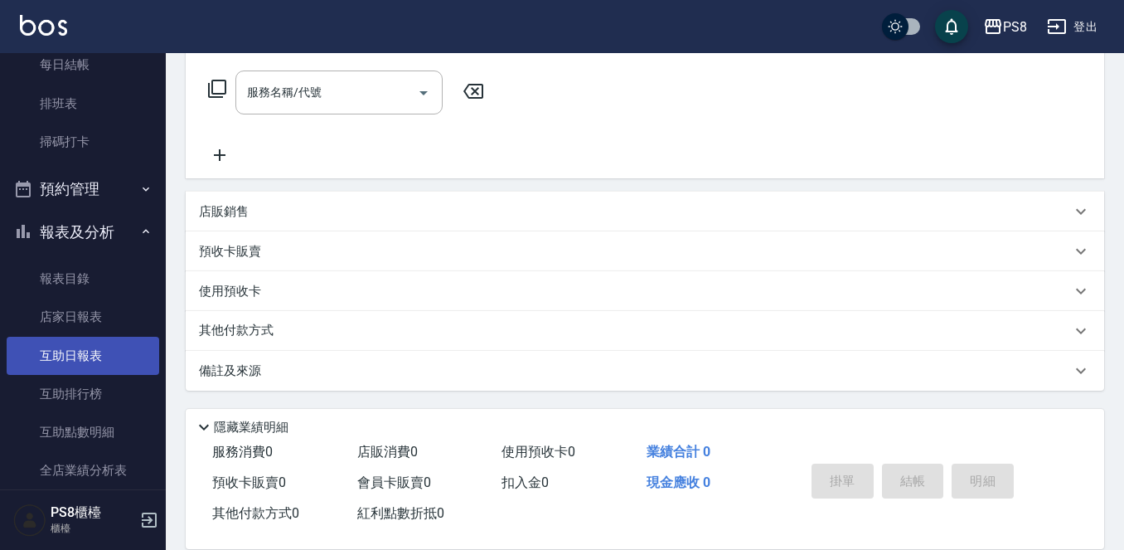
click at [96, 372] on link "互助日報表" at bounding box center [83, 356] width 153 height 38
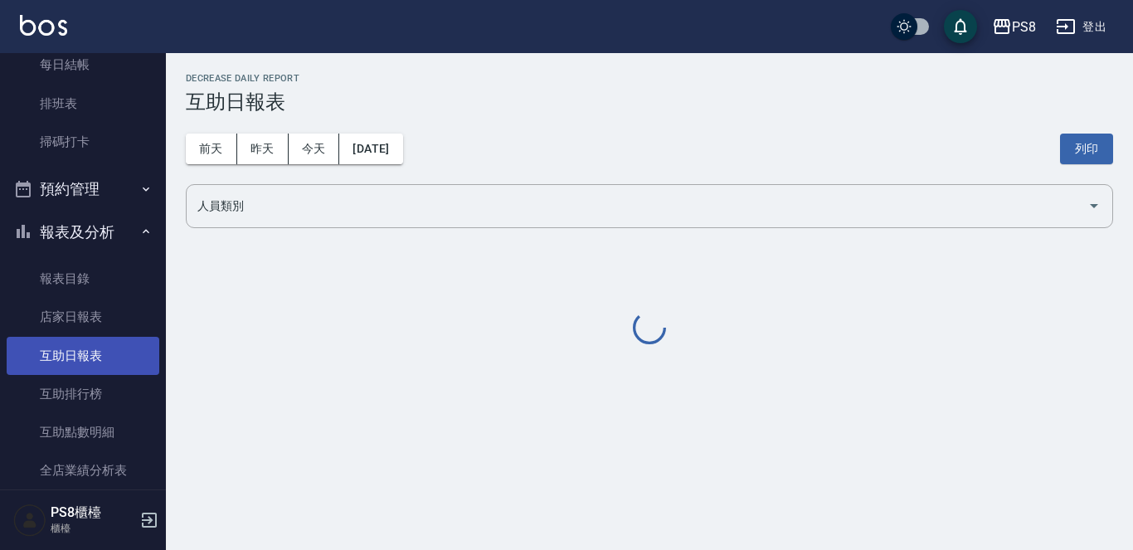
click at [95, 368] on link "互助日報表" at bounding box center [83, 356] width 153 height 38
click at [97, 359] on link "互助日報表" at bounding box center [83, 356] width 153 height 38
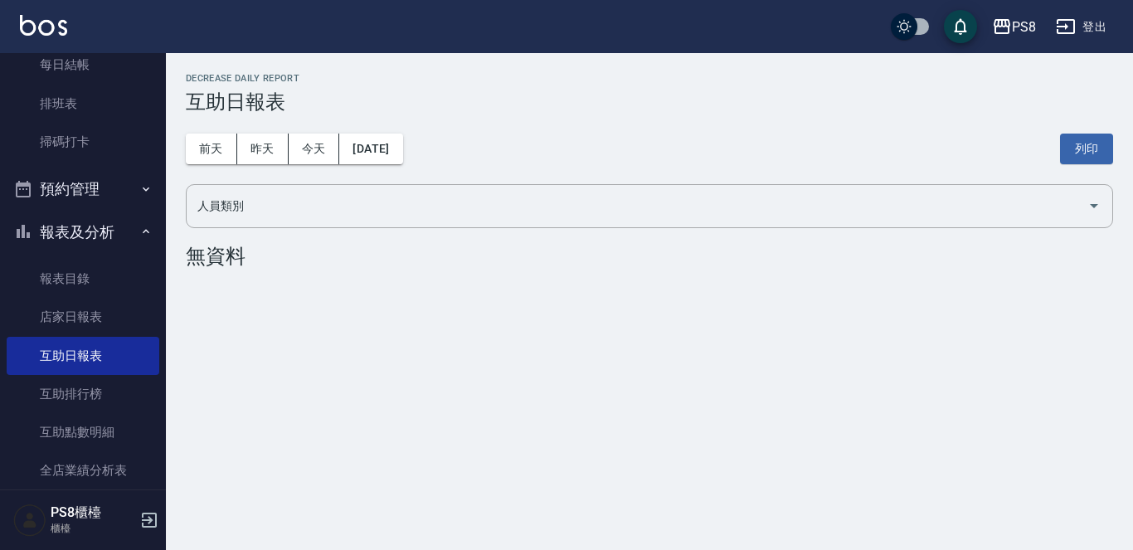
click at [307, 116] on div "[DATE] [DATE] [DATE] [DATE] 列印" at bounding box center [649, 149] width 927 height 70
click at [281, 142] on button "昨天" at bounding box center [262, 148] width 51 height 31
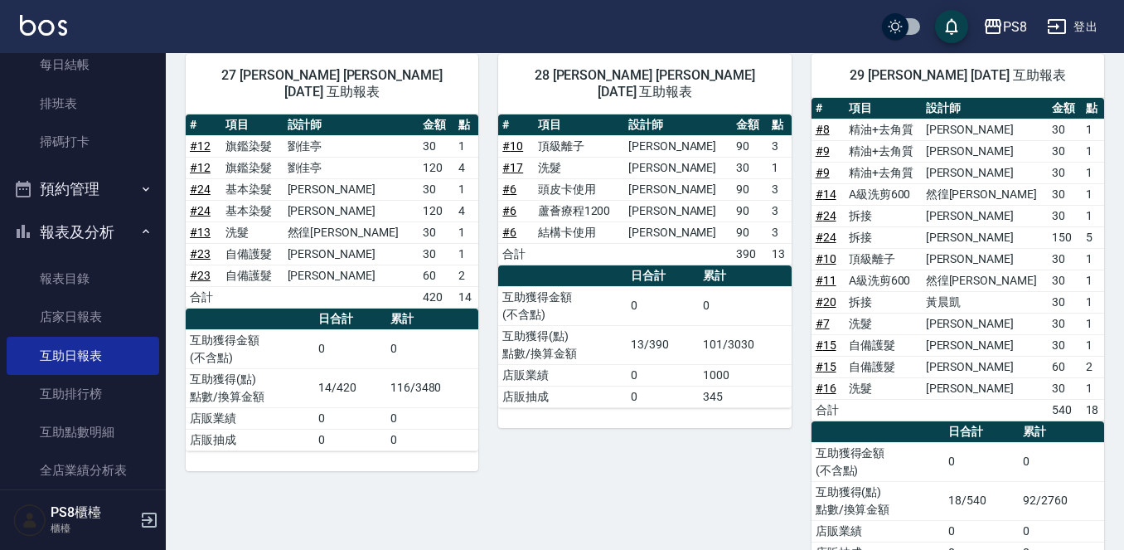
scroll to position [162, 0]
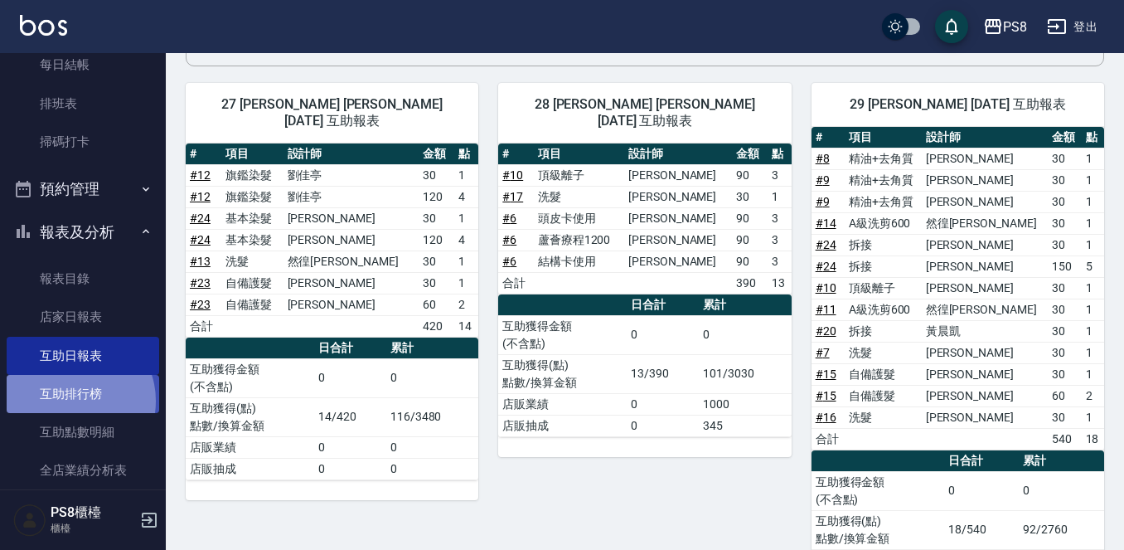
click at [71, 401] on link "互助排行榜" at bounding box center [83, 394] width 153 height 38
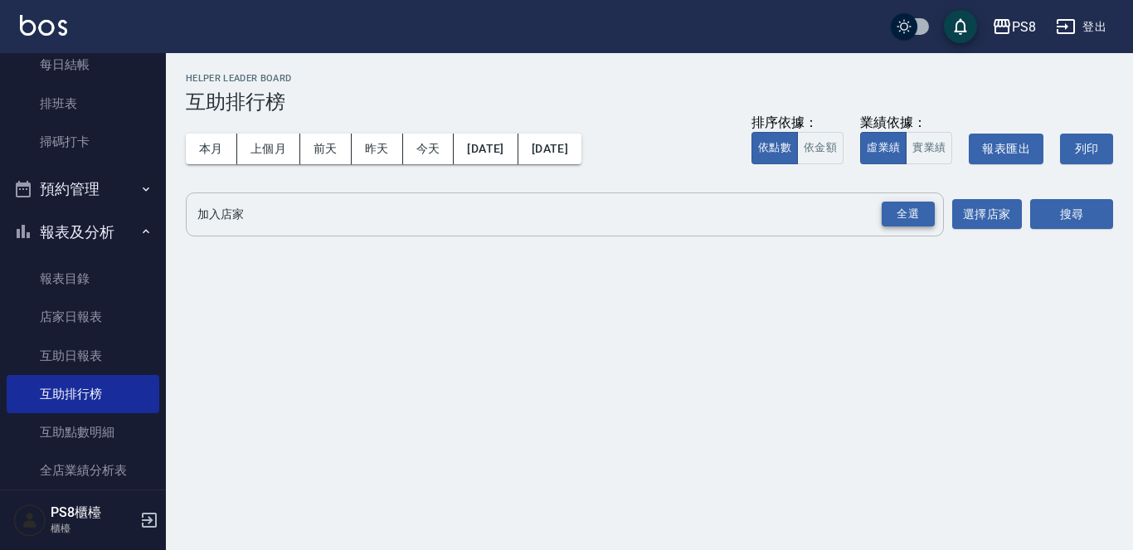
click at [919, 211] on div "全選" at bounding box center [907, 214] width 53 height 26
click at [1099, 211] on button "搜尋" at bounding box center [1071, 215] width 83 height 31
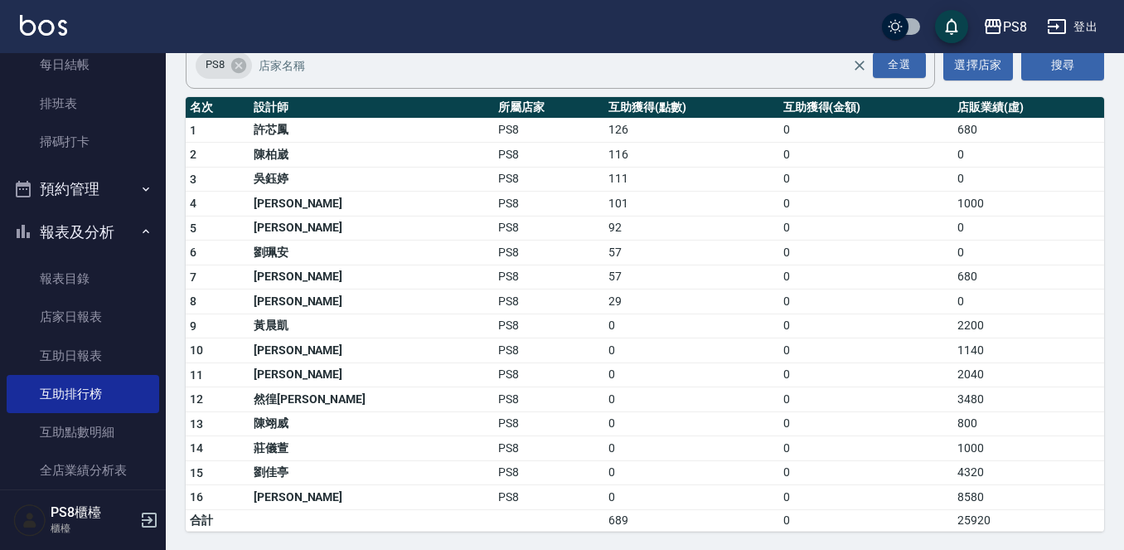
scroll to position [152, 0]
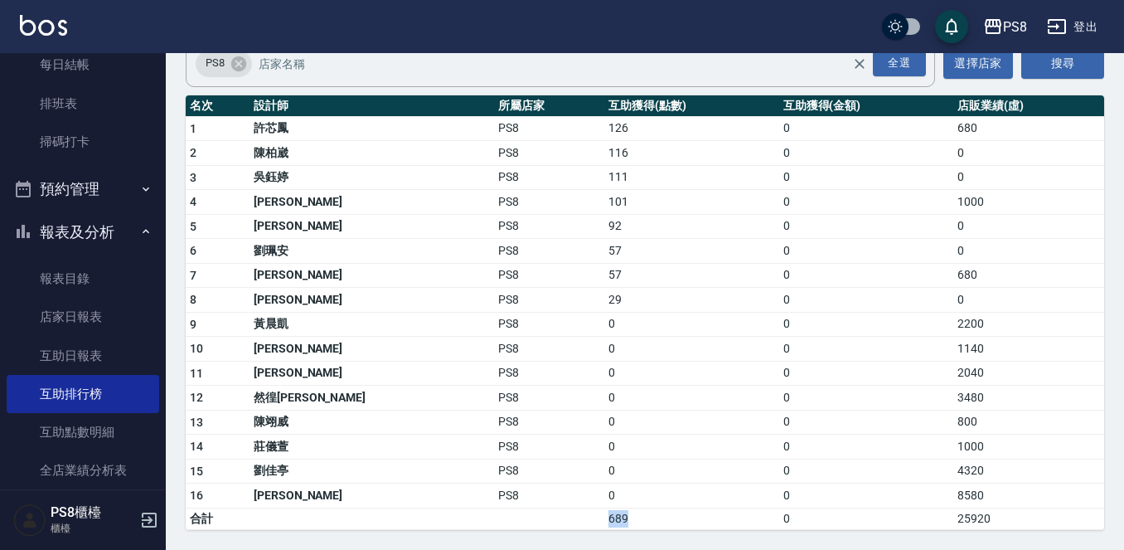
drag, startPoint x: 526, startPoint y: 526, endPoint x: 499, endPoint y: 521, distance: 28.0
click at [499, 521] on tr "合計 689 0 25920" at bounding box center [645, 518] width 919 height 22
drag, startPoint x: 521, startPoint y: 531, endPoint x: 515, endPoint y: 516, distance: 16.0
click at [604, 516] on td "689" at bounding box center [691, 518] width 174 height 22
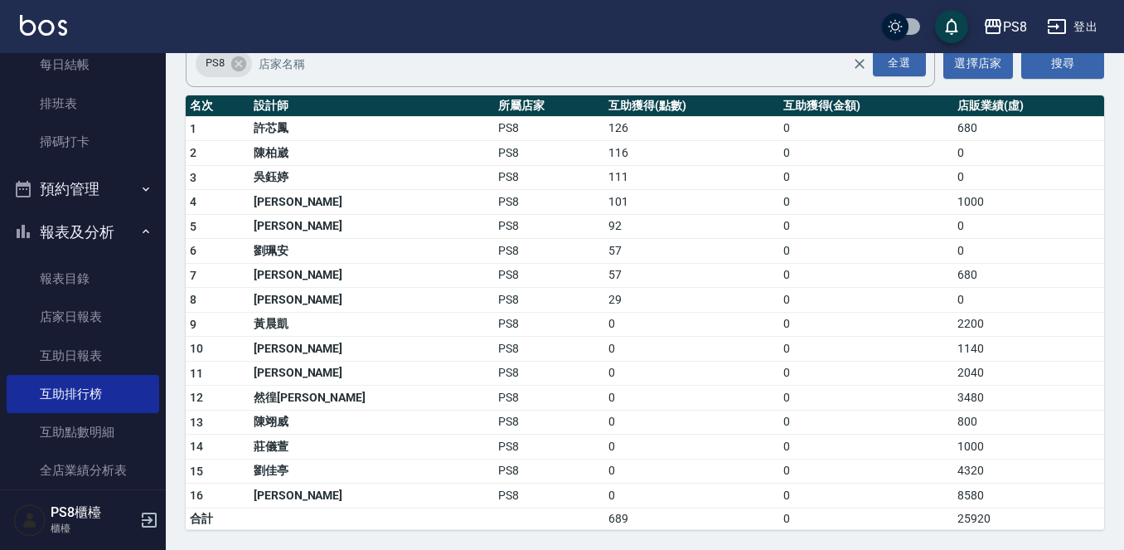
click at [604, 516] on td "689" at bounding box center [691, 518] width 174 height 22
click at [604, 522] on td "689" at bounding box center [691, 518] width 174 height 22
click at [604, 520] on td "689" at bounding box center [691, 518] width 174 height 22
click at [604, 519] on td "689" at bounding box center [691, 518] width 174 height 22
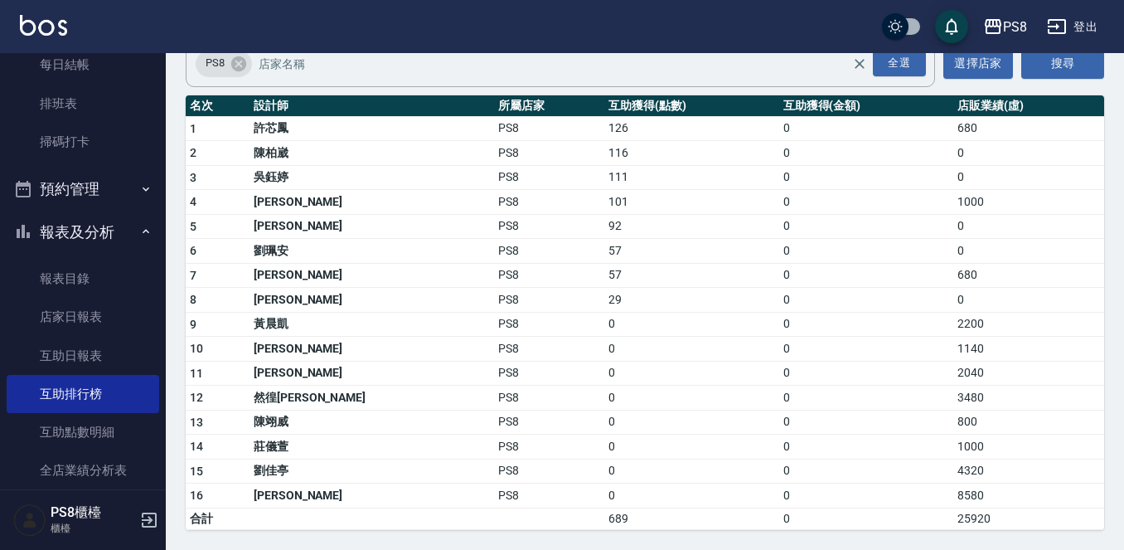
click at [604, 519] on td "689" at bounding box center [691, 518] width 174 height 22
drag, startPoint x: 524, startPoint y: 519, endPoint x: 417, endPoint y: 515, distance: 107.0
click at [447, 510] on tr "合計 689 0 25920" at bounding box center [645, 518] width 919 height 22
drag, startPoint x: 533, startPoint y: 454, endPoint x: 568, endPoint y: 502, distance: 59.4
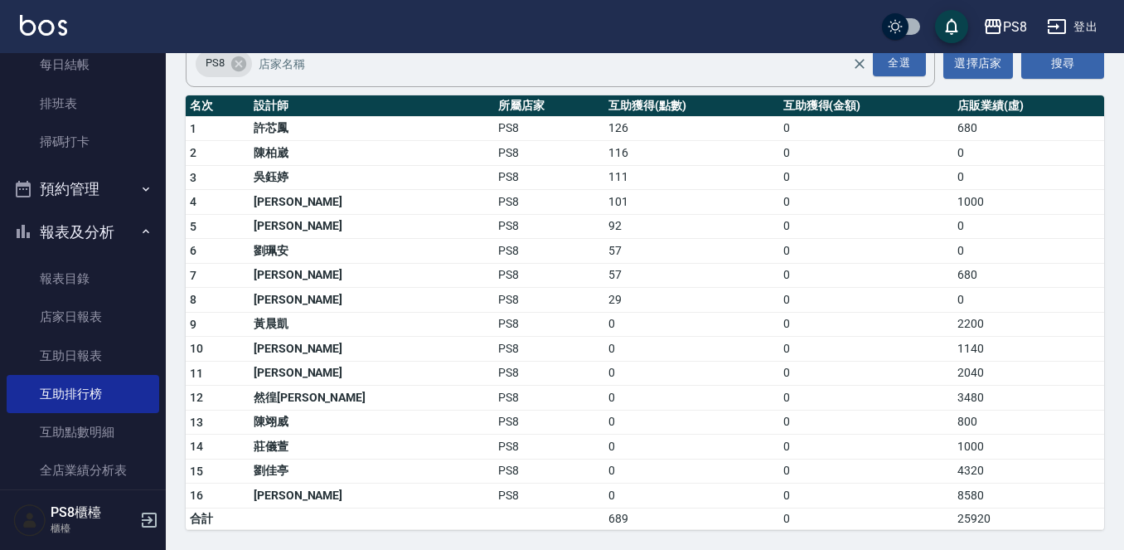
click at [570, 506] on tbody "1 許芯鳳 PS8 126 0 680 2 [PERSON_NAME]PS8 116 0 0 3 [PERSON_NAME]PS8 111 0 0 4 [PE…" at bounding box center [645, 322] width 919 height 413
drag, startPoint x: 583, startPoint y: 292, endPoint x: 615, endPoint y: 395, distance: 107.8
click at [615, 395] on td "0" at bounding box center [691, 398] width 174 height 25
drag, startPoint x: 525, startPoint y: 522, endPoint x: 363, endPoint y: 488, distance: 165.2
click at [429, 506] on tbody "1 許芯鳳 PS8 126 0 680 2 [PERSON_NAME]PS8 116 0 0 3 [PERSON_NAME]PS8 111 0 0 4 [PE…" at bounding box center [645, 322] width 919 height 413
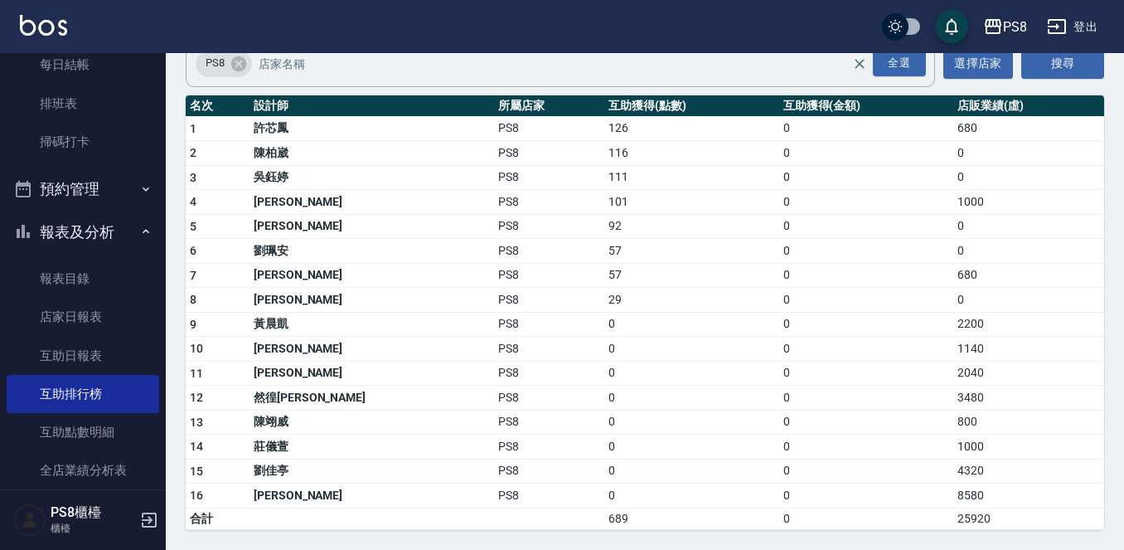
click at [779, 438] on td "0" at bounding box center [866, 446] width 174 height 25
drag, startPoint x: 475, startPoint y: 541, endPoint x: 395, endPoint y: 534, distance: 79.9
click at [397, 541] on div "PS8 [DATE] - [DATE] 互助排行榜 列印時間： [DATE][PHONE_NUMBER]:54 Helper Leader Board 互助排…" at bounding box center [645, 225] width 958 height 648
drag, startPoint x: 580, startPoint y: 510, endPoint x: 389, endPoint y: 490, distance: 192.5
click at [447, 500] on tbody "1 許芯鳳 PS8 126 0 680 2 [PERSON_NAME]PS8 116 0 0 3 [PERSON_NAME]PS8 111 0 0 4 [PE…" at bounding box center [645, 322] width 919 height 413
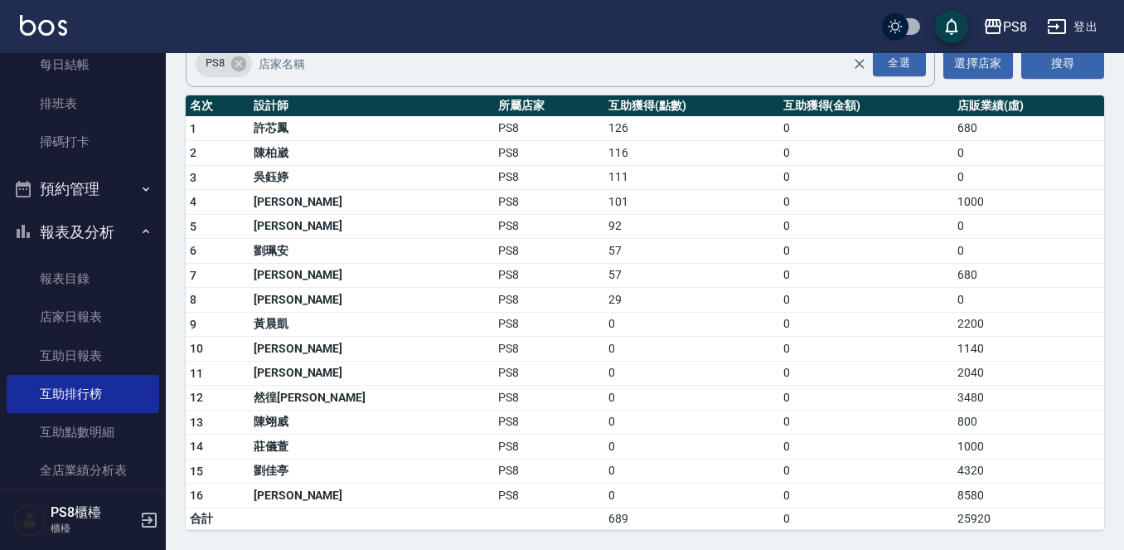
click at [633, 435] on td "0" at bounding box center [691, 446] width 174 height 25
click at [61, 326] on link "店家日報表" at bounding box center [83, 317] width 153 height 38
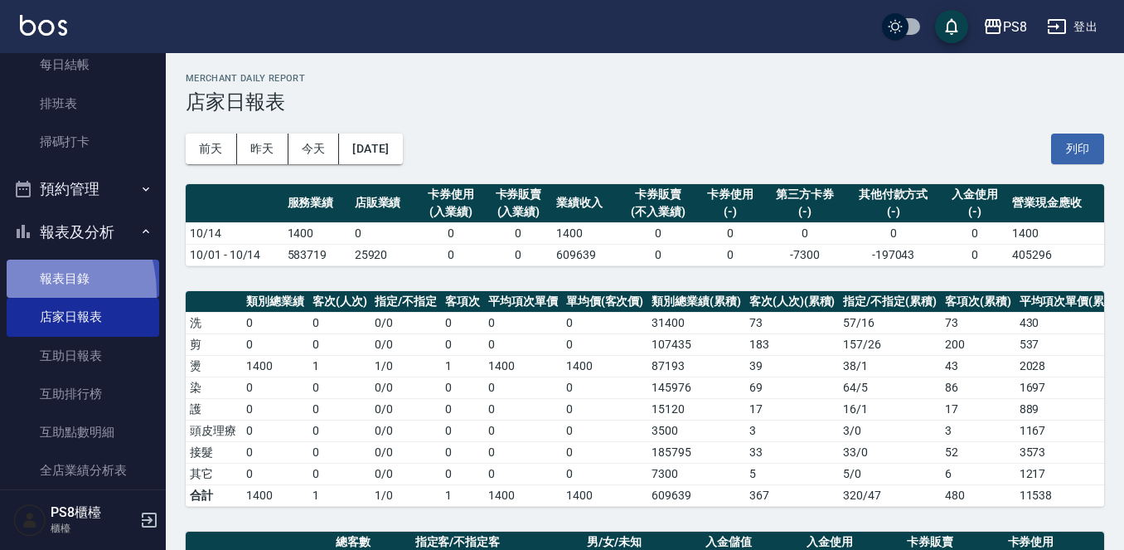
click at [22, 293] on link "報表目錄" at bounding box center [83, 278] width 153 height 38
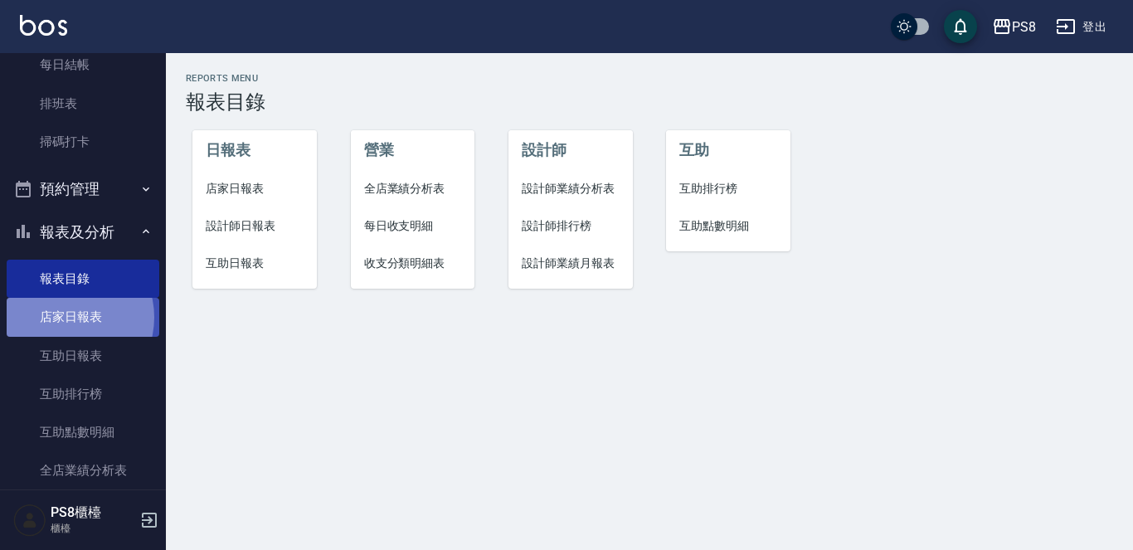
drag, startPoint x: 64, startPoint y: 317, endPoint x: 71, endPoint y: 322, distance: 9.0
click at [65, 317] on link "店家日報表" at bounding box center [83, 317] width 153 height 38
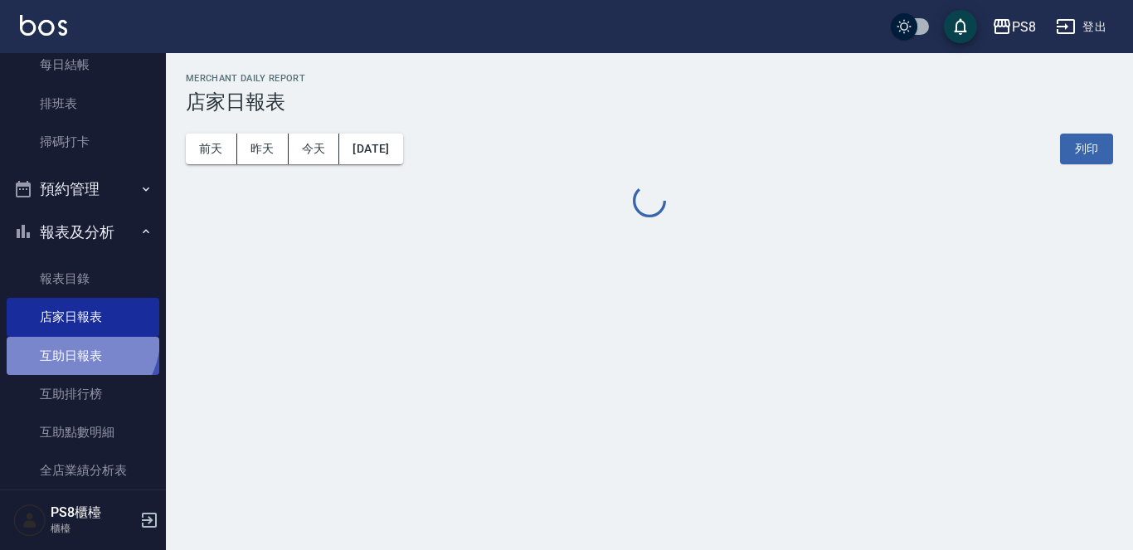
click at [75, 338] on link "互助日報表" at bounding box center [83, 356] width 153 height 38
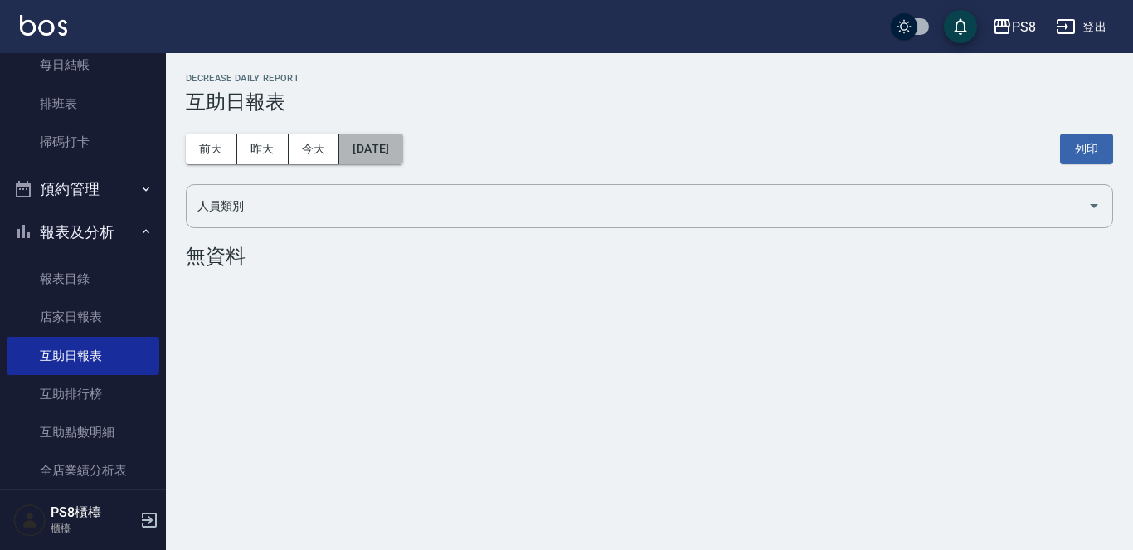
click at [402, 138] on button "[DATE]" at bounding box center [370, 148] width 63 height 31
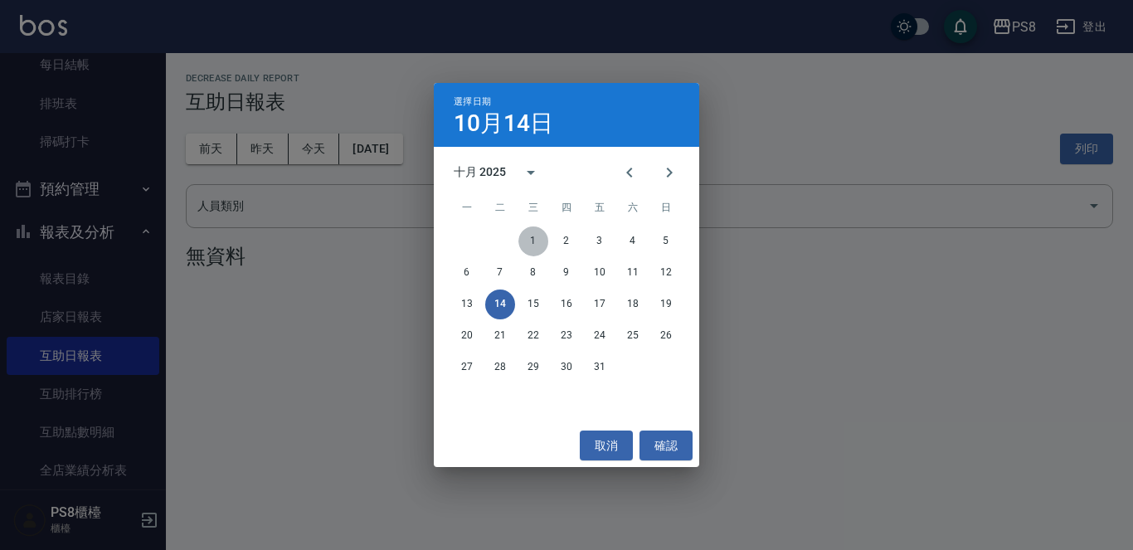
click at [532, 231] on button "1" at bounding box center [533, 241] width 30 height 30
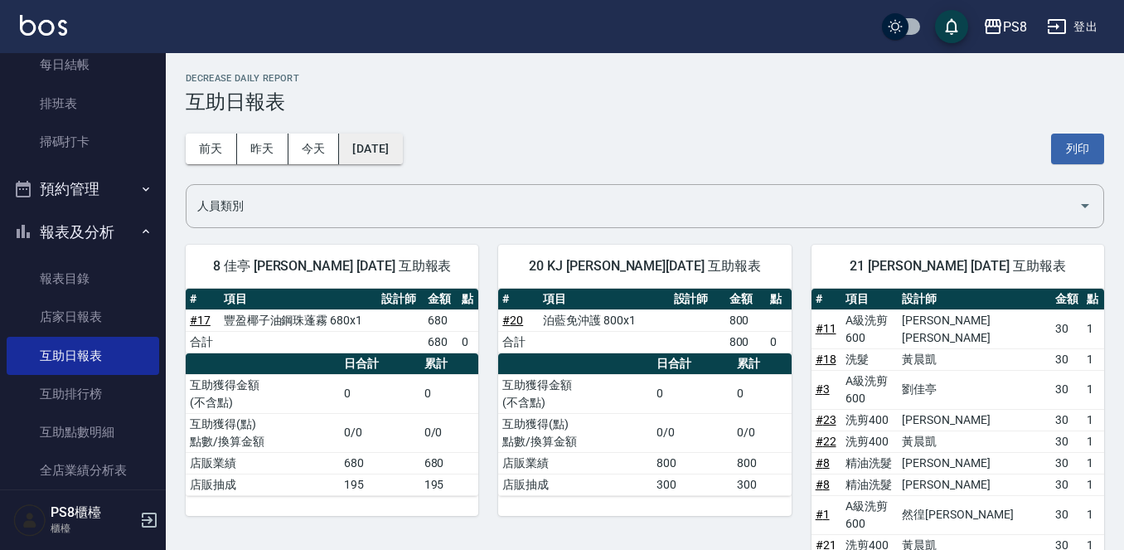
click at [366, 147] on button "[DATE]" at bounding box center [370, 148] width 63 height 31
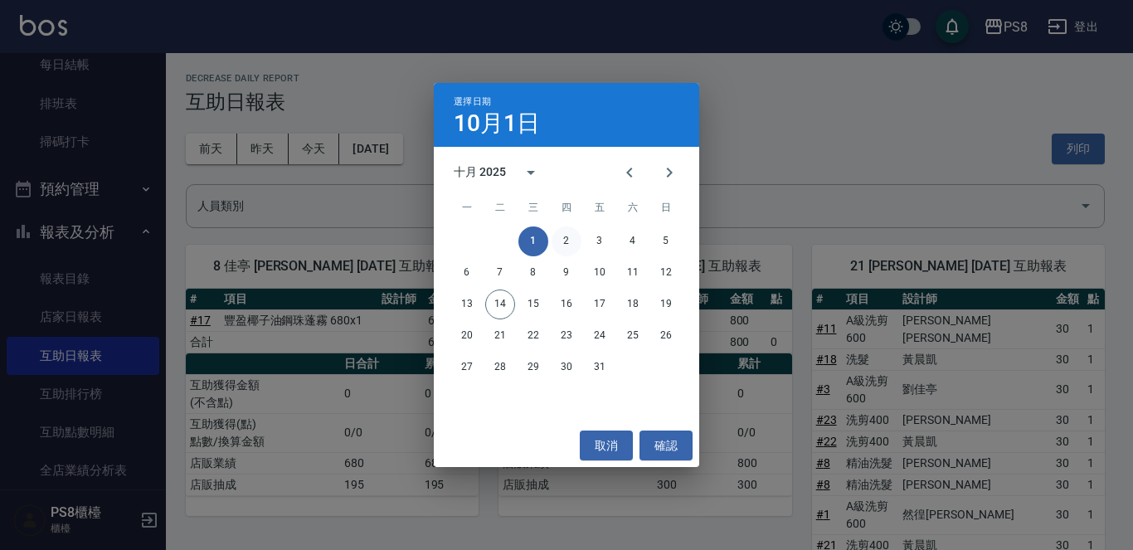
click at [565, 234] on button "2" at bounding box center [566, 241] width 30 height 30
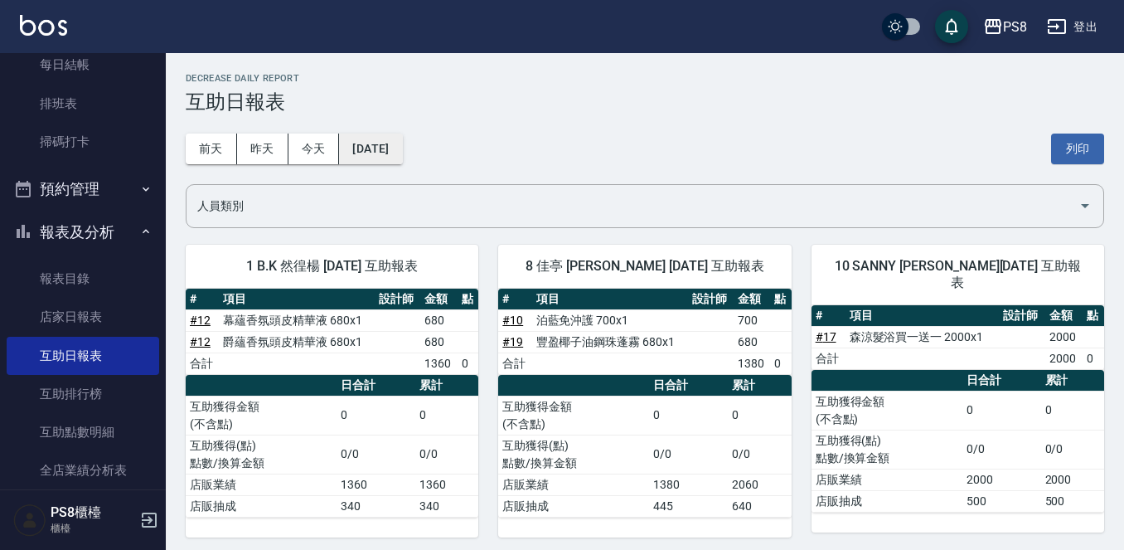
click at [390, 161] on button "[DATE]" at bounding box center [370, 148] width 63 height 31
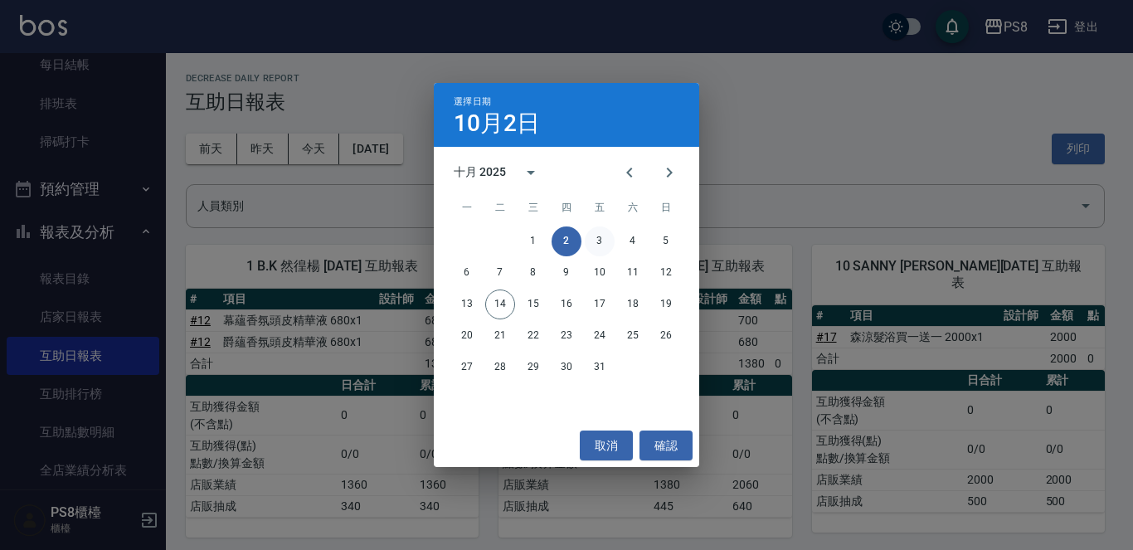
click at [596, 237] on button "3" at bounding box center [599, 241] width 30 height 30
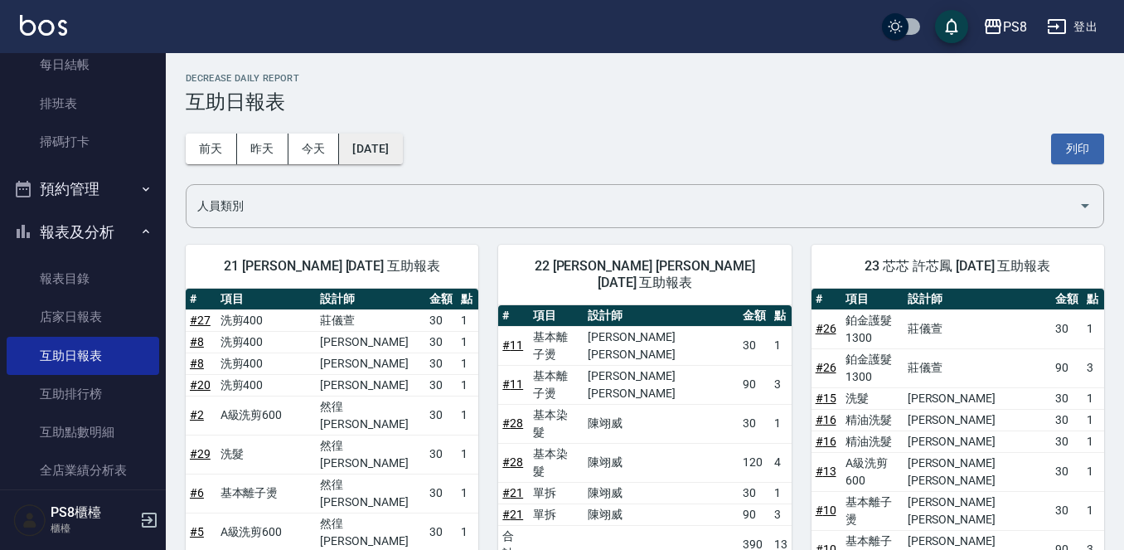
click at [384, 154] on button "[DATE]" at bounding box center [370, 148] width 63 height 31
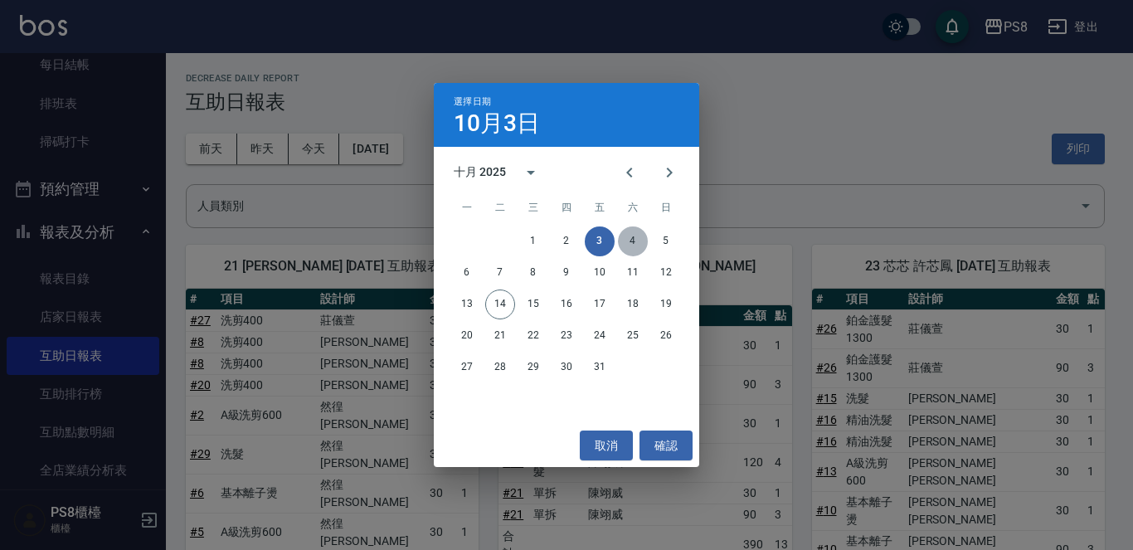
click at [626, 248] on button "4" at bounding box center [633, 241] width 30 height 30
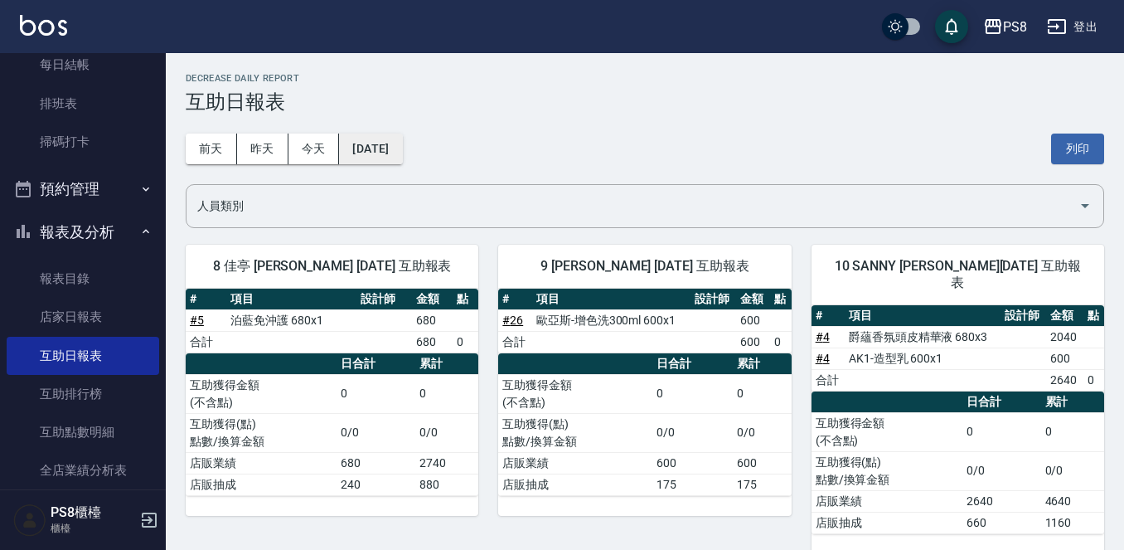
click at [396, 144] on button "[DATE]" at bounding box center [370, 148] width 63 height 31
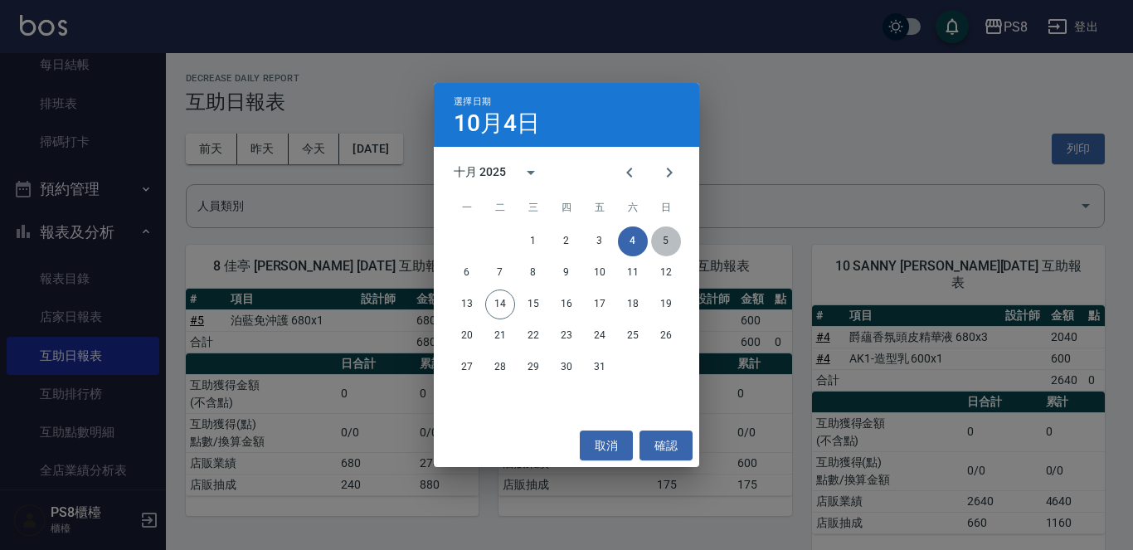
click at [669, 238] on button "5" at bounding box center [666, 241] width 30 height 30
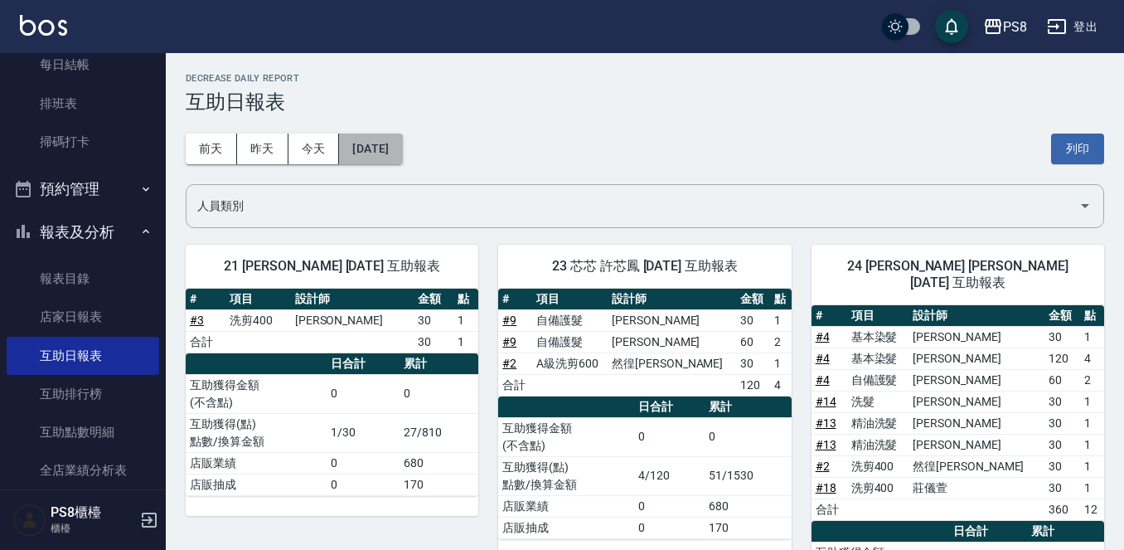
click at [387, 147] on button "[DATE]" at bounding box center [370, 148] width 63 height 31
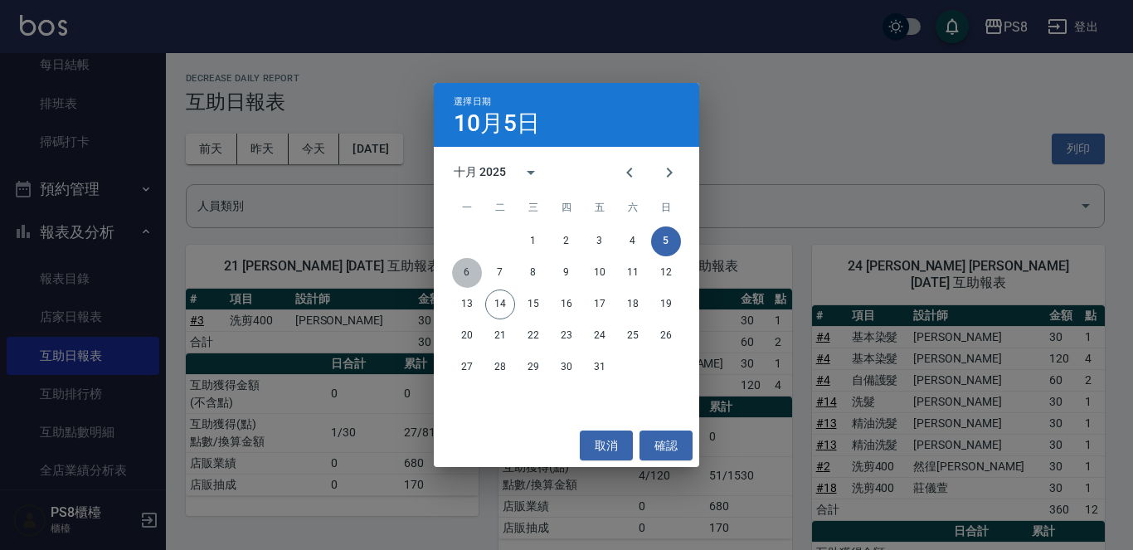
click at [475, 268] on button "6" at bounding box center [467, 273] width 30 height 30
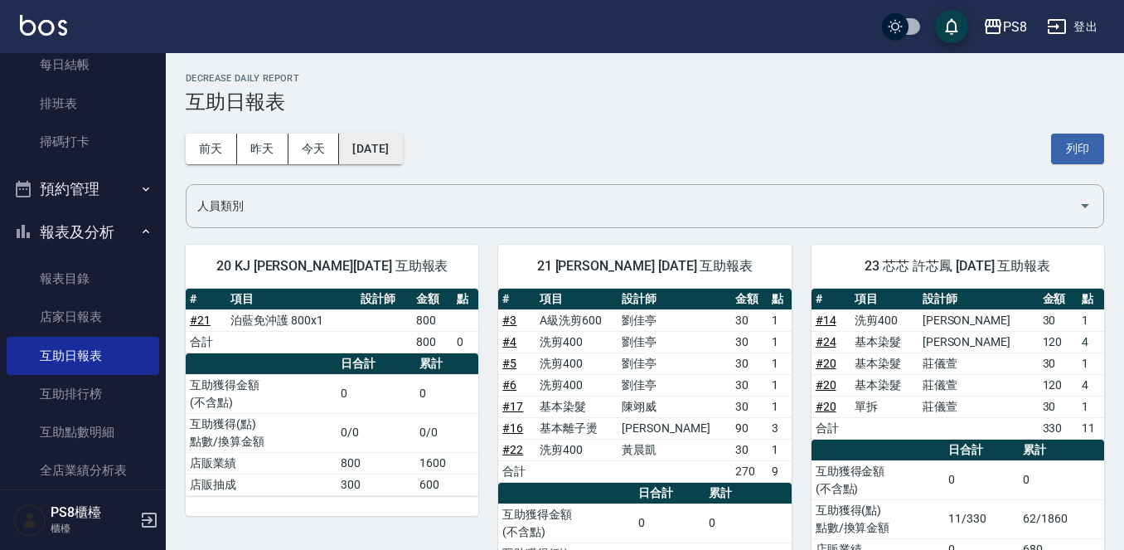
click at [402, 155] on button "[DATE]" at bounding box center [370, 148] width 63 height 31
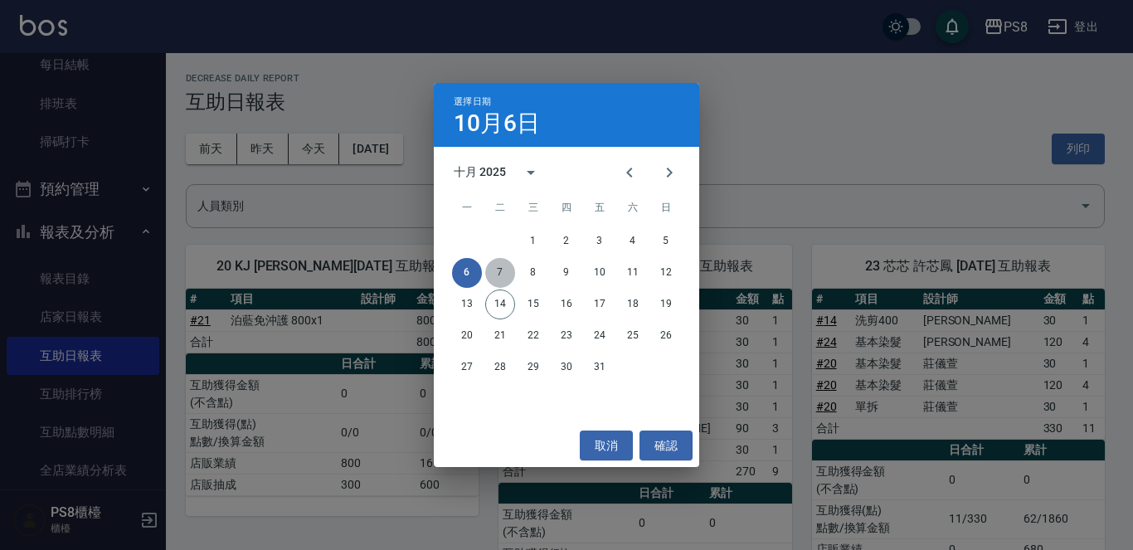
click at [496, 276] on button "7" at bounding box center [500, 273] width 30 height 30
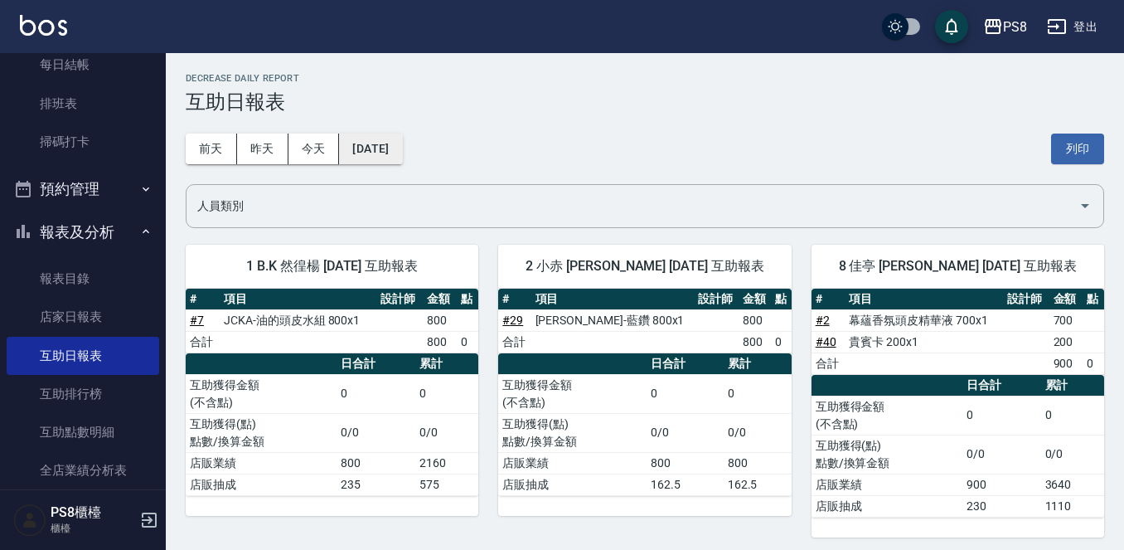
click at [365, 138] on button "[DATE]" at bounding box center [370, 148] width 63 height 31
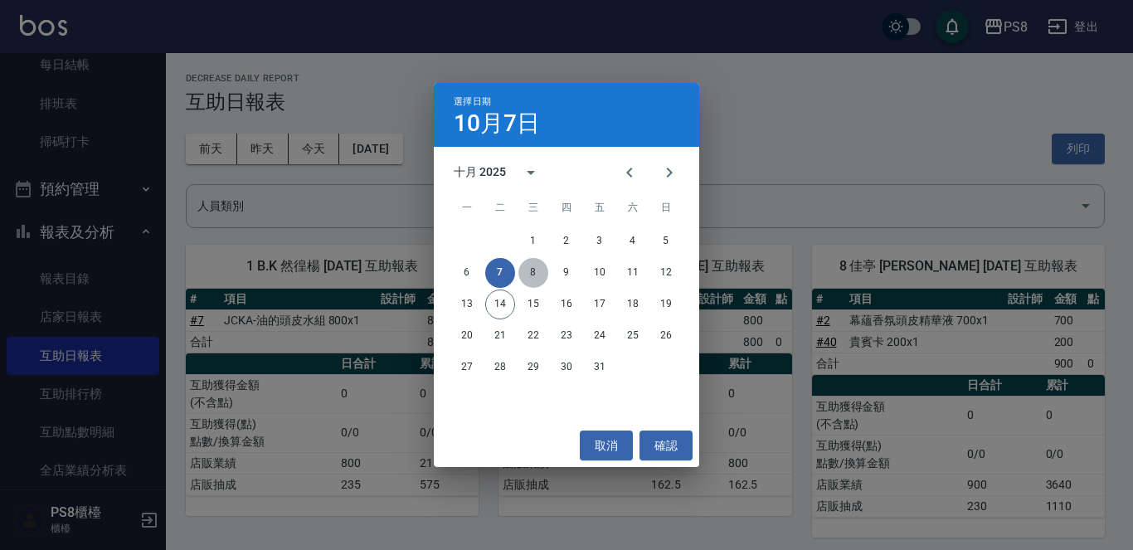
click at [544, 276] on button "8" at bounding box center [533, 273] width 30 height 30
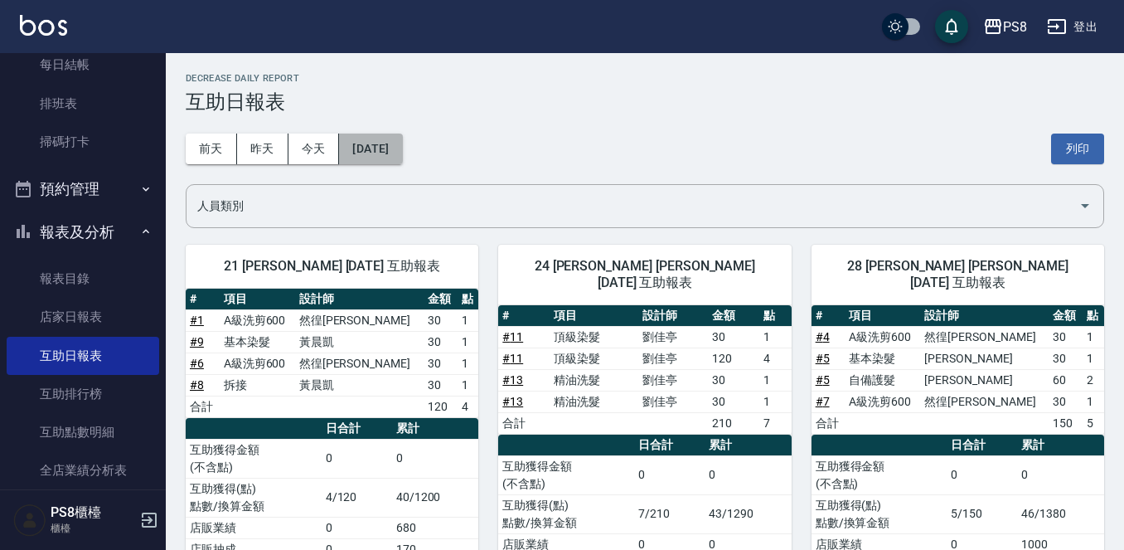
click at [390, 150] on button "[DATE]" at bounding box center [370, 148] width 63 height 31
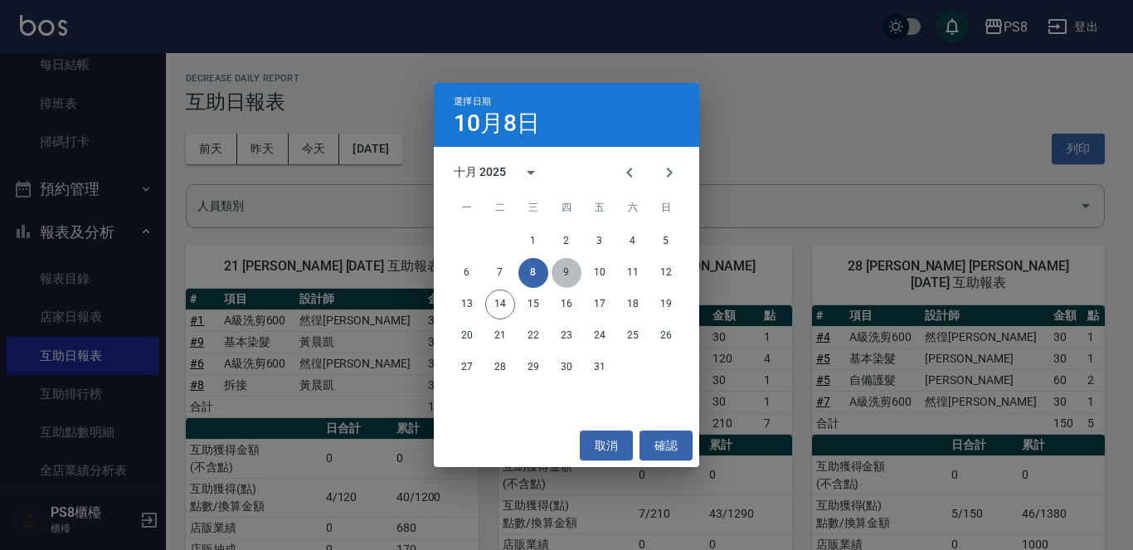
click at [557, 269] on button "9" at bounding box center [566, 273] width 30 height 30
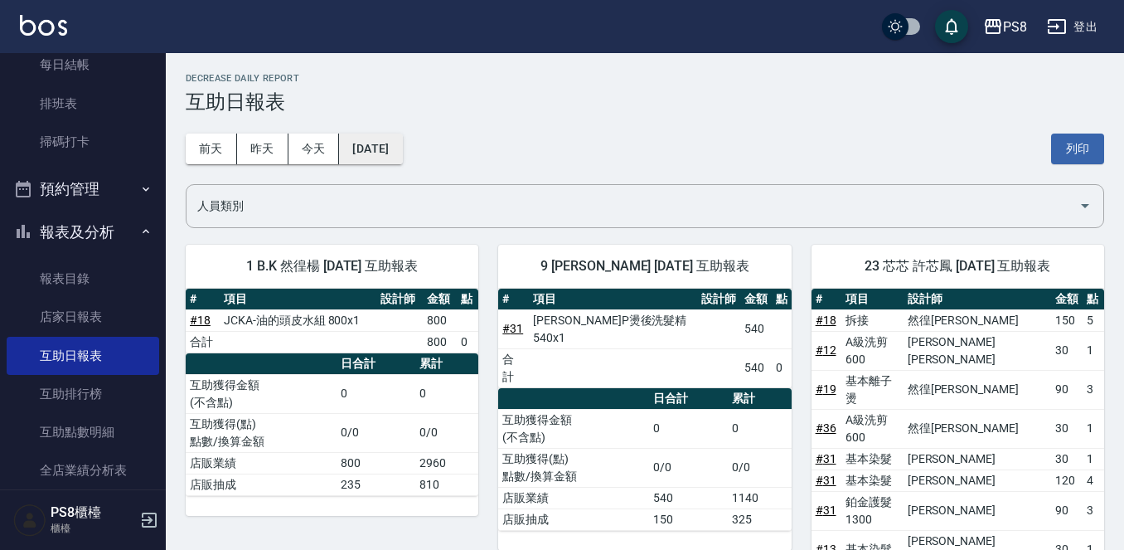
click at [375, 140] on button "[DATE]" at bounding box center [370, 148] width 63 height 31
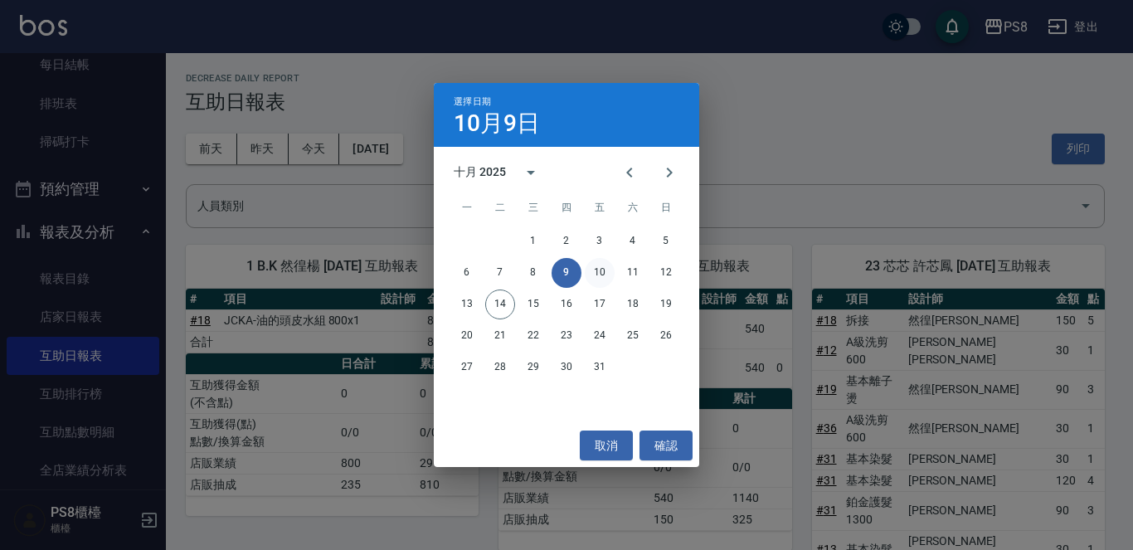
click at [609, 265] on button "10" at bounding box center [599, 273] width 30 height 30
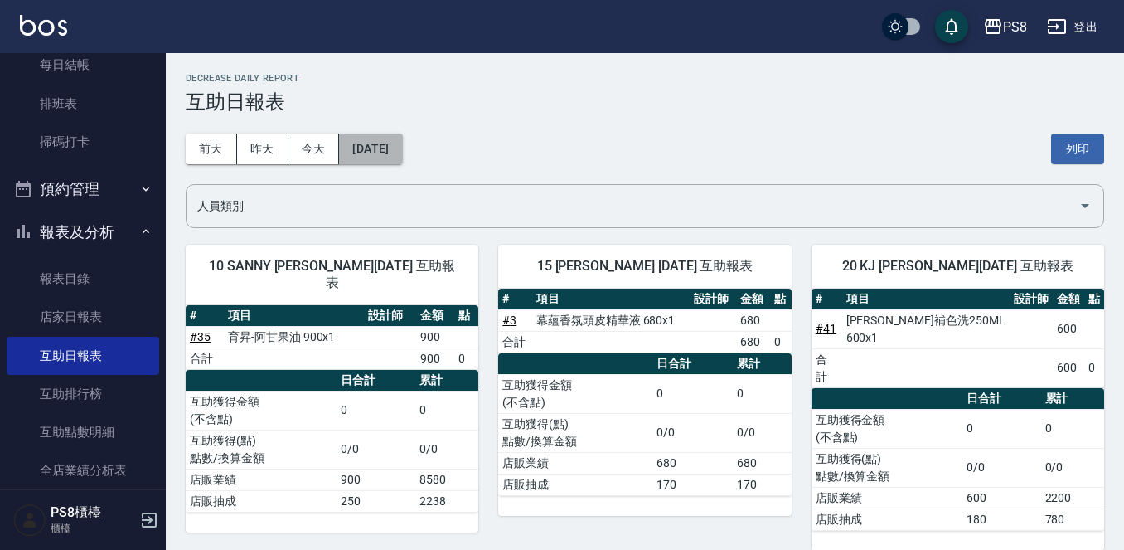
click at [357, 152] on button "[DATE]" at bounding box center [370, 148] width 63 height 31
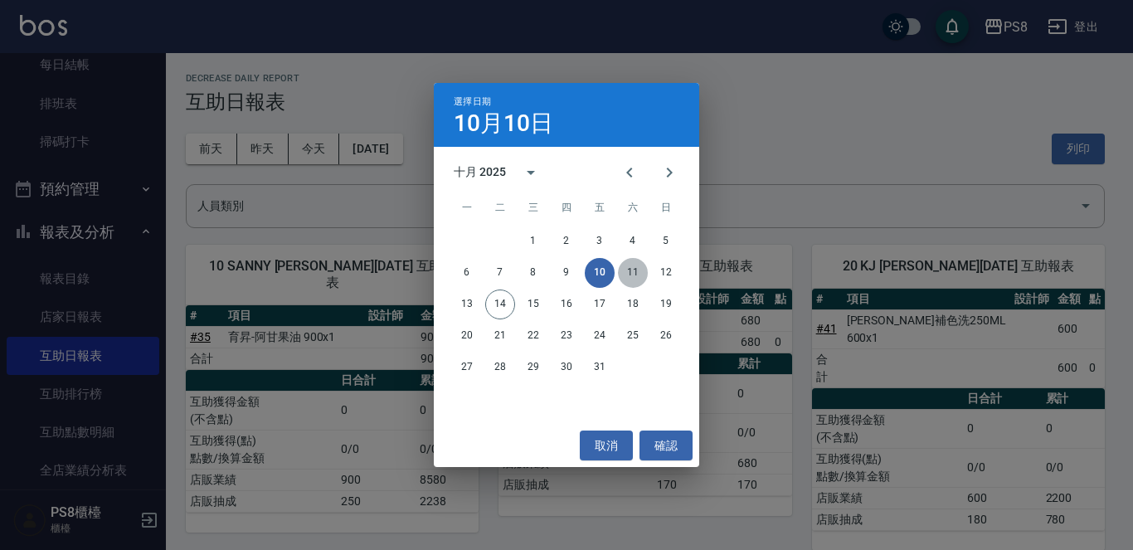
click at [637, 263] on button "11" at bounding box center [633, 273] width 30 height 30
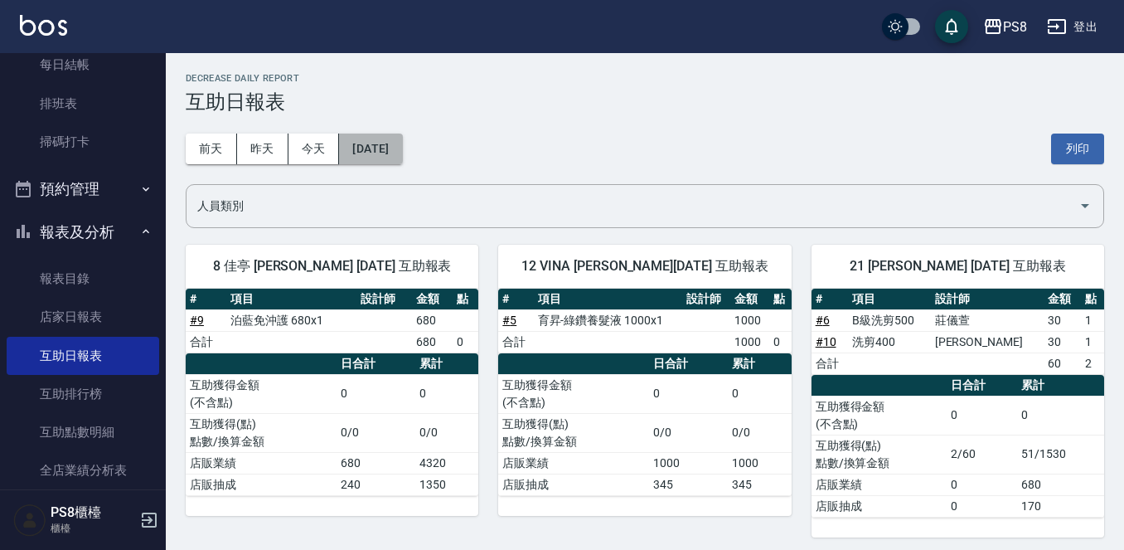
click at [376, 151] on button "[DATE]" at bounding box center [370, 148] width 63 height 31
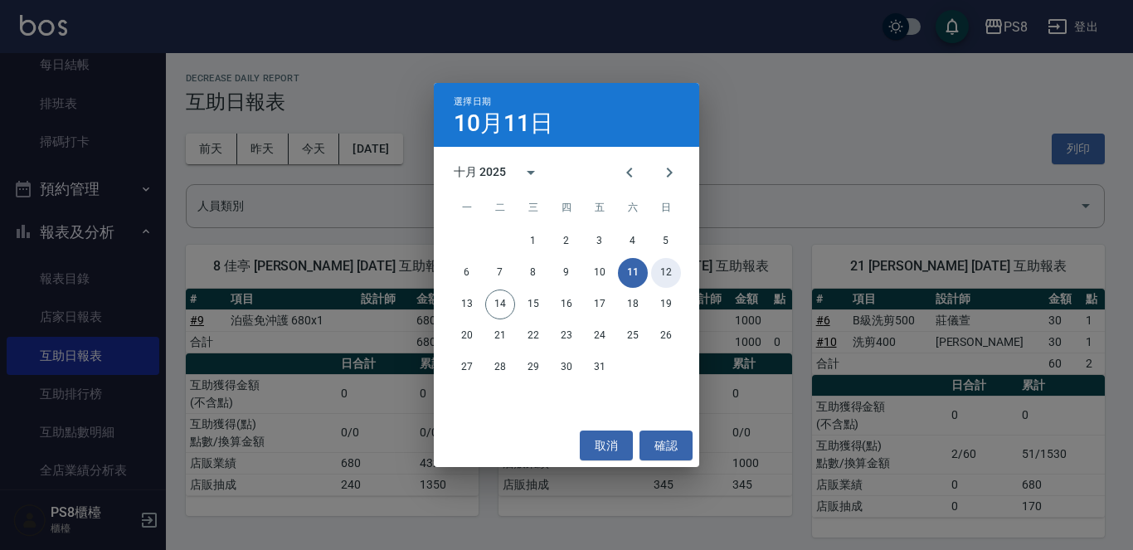
click at [656, 279] on button "12" at bounding box center [666, 273] width 30 height 30
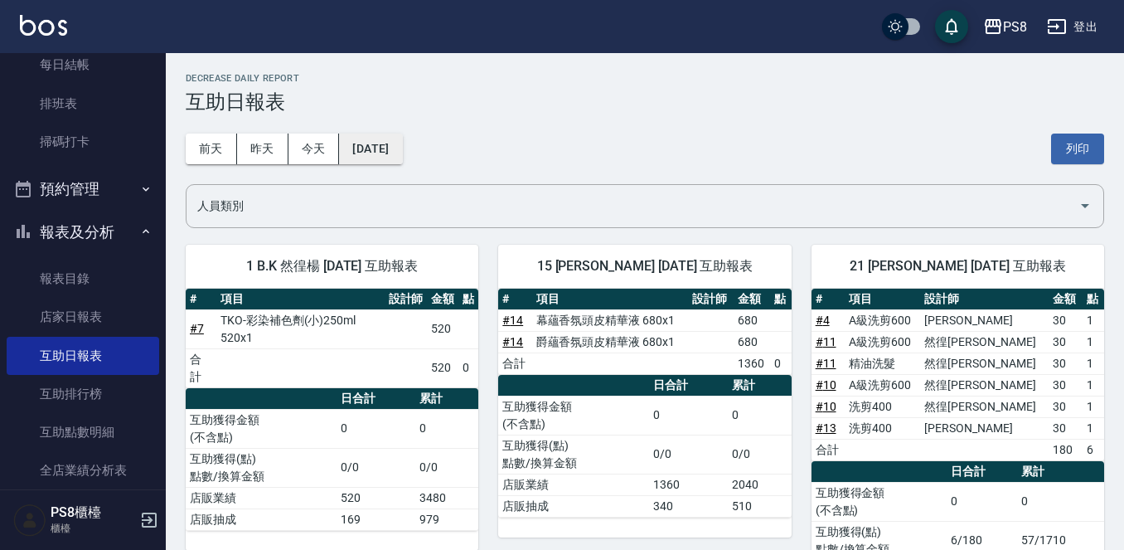
click at [391, 163] on button "[DATE]" at bounding box center [370, 148] width 63 height 31
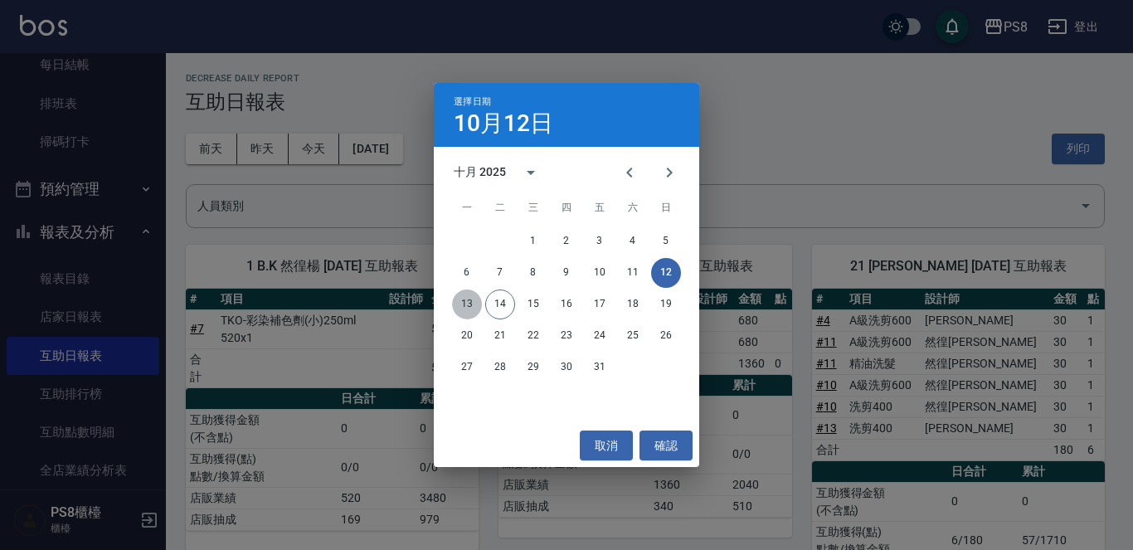
click at [469, 307] on button "13" at bounding box center [467, 304] width 30 height 30
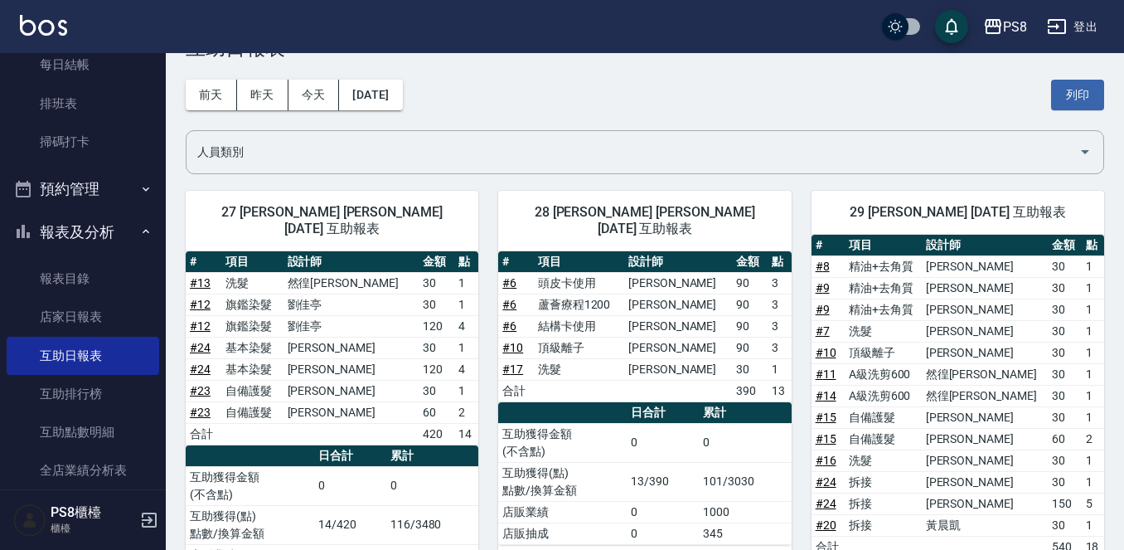
scroll to position [83, 0]
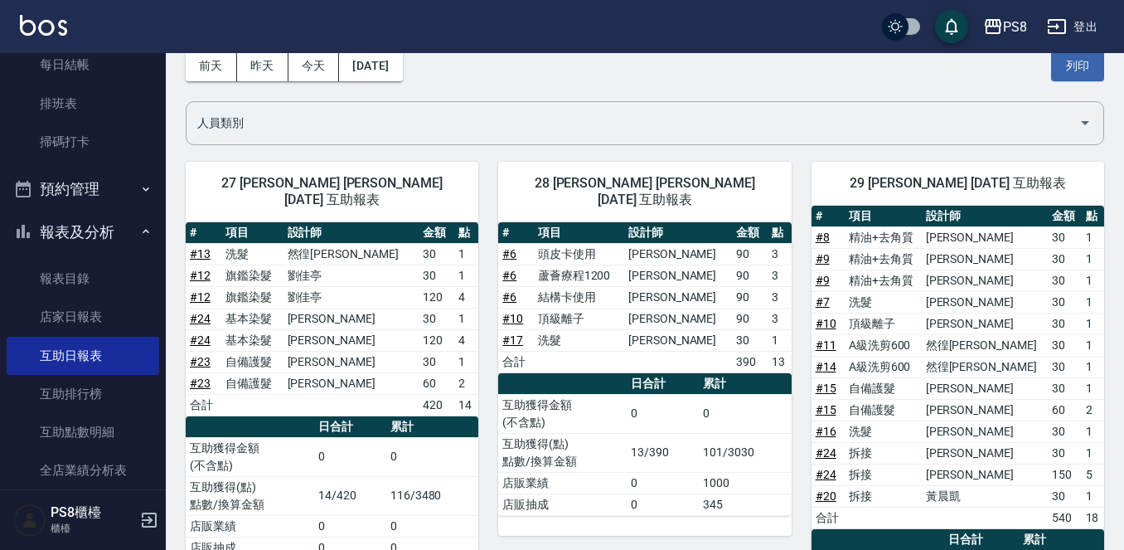
click at [828, 475] on link "# 24" at bounding box center [826, 474] width 21 height 13
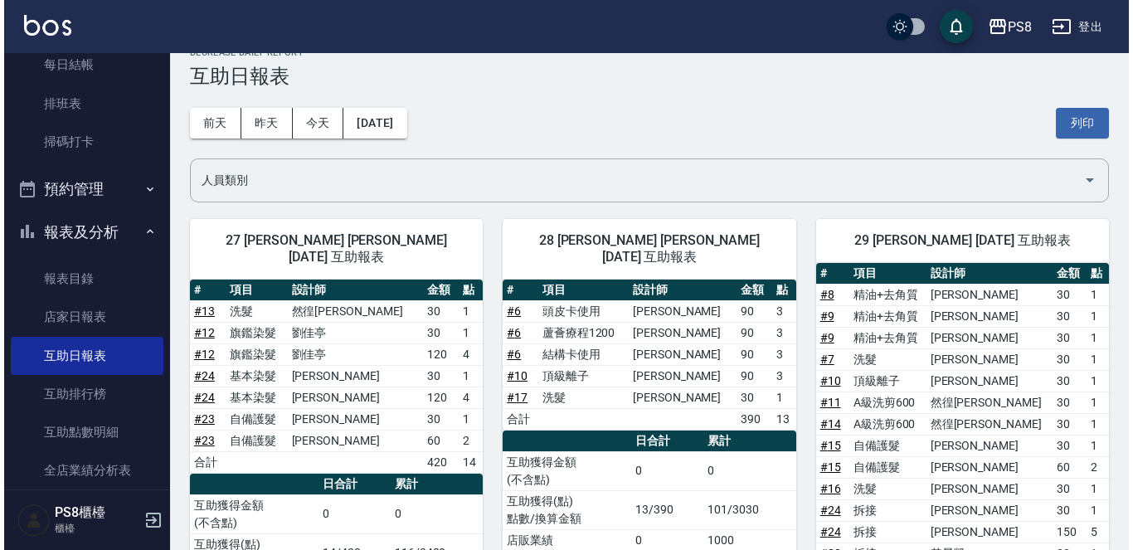
scroll to position [0, 0]
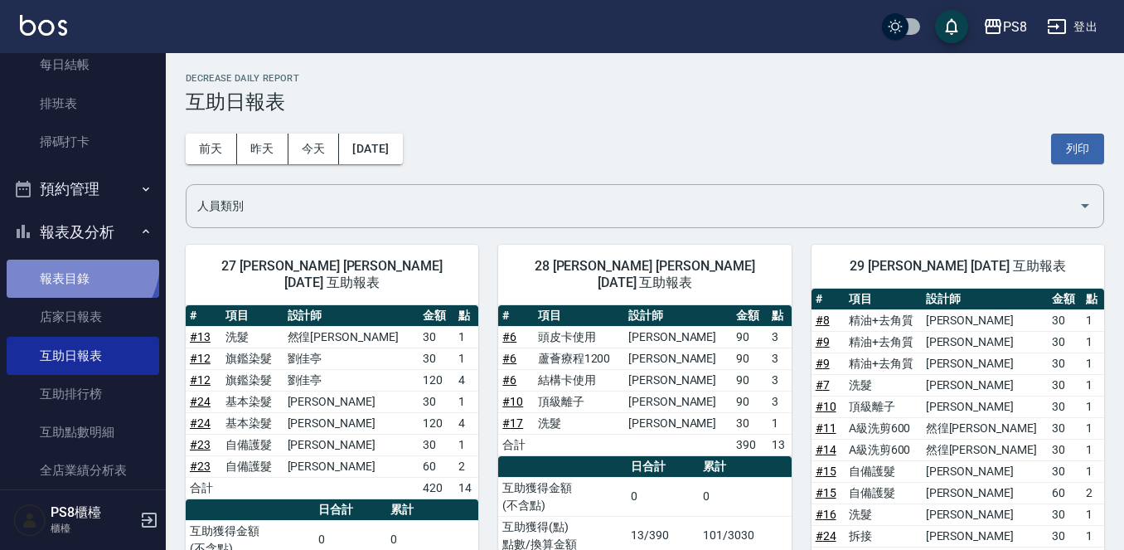
click at [77, 263] on link "報表目錄" at bounding box center [83, 278] width 153 height 38
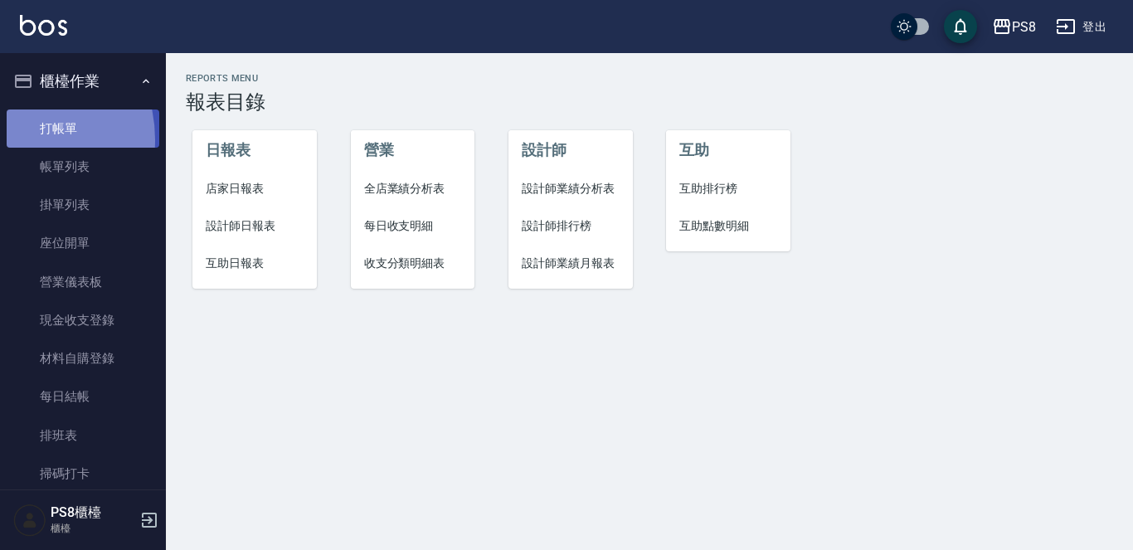
click at [9, 139] on link "打帳單" at bounding box center [83, 128] width 153 height 38
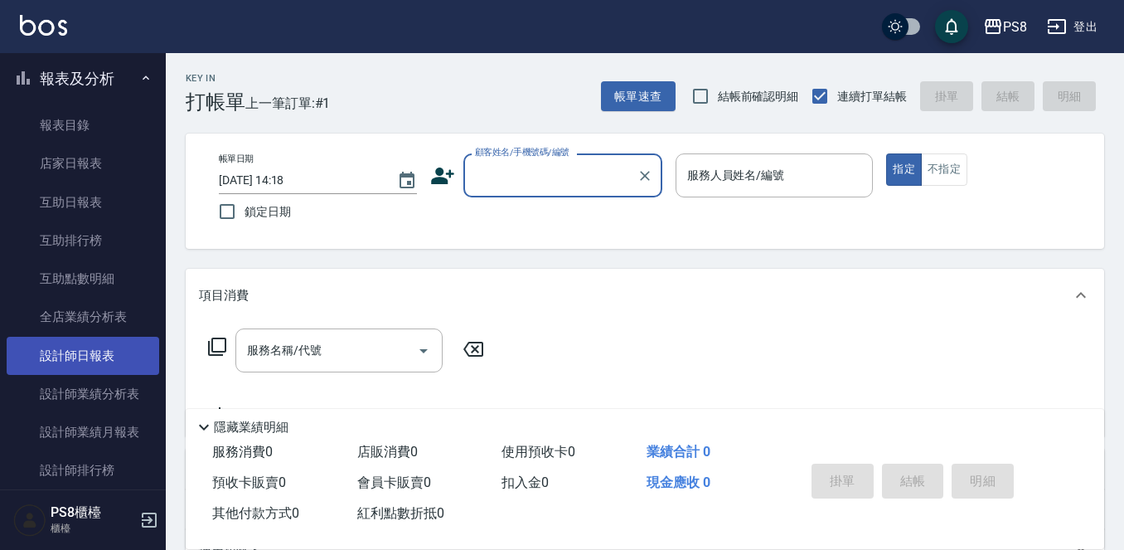
scroll to position [497, 0]
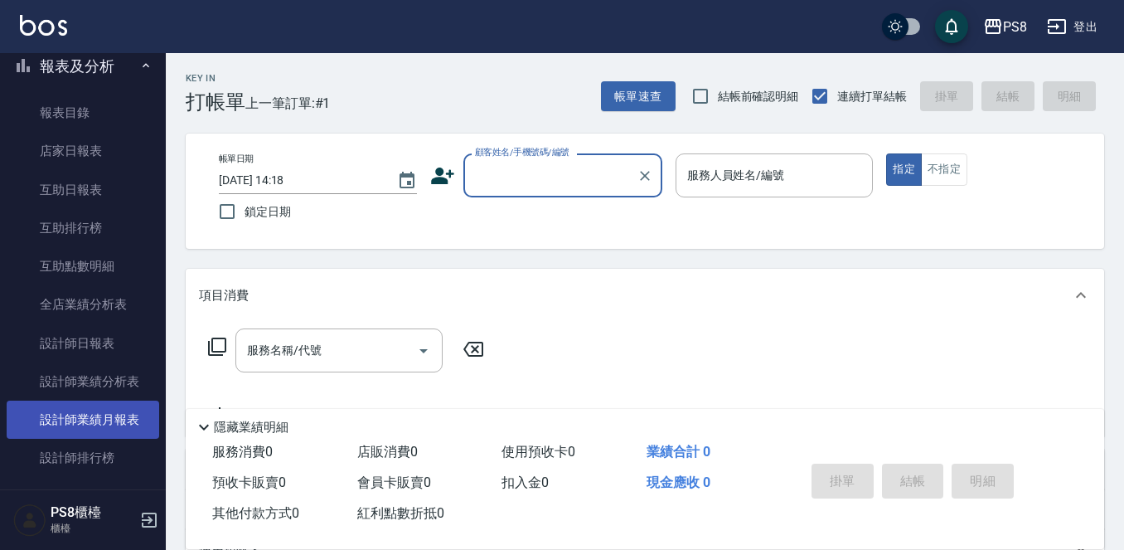
click at [110, 411] on link "設計師業績月報表" at bounding box center [83, 419] width 153 height 38
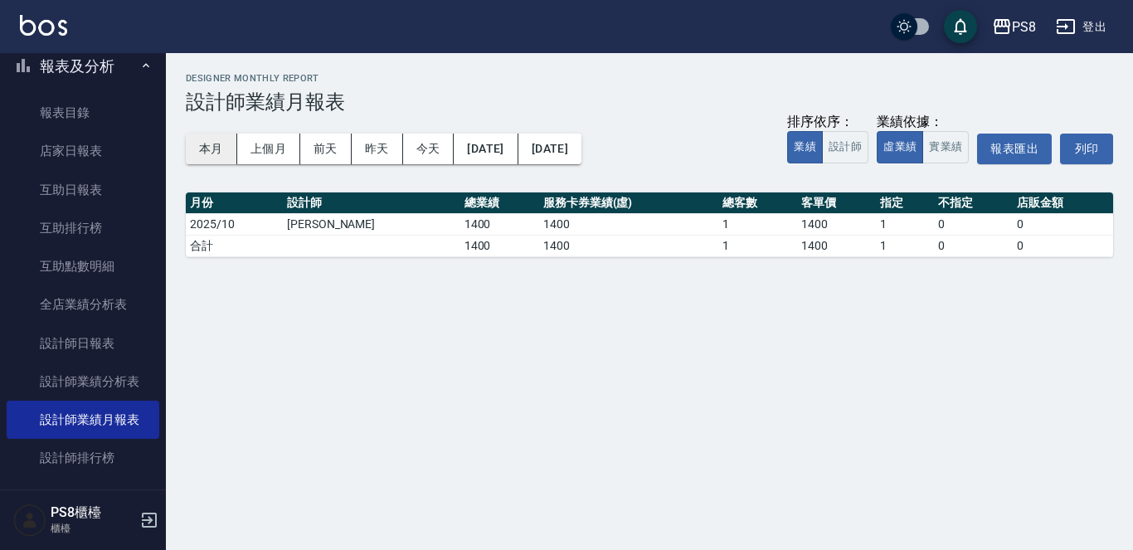
click at [224, 140] on button "本月" at bounding box center [211, 148] width 51 height 31
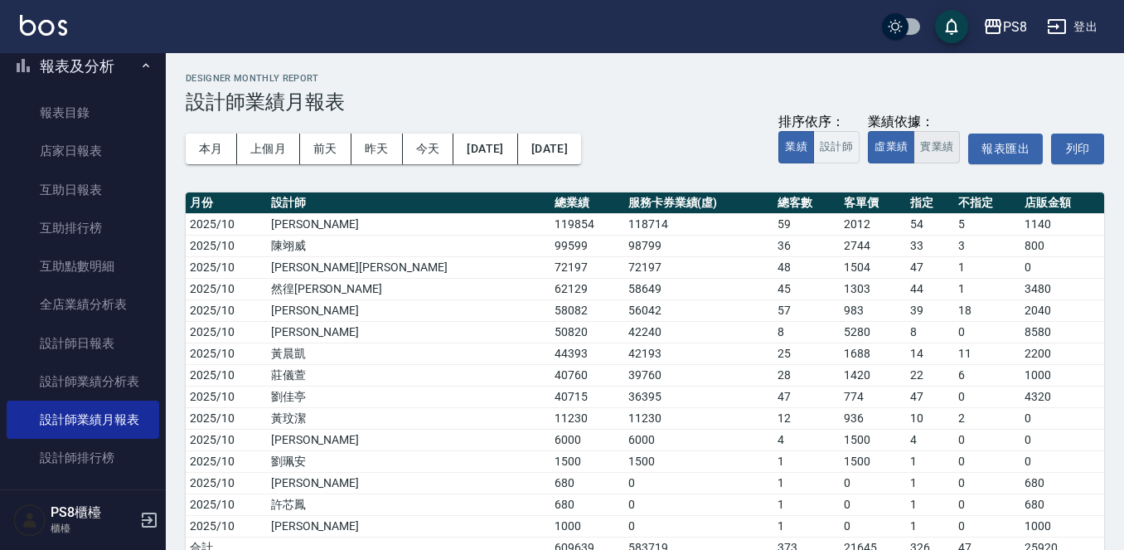
click at [934, 153] on button "實業績" at bounding box center [937, 147] width 46 height 32
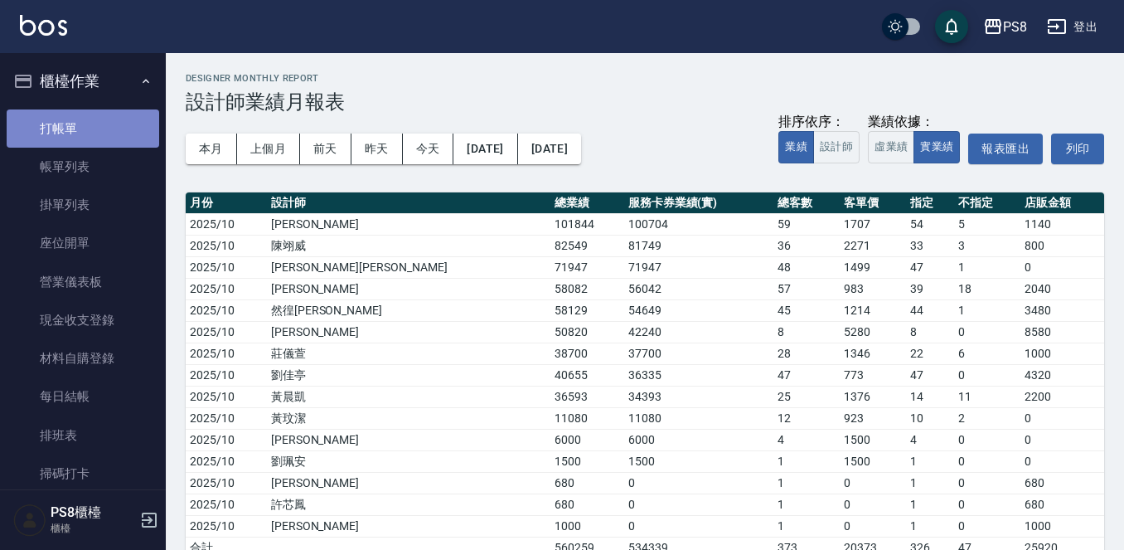
click at [88, 114] on link "打帳單" at bounding box center [83, 128] width 153 height 38
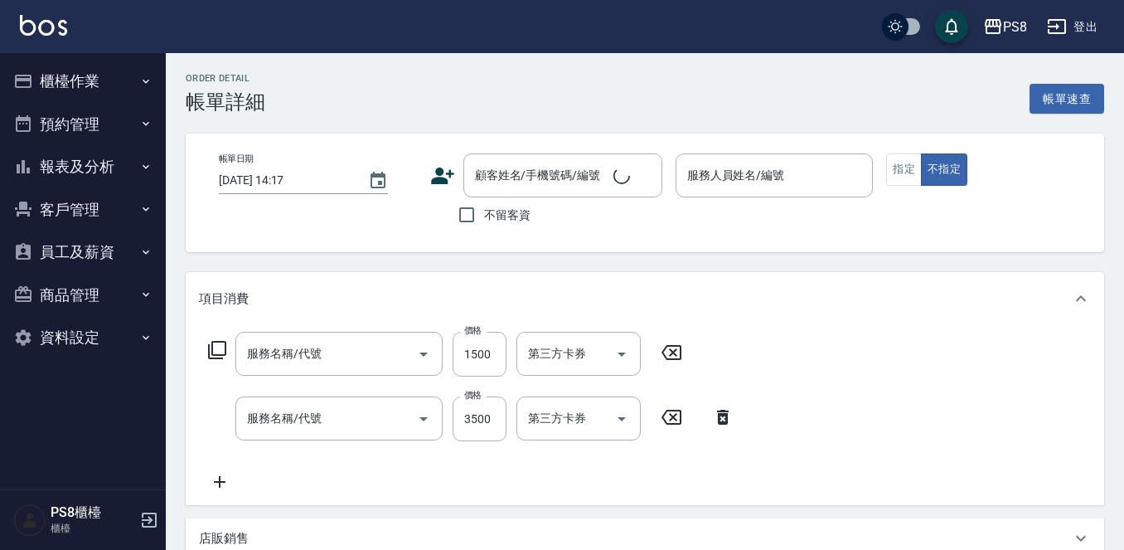
type input "[DATE] 20:43"
type input "TEDDY-9"
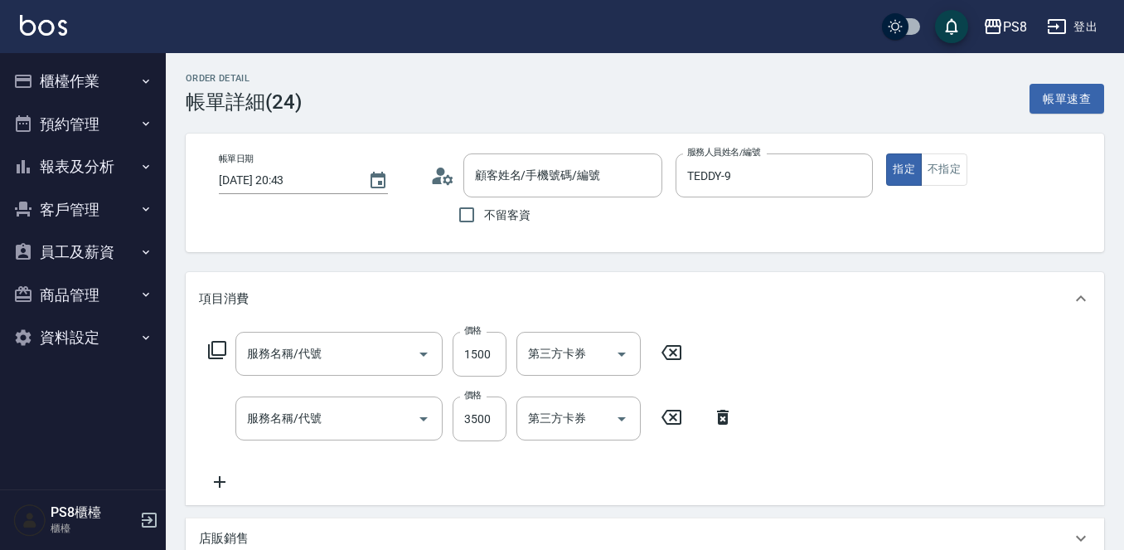
type input "基本染髮(401)"
type input "拆接(655)"
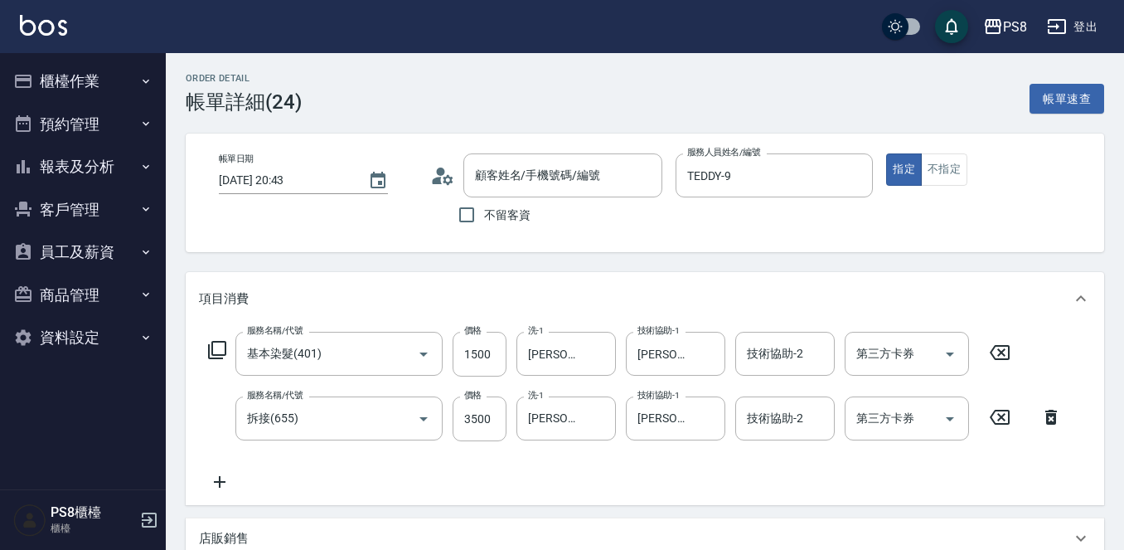
type input "[PERSON_NAME]/0907296886/0907296886"
